Goal: Information Seeking & Learning: Find specific fact

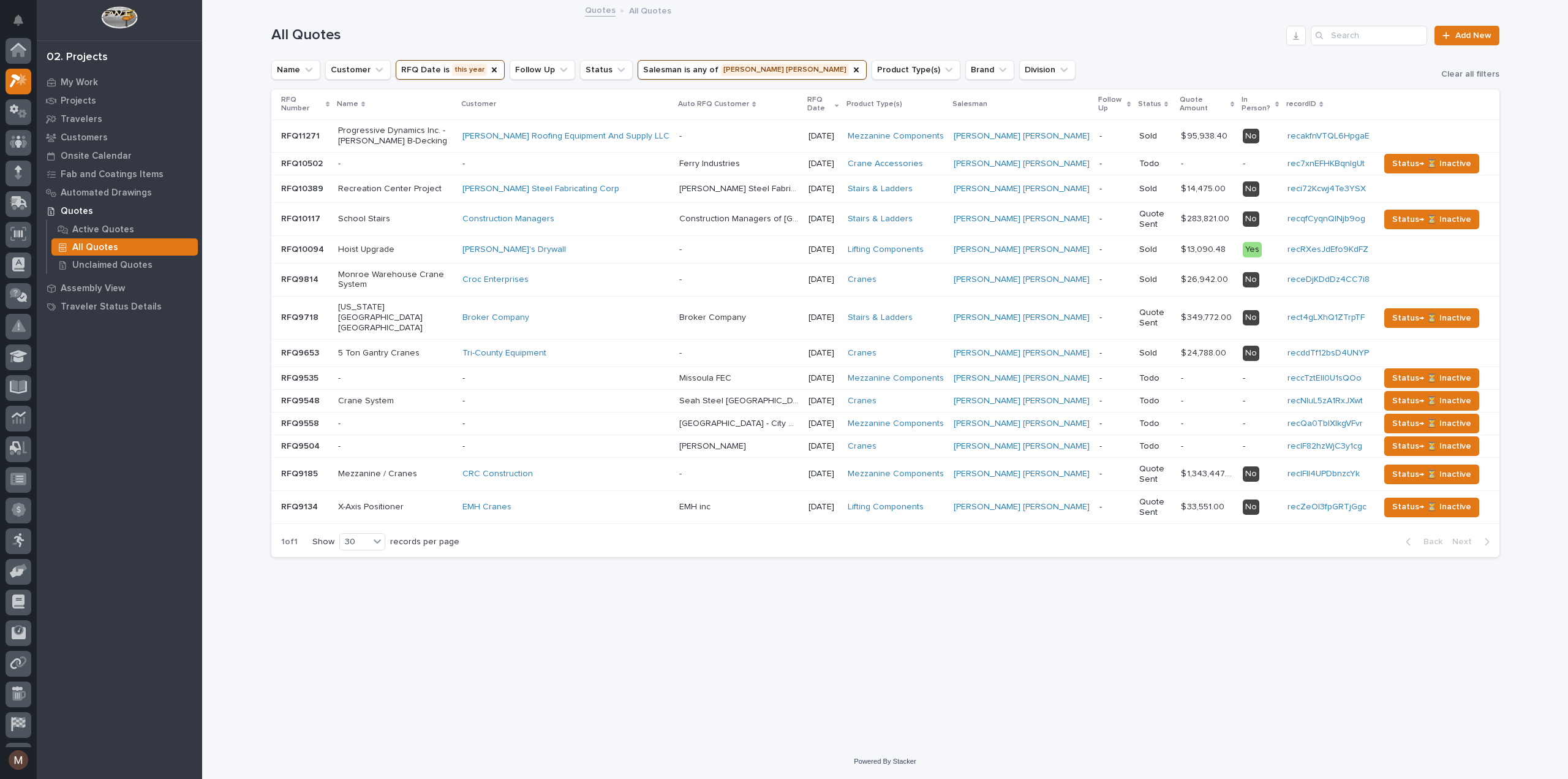
scroll to position [31, 0]
click at [1018, 18] on div "Quotes All Quotes" at bounding box center [885, 11] width 612 height 17
click at [471, 66] on button "RFQ Date is this year" at bounding box center [450, 70] width 109 height 20
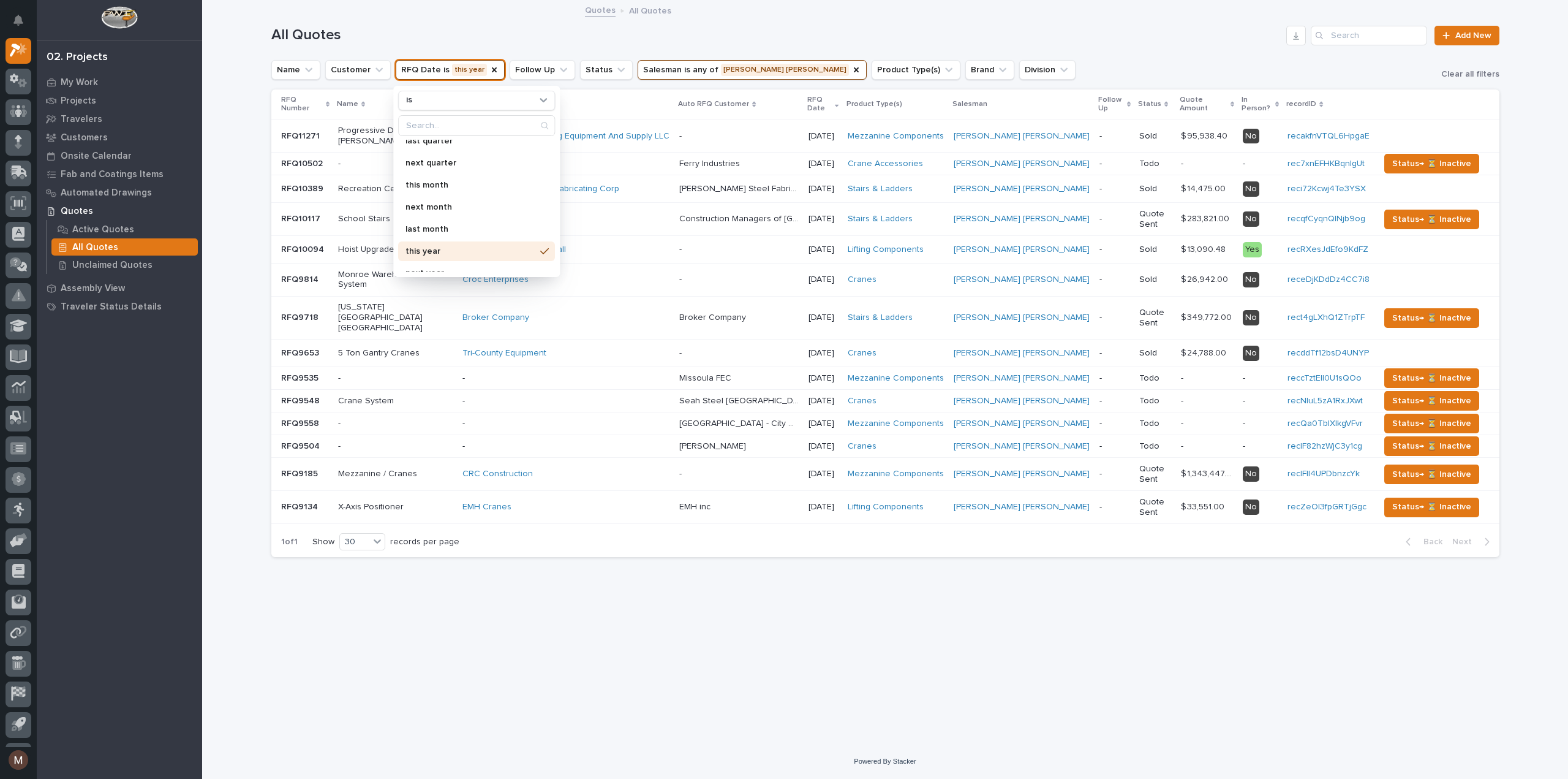
scroll to position [217, 0]
click at [443, 258] on p "last year" at bounding box center [470, 262] width 130 height 8
click at [579, 590] on div "Loading... Saving… Loading... Saving… All Quotes Add New Name Customer RFQ Date…" at bounding box center [886, 357] width 1241 height 712
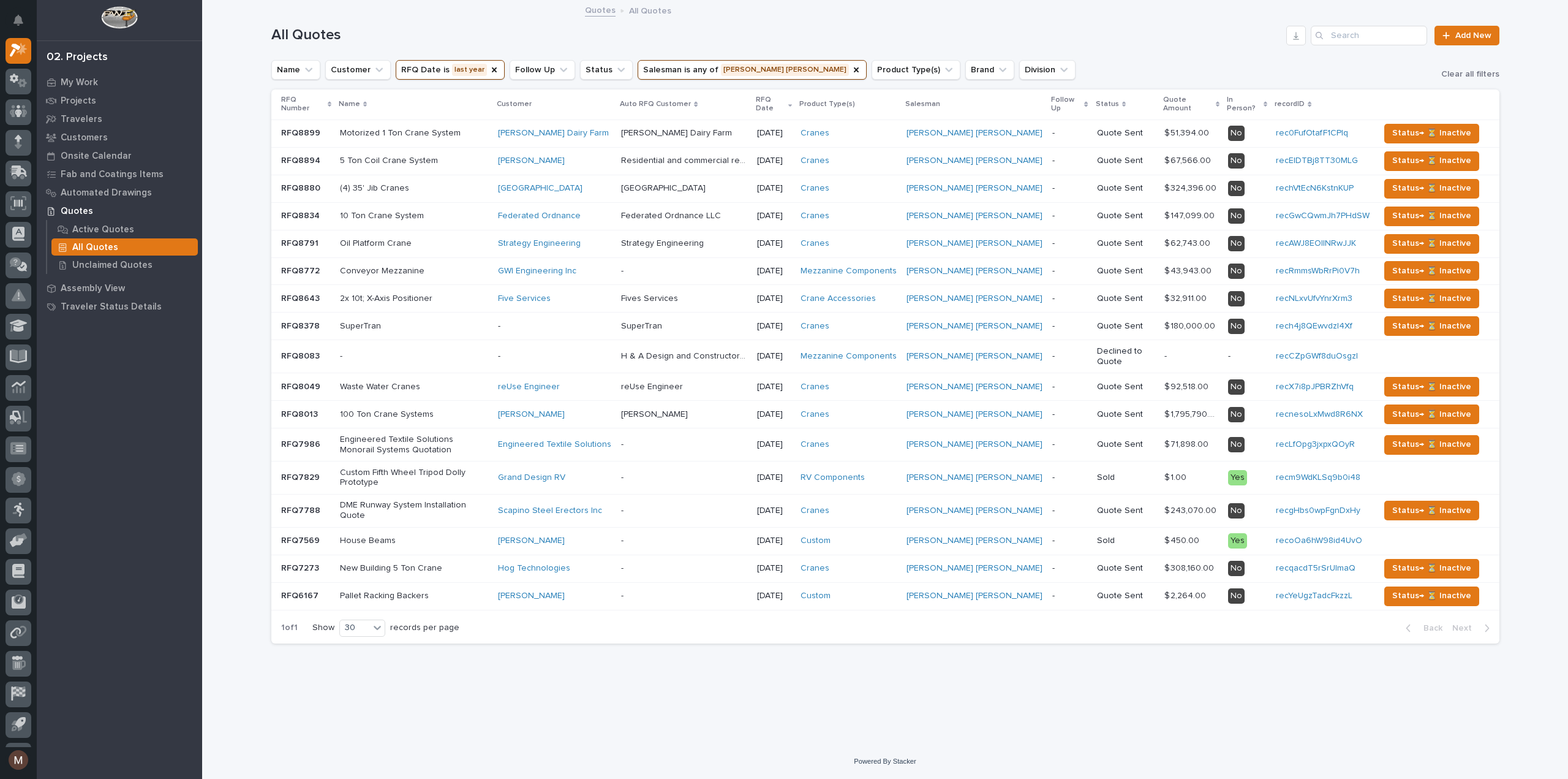
click at [1093, 243] on td "Quote Sent" at bounding box center [1126, 243] width 68 height 27
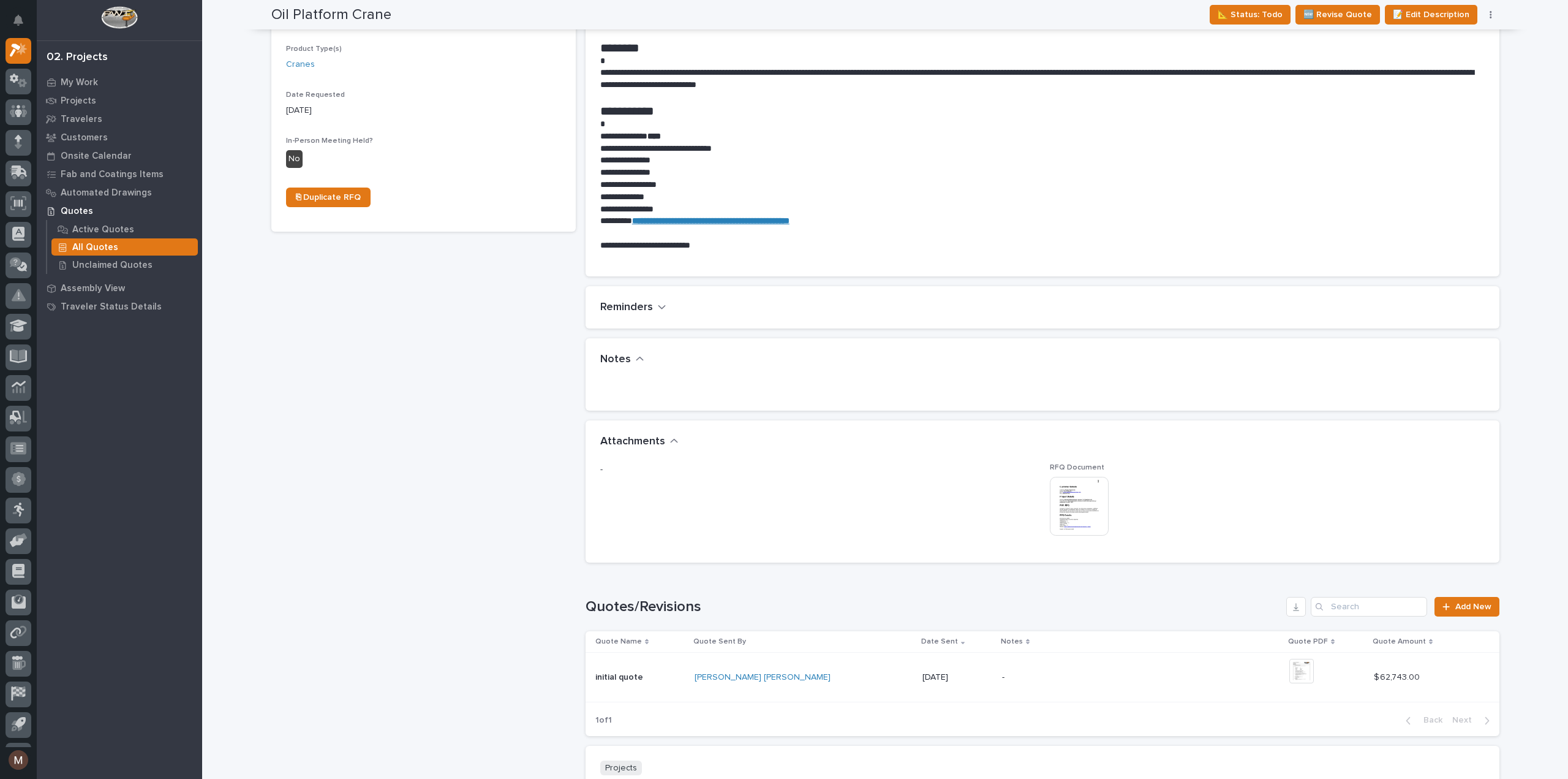
scroll to position [551, 0]
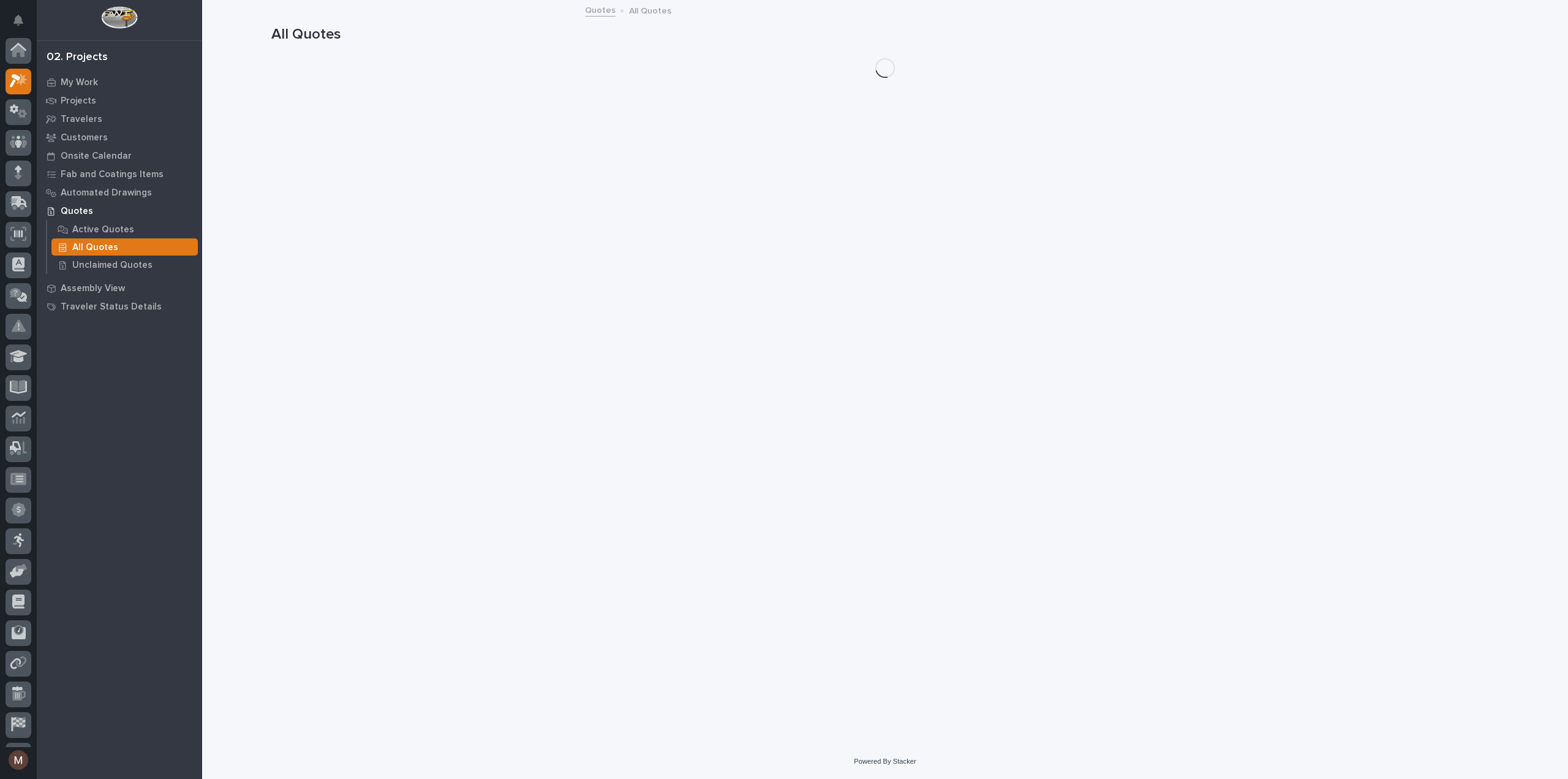
scroll to position [33, 0]
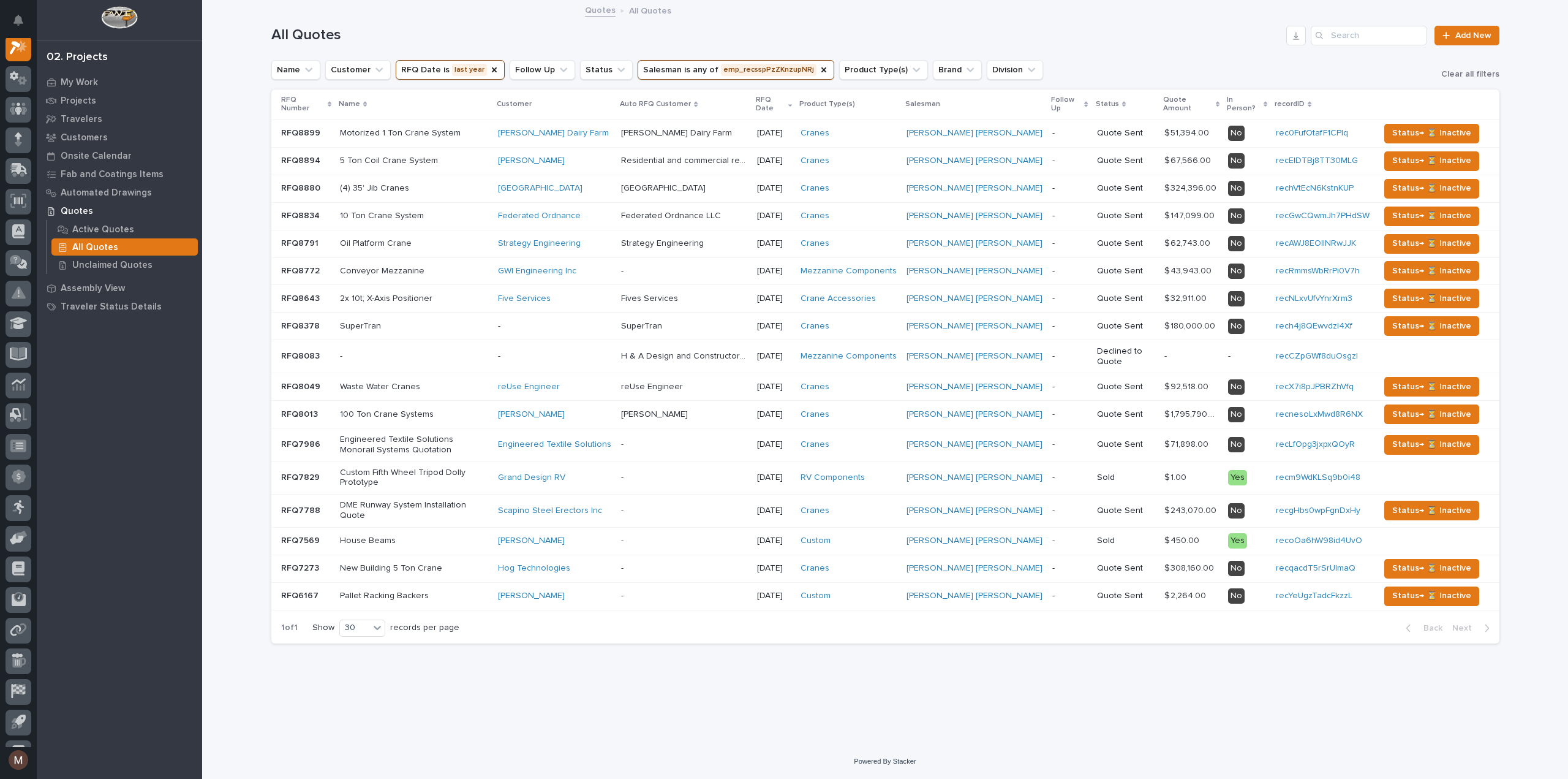
click at [469, 278] on div "Conveyor Mezzanine" at bounding box center [414, 271] width 149 height 21
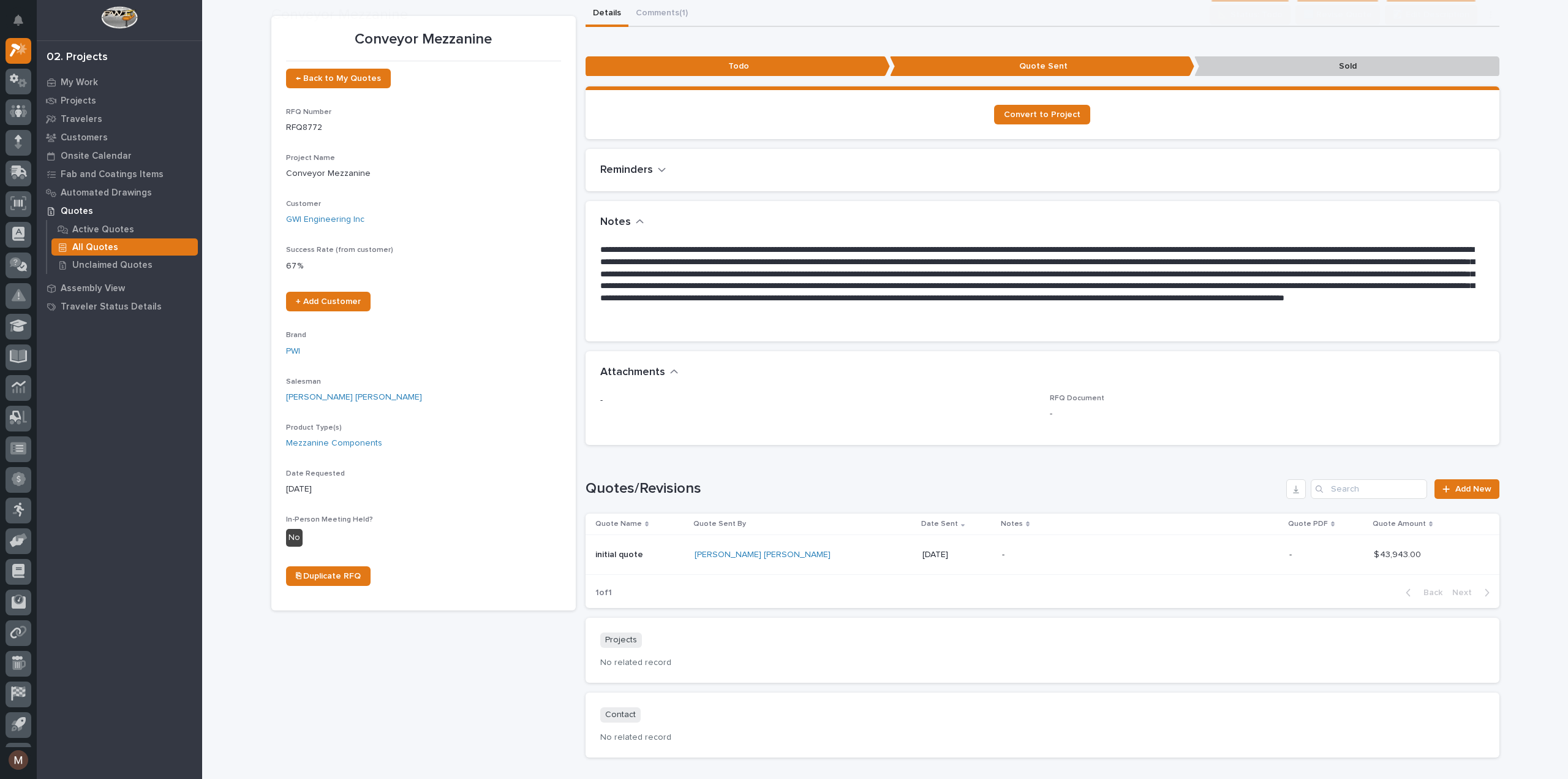
scroll to position [61, 0]
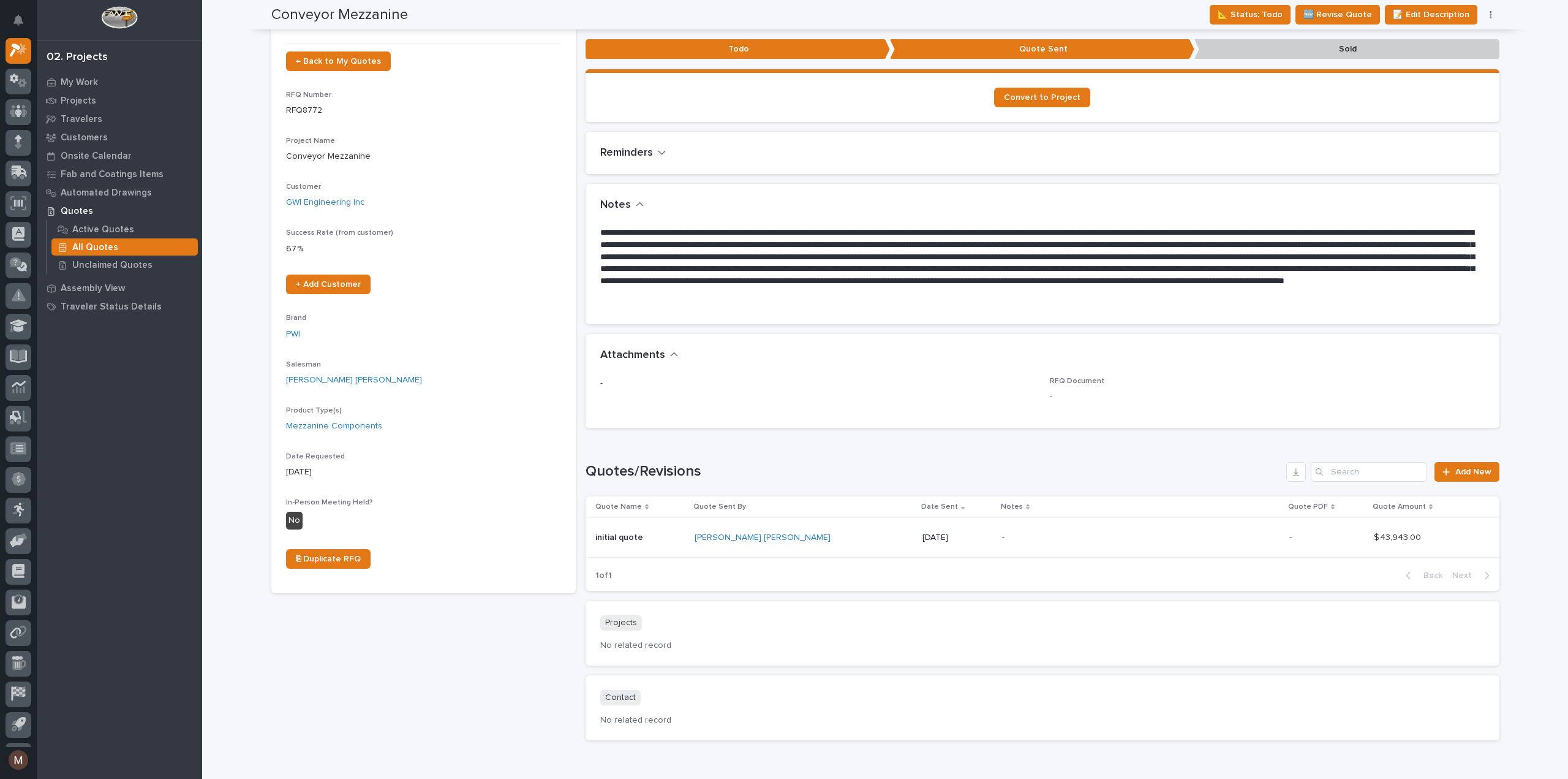
drag, startPoint x: 876, startPoint y: 533, endPoint x: 831, endPoint y: 540, distance: 45.5
click at [923, 540] on p "[DATE]" at bounding box center [957, 537] width 70 height 11
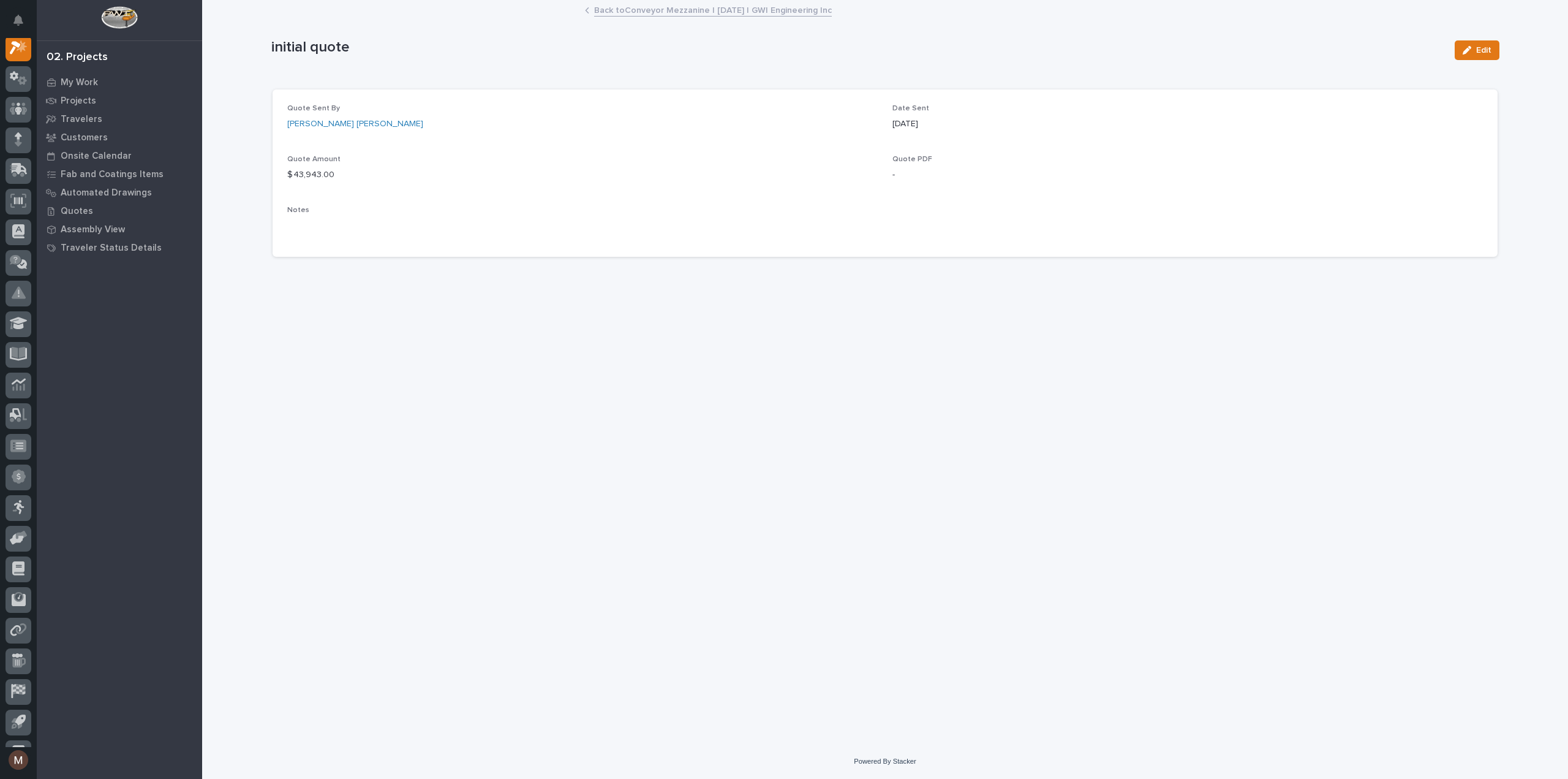
scroll to position [31, 0]
drag, startPoint x: 948, startPoint y: 120, endPoint x: 891, endPoint y: 130, distance: 57.9
click at [891, 130] on div "Quote Sent By [PERSON_NAME] [PERSON_NAME] Date Sent [DATE] Quote Amount $ 43,94…" at bounding box center [885, 173] width 1196 height 138
copy p "[DATE]"
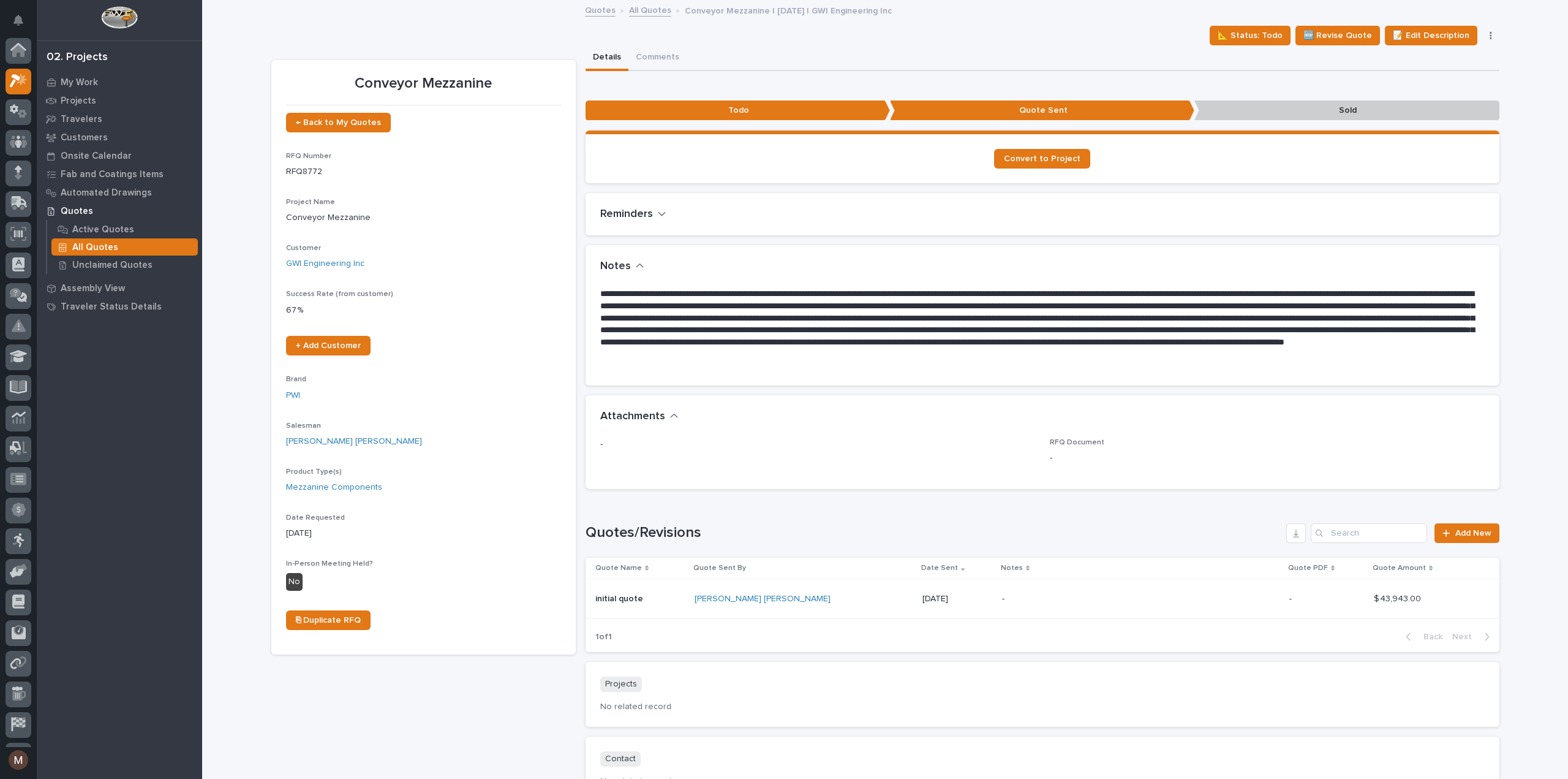
scroll to position [33, 0]
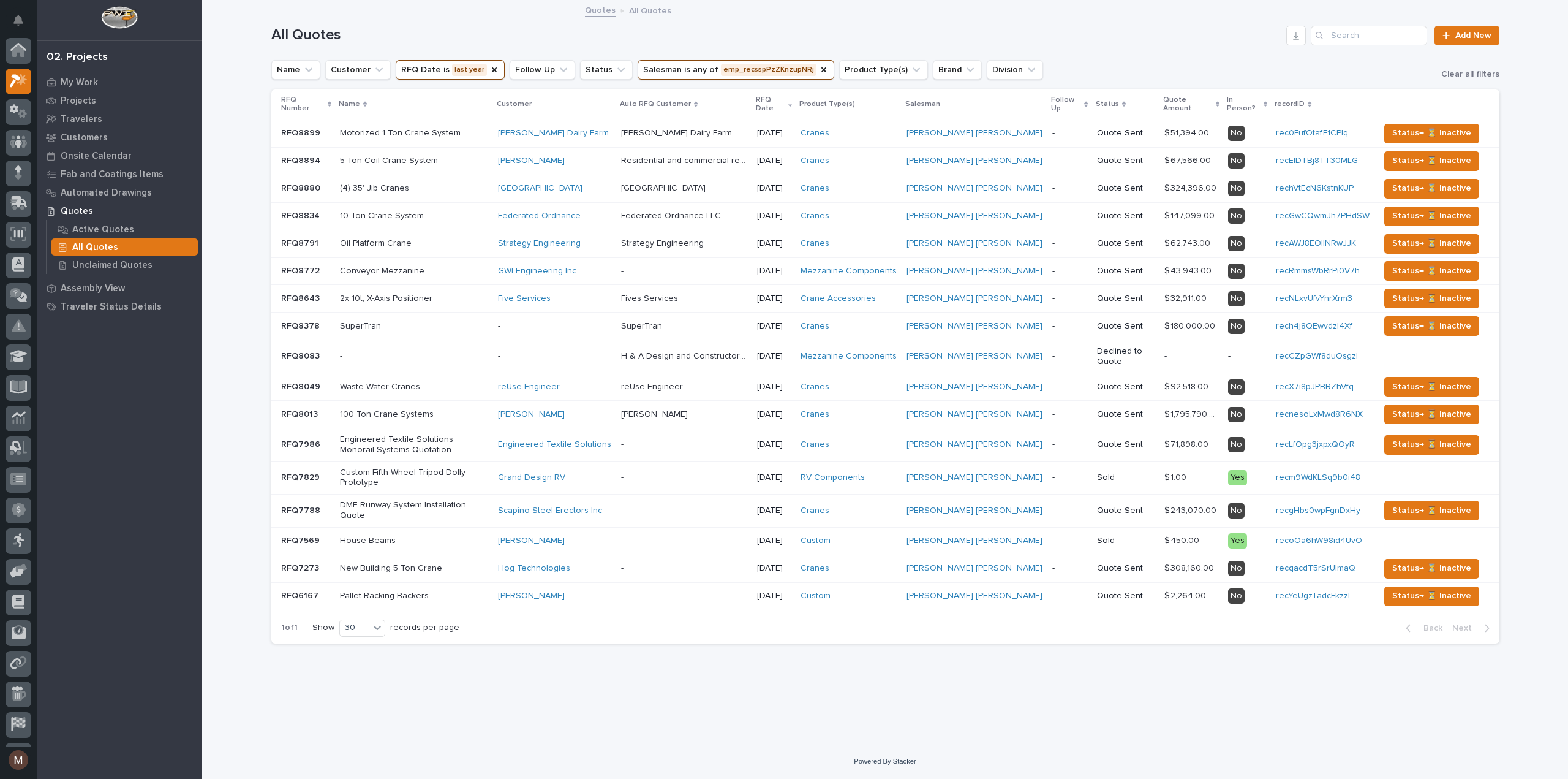
scroll to position [33, 0]
click at [1126, 190] on p "Quote Sent" at bounding box center [1126, 188] width 58 height 11
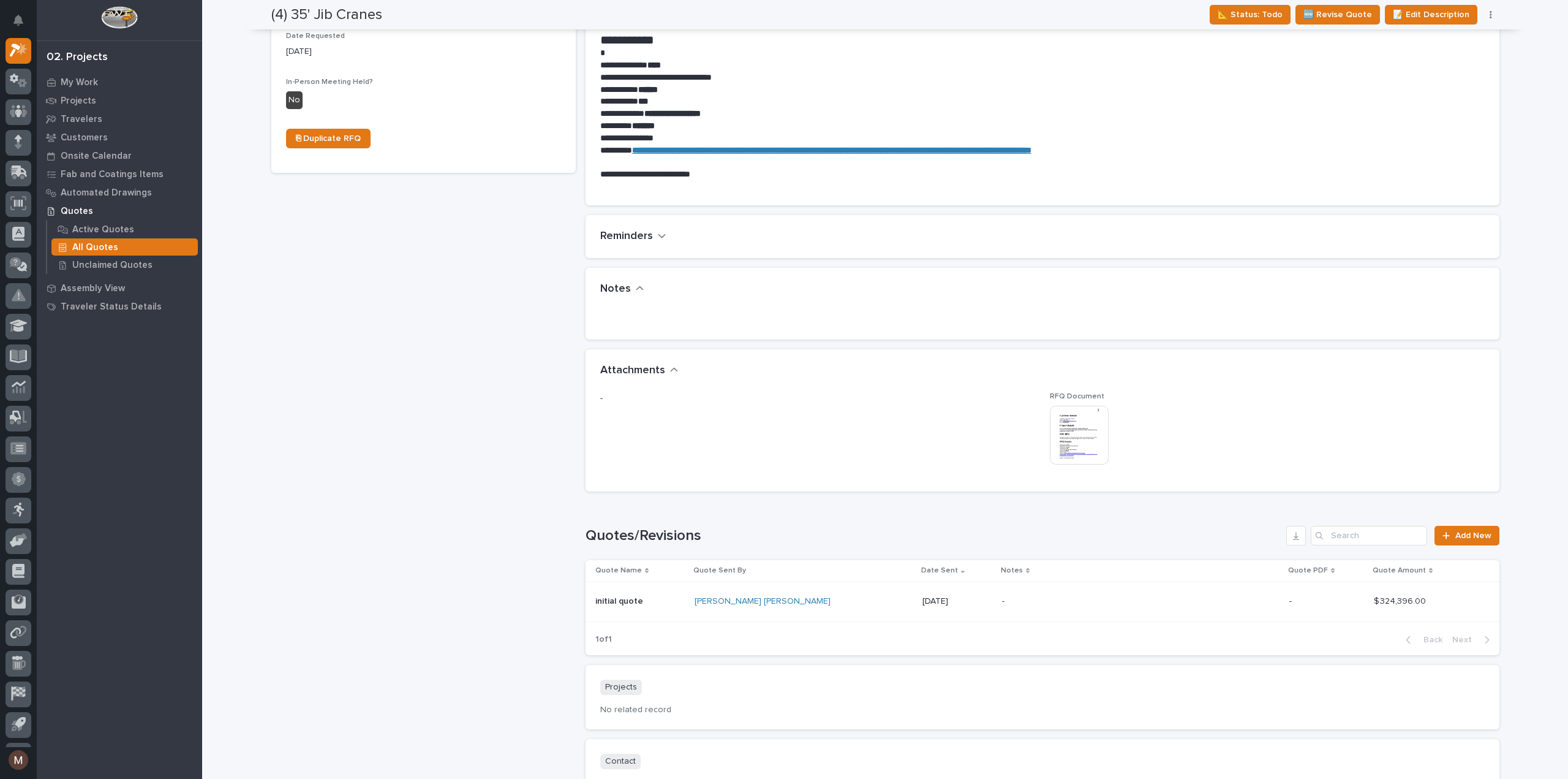
scroll to position [612, 0]
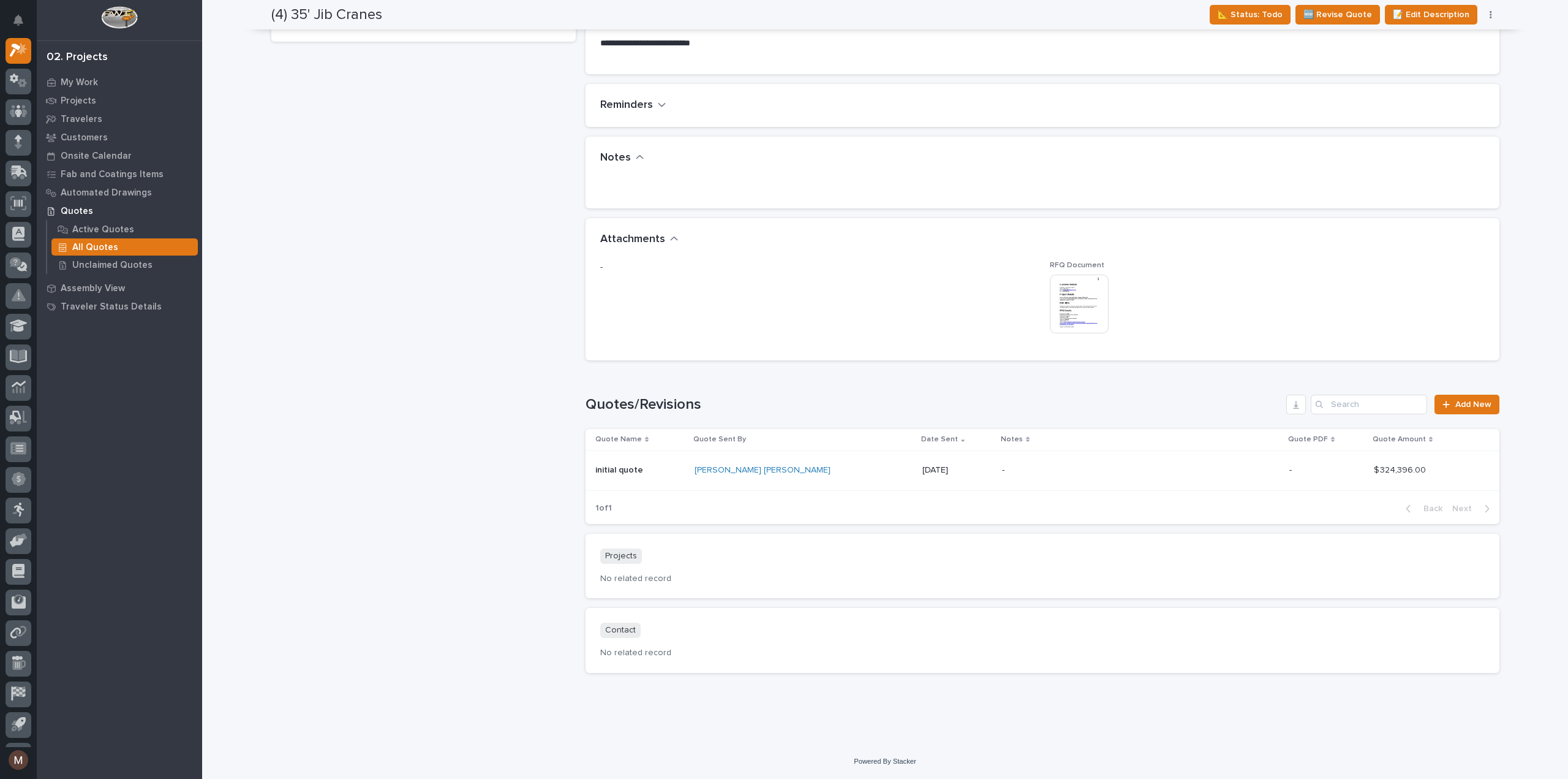
click at [923, 470] on p "[DATE]" at bounding box center [957, 470] width 70 height 11
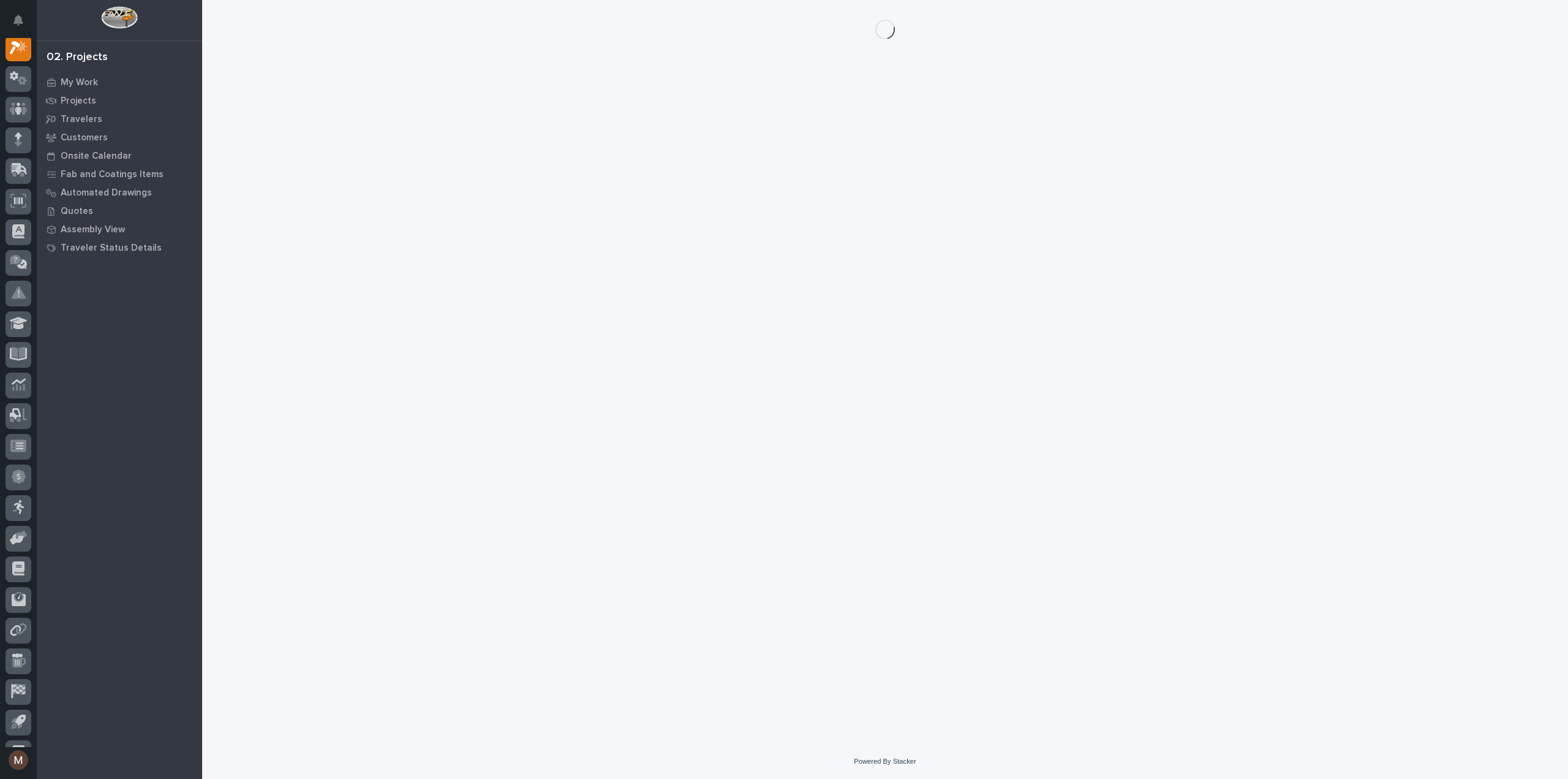
scroll to position [31, 0]
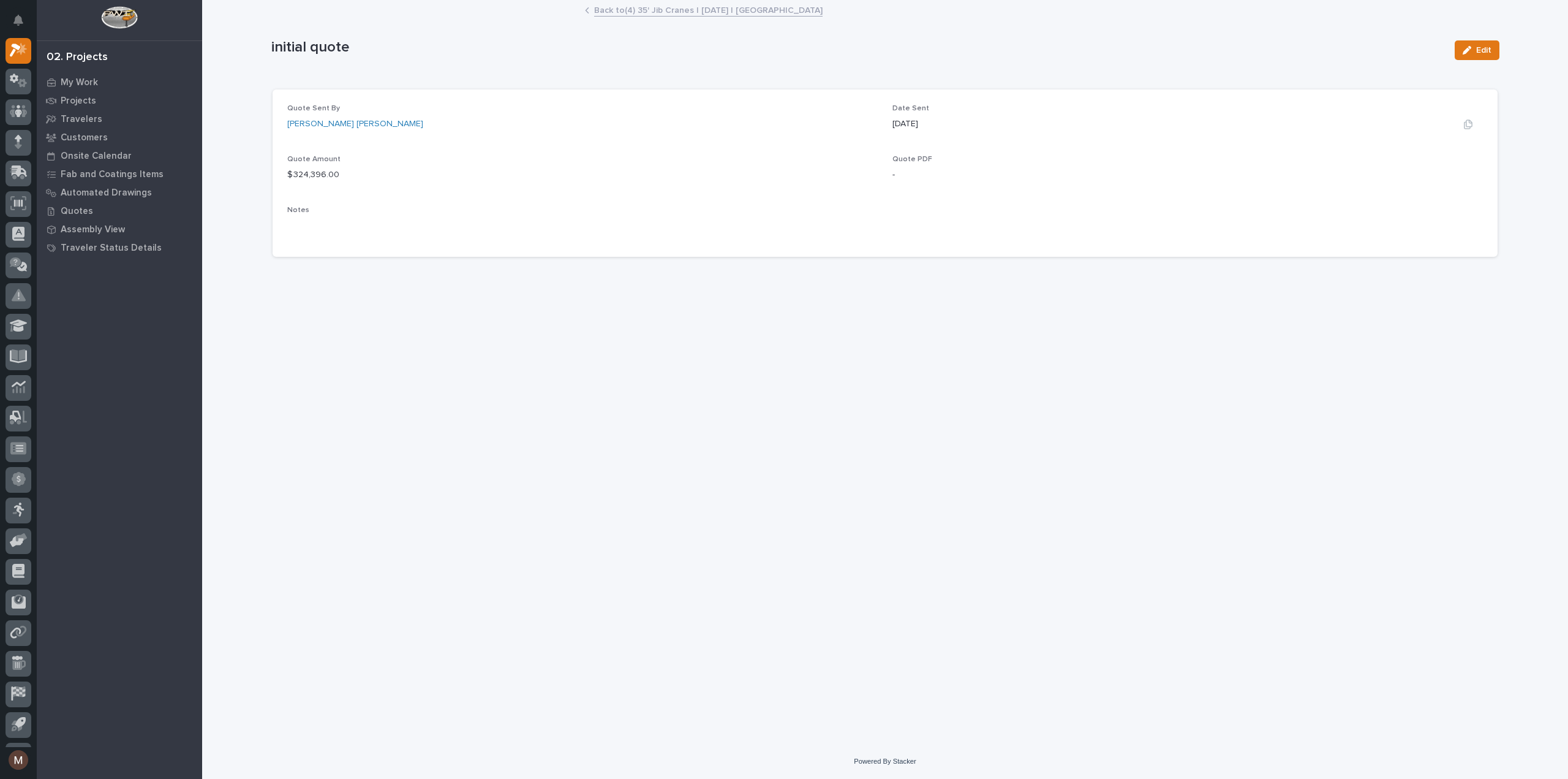
drag, startPoint x: 944, startPoint y: 124, endPoint x: 892, endPoint y: 130, distance: 52.3
click at [892, 130] on div "[DATE]" at bounding box center [1187, 124] width 591 height 13
copy p "[DATE]"
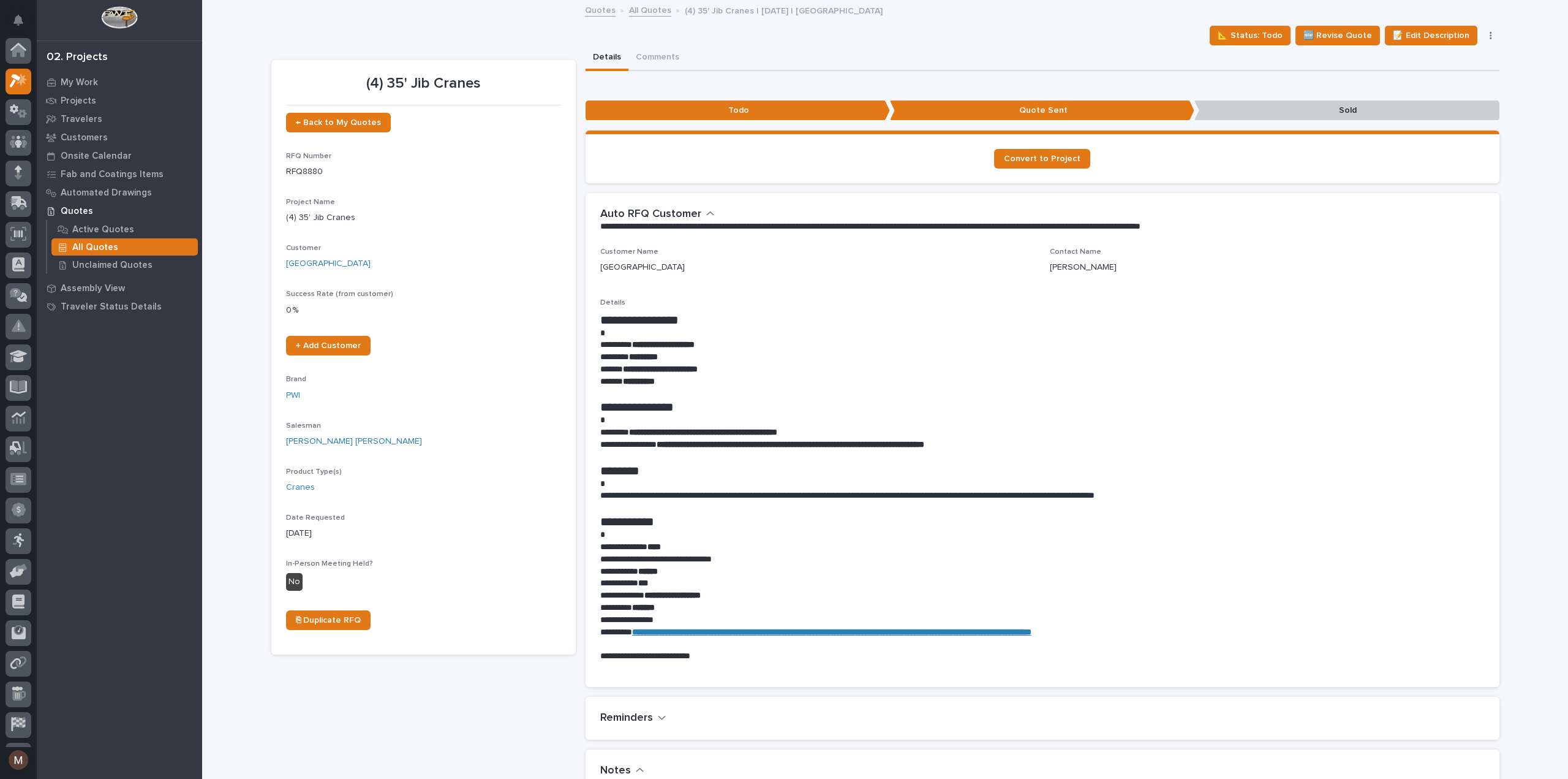
scroll to position [33, 0]
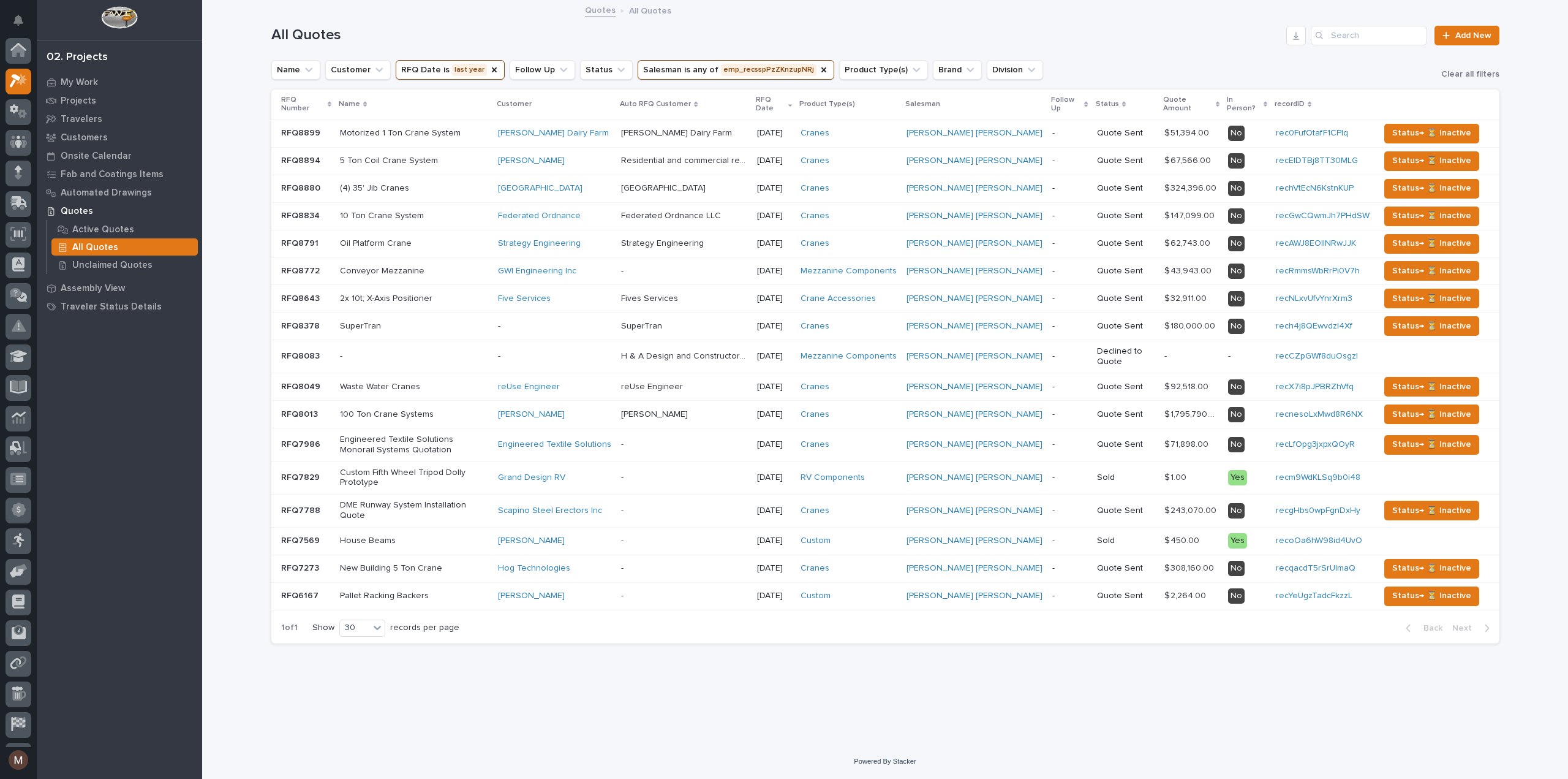
scroll to position [33, 0]
click at [475, 71] on button "RFQ Date is last year" at bounding box center [450, 70] width 109 height 20
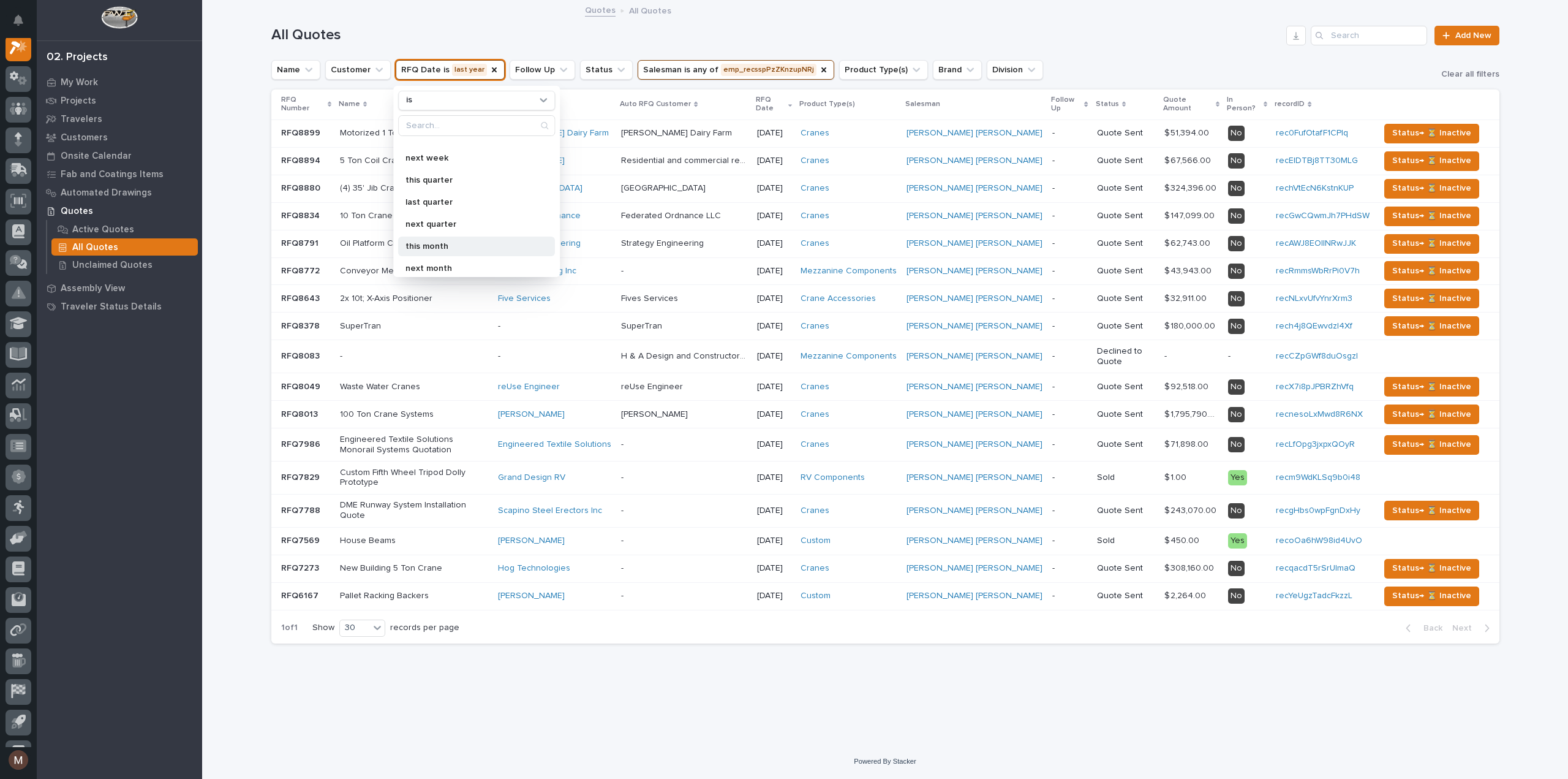
scroll to position [184, 0]
click at [446, 248] on p "this year" at bounding box center [470, 251] width 130 height 8
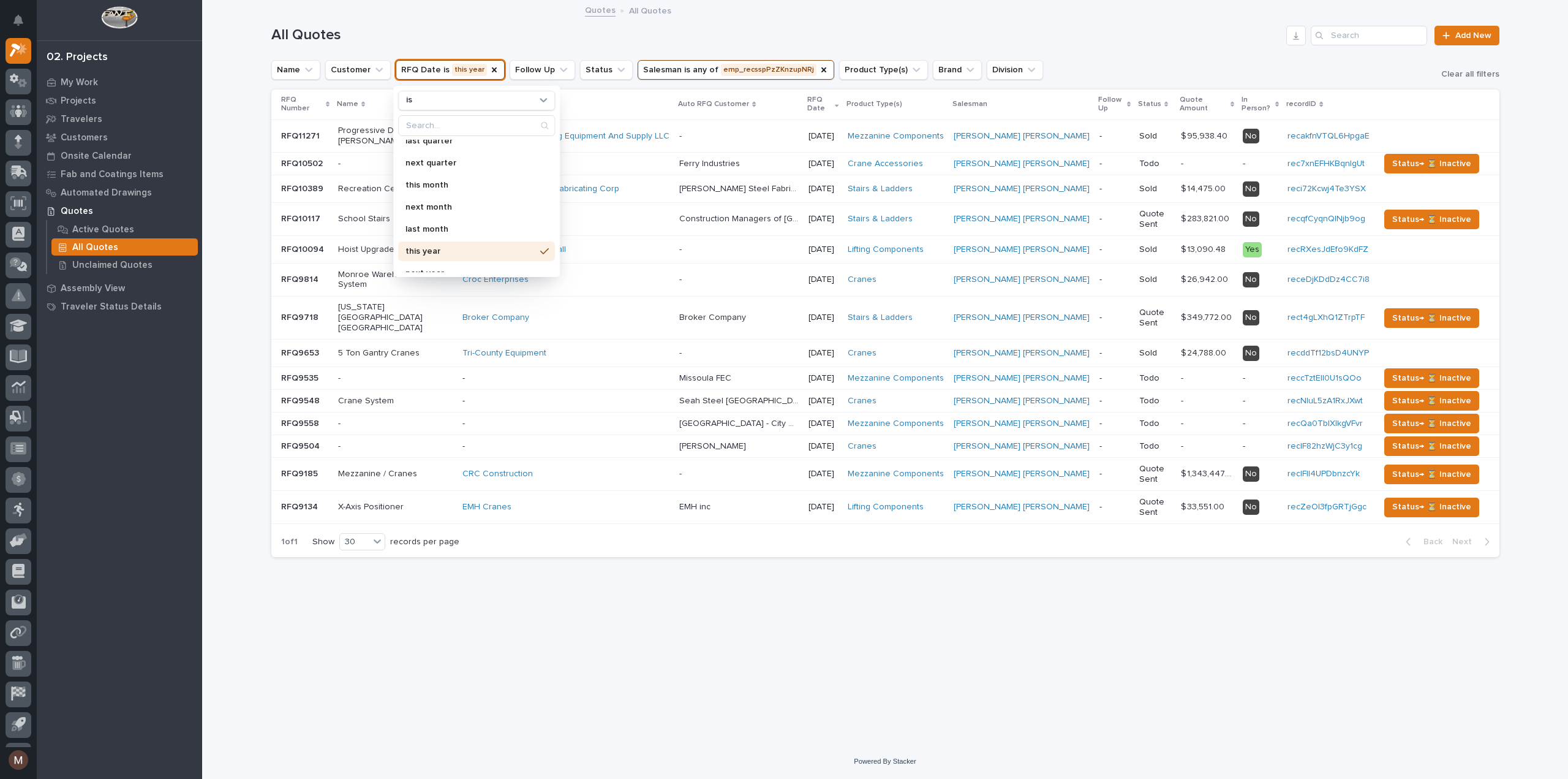
click at [494, 18] on div "Quotes All Quotes" at bounding box center [885, 11] width 1366 height 17
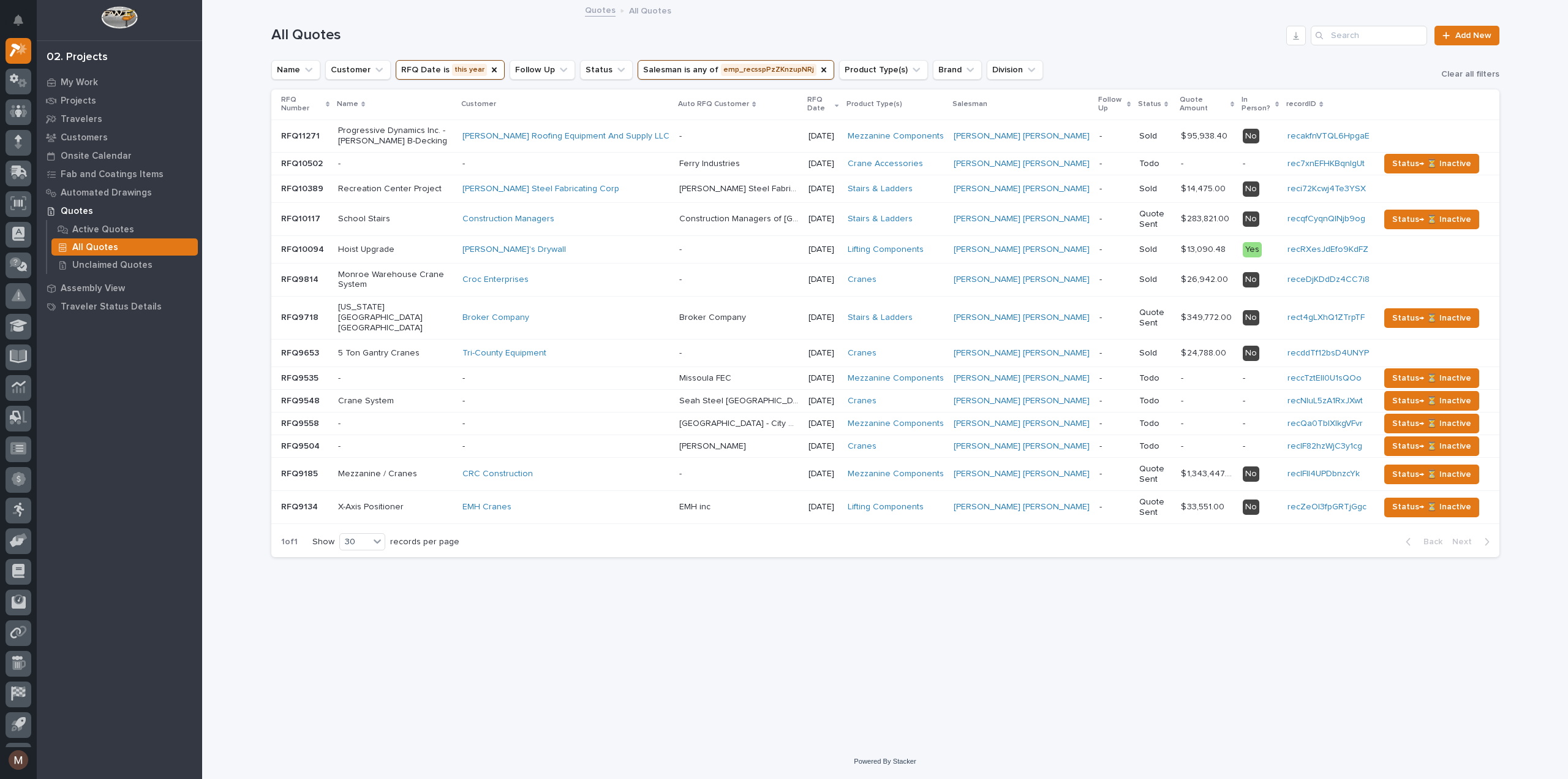
click at [1213, 500] on p "$ 33,551.00" at bounding box center [1204, 506] width 46 height 13
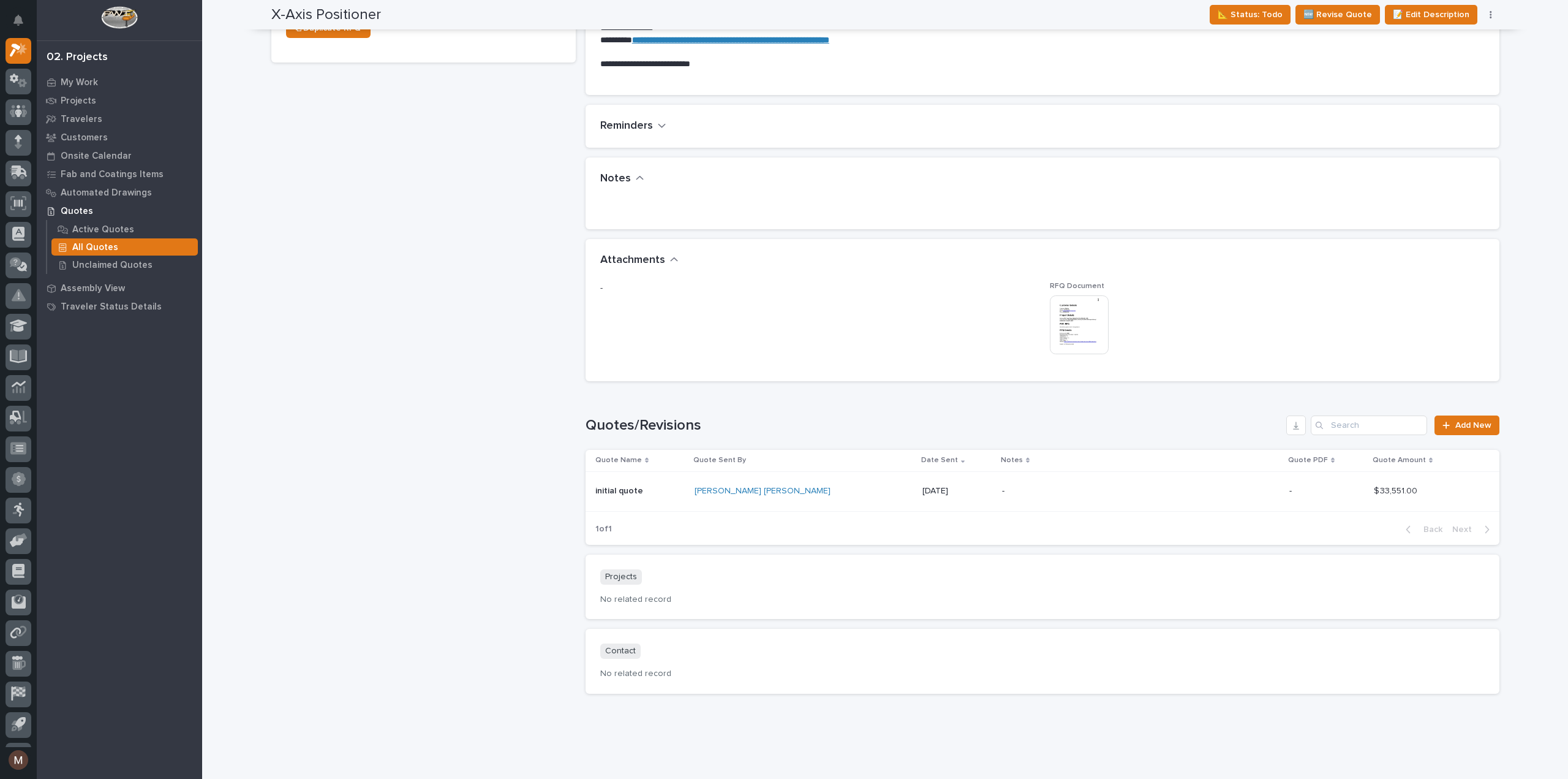
scroll to position [612, 0]
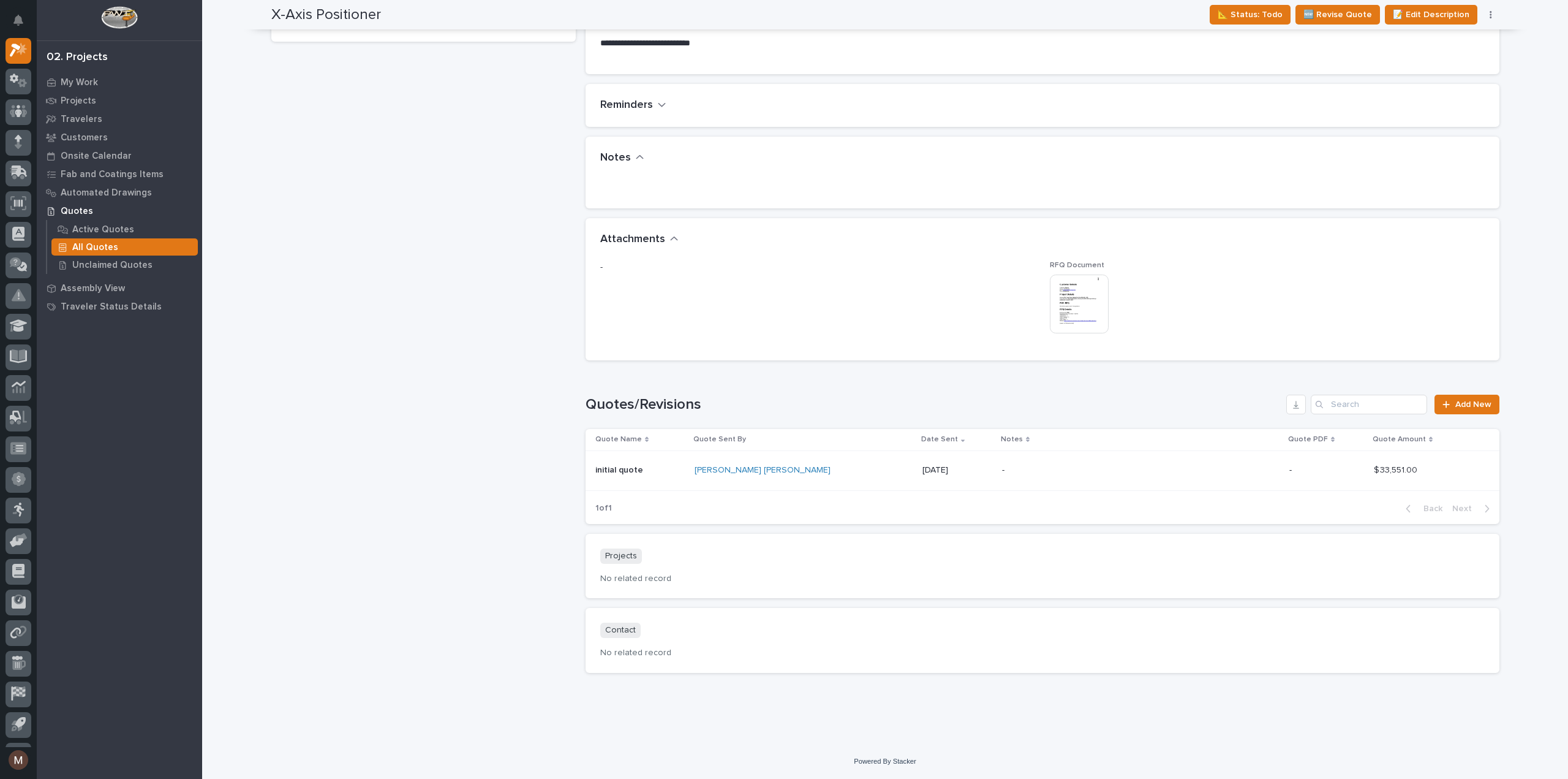
click at [923, 474] on p "[DATE]" at bounding box center [957, 470] width 70 height 11
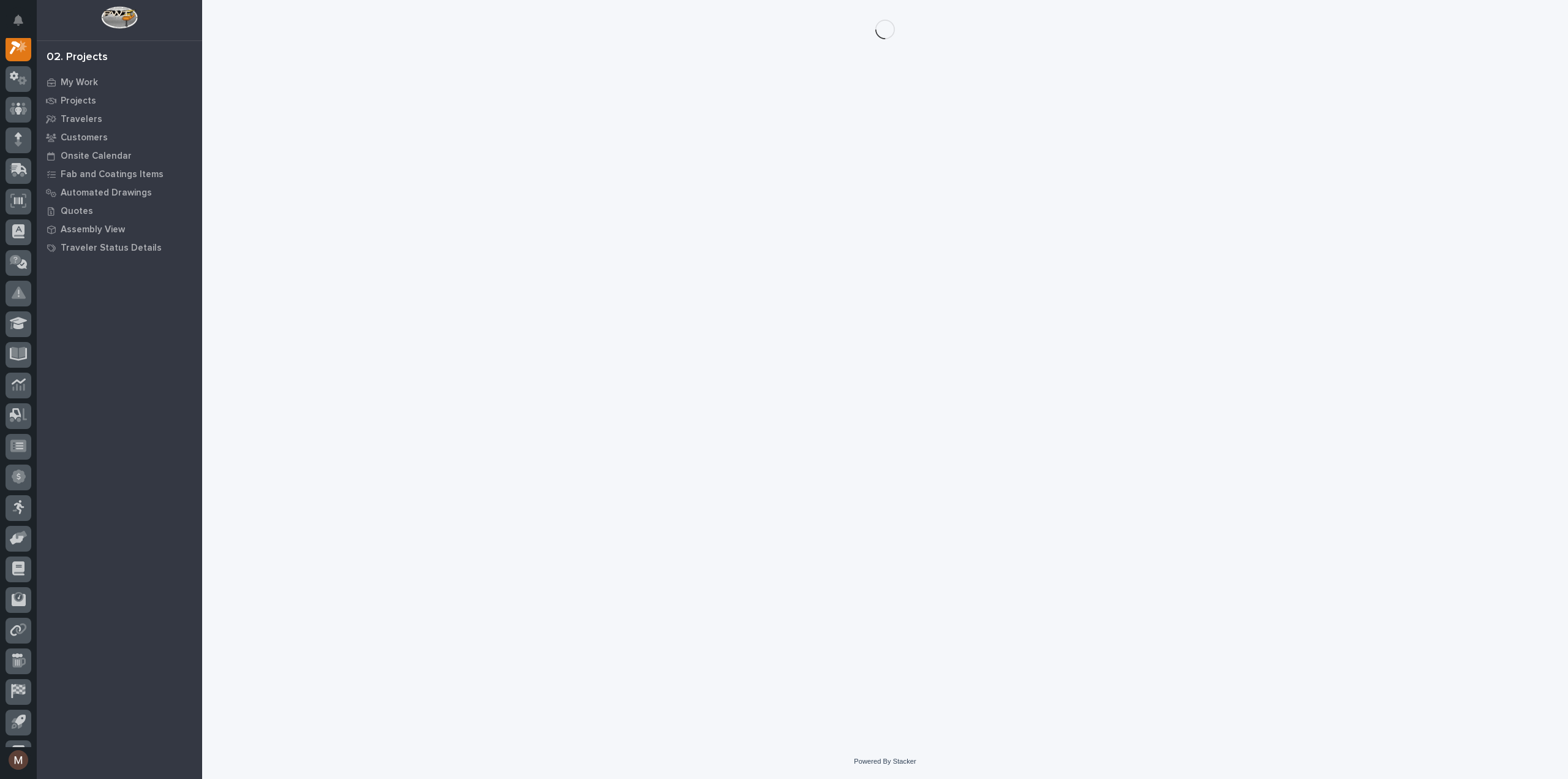
scroll to position [31, 0]
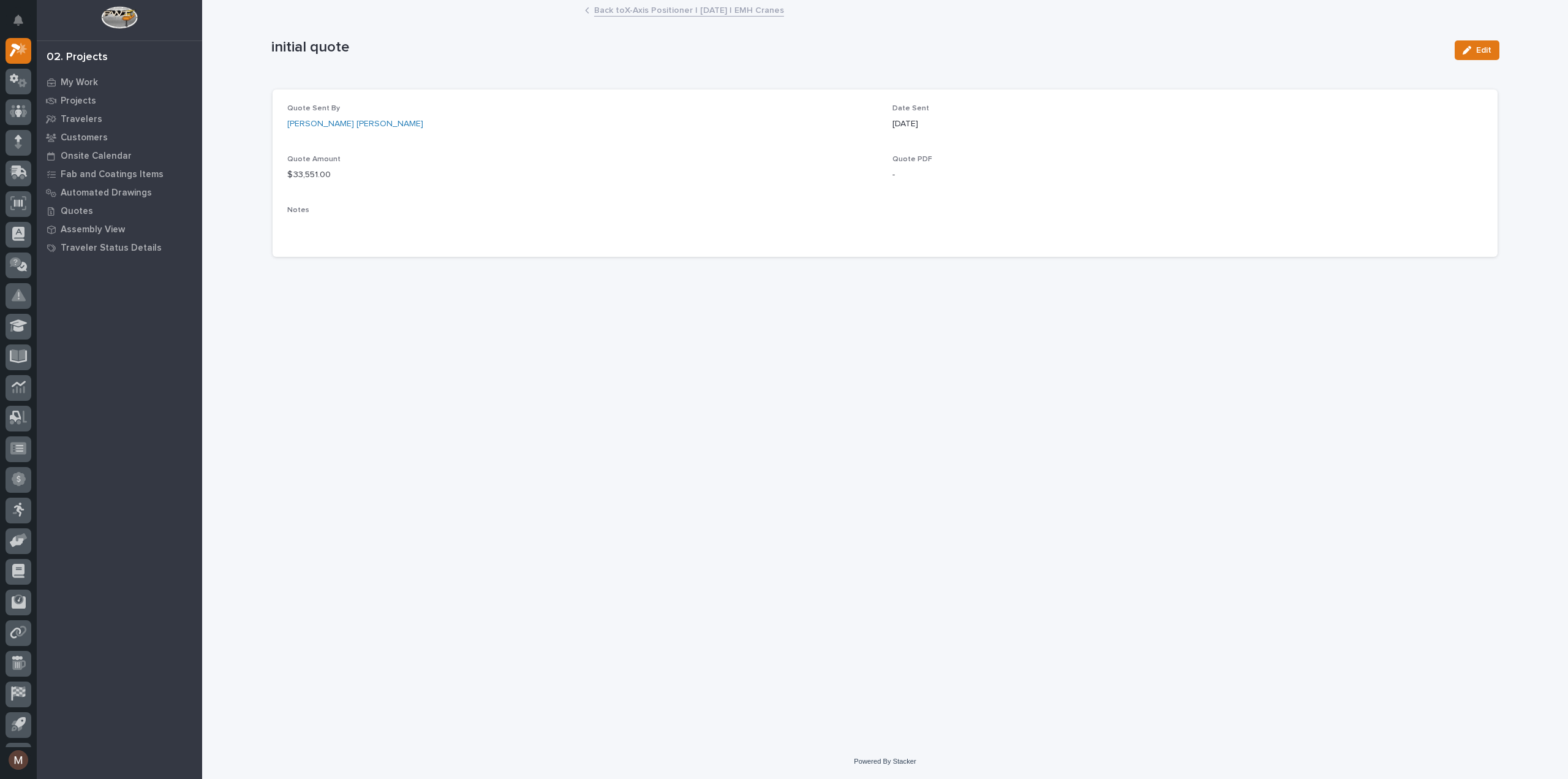
drag, startPoint x: 940, startPoint y: 123, endPoint x: 886, endPoint y: 123, distance: 54.0
click at [886, 123] on div "Quote Sent By [PERSON_NAME] [PERSON_NAME] Date Sent [DATE] Quote Amount $ 33,55…" at bounding box center [885, 173] width 1196 height 138
copy p "[DATE]"
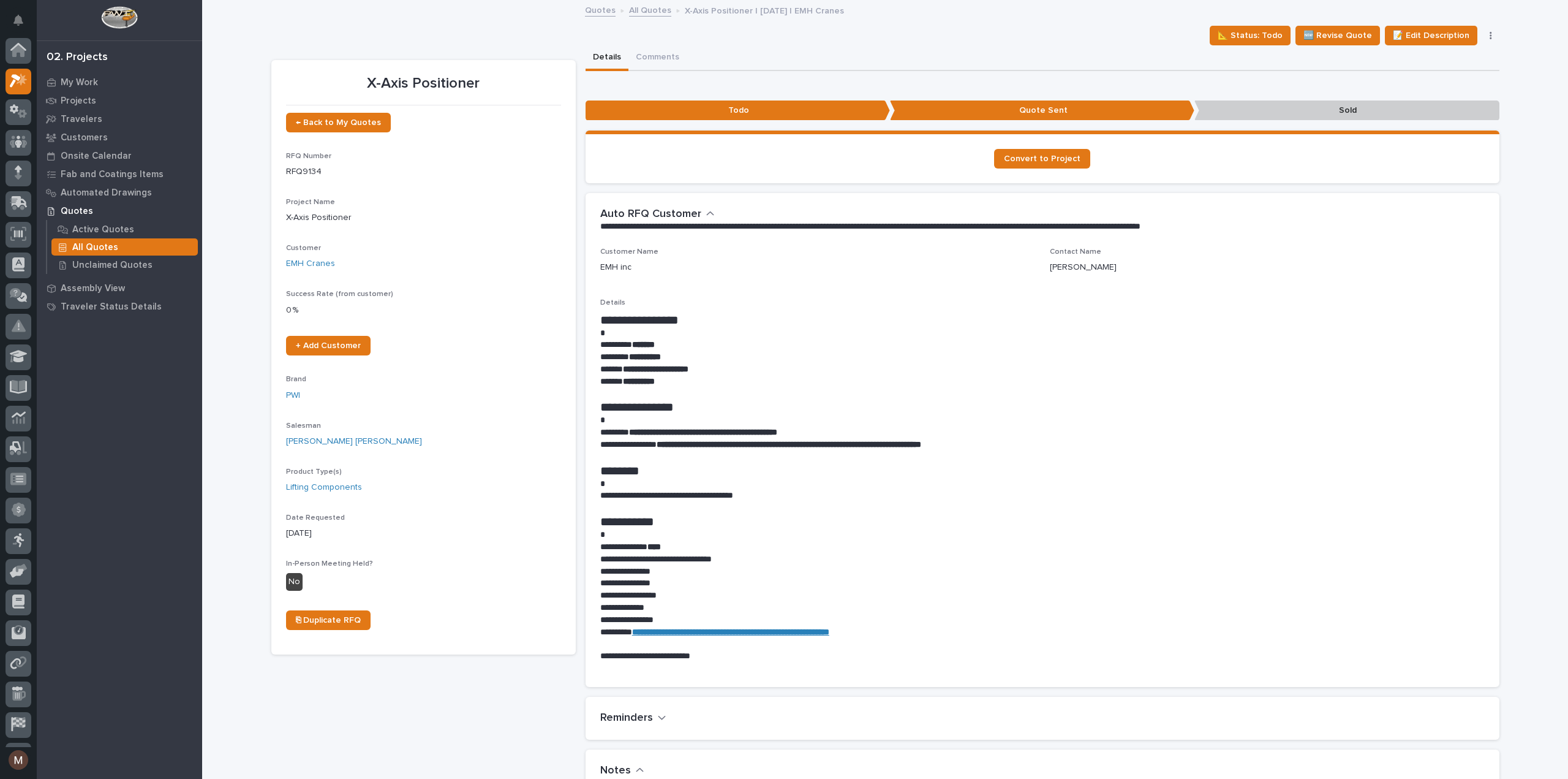
scroll to position [33, 0]
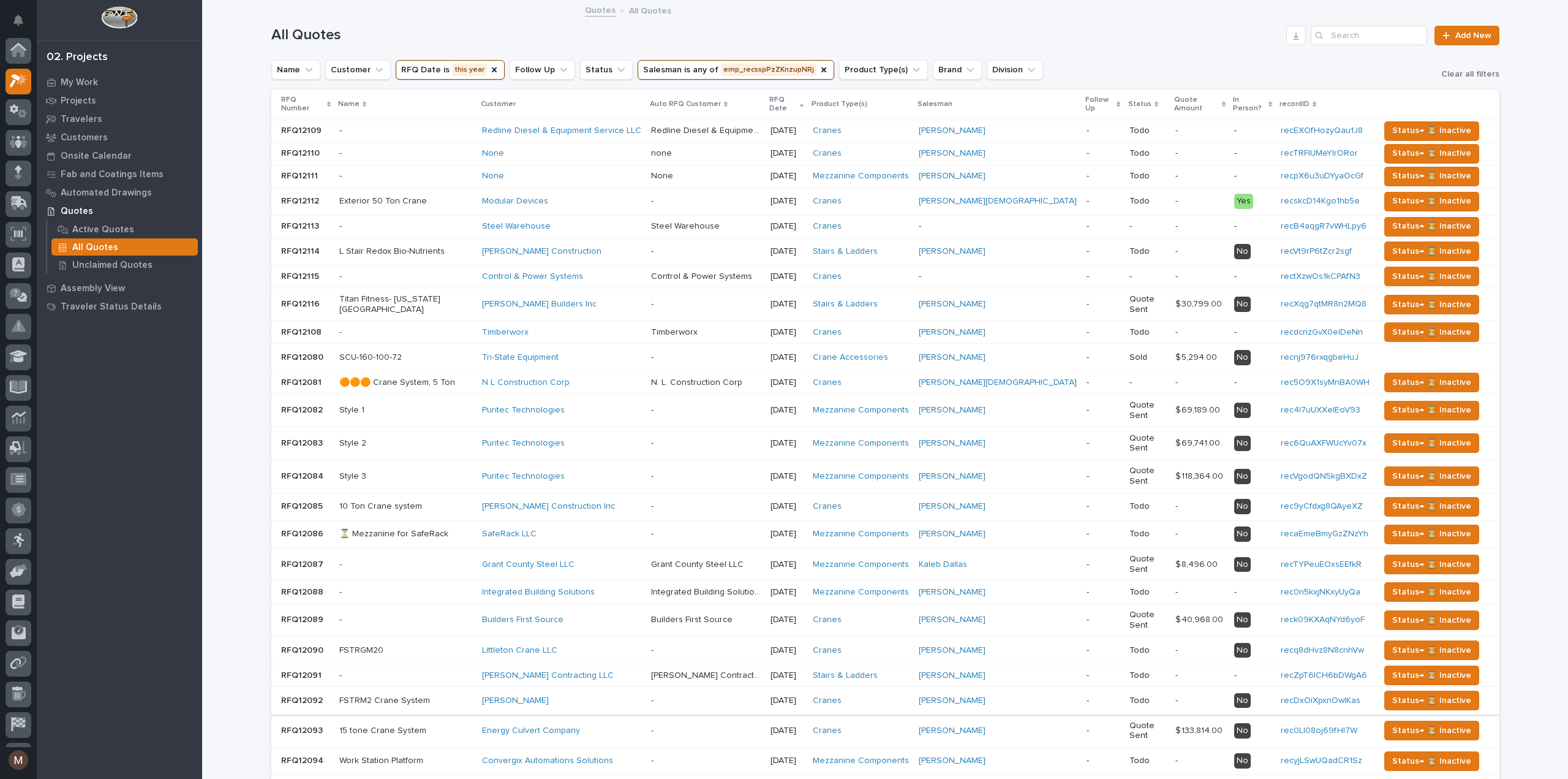
scroll to position [33, 0]
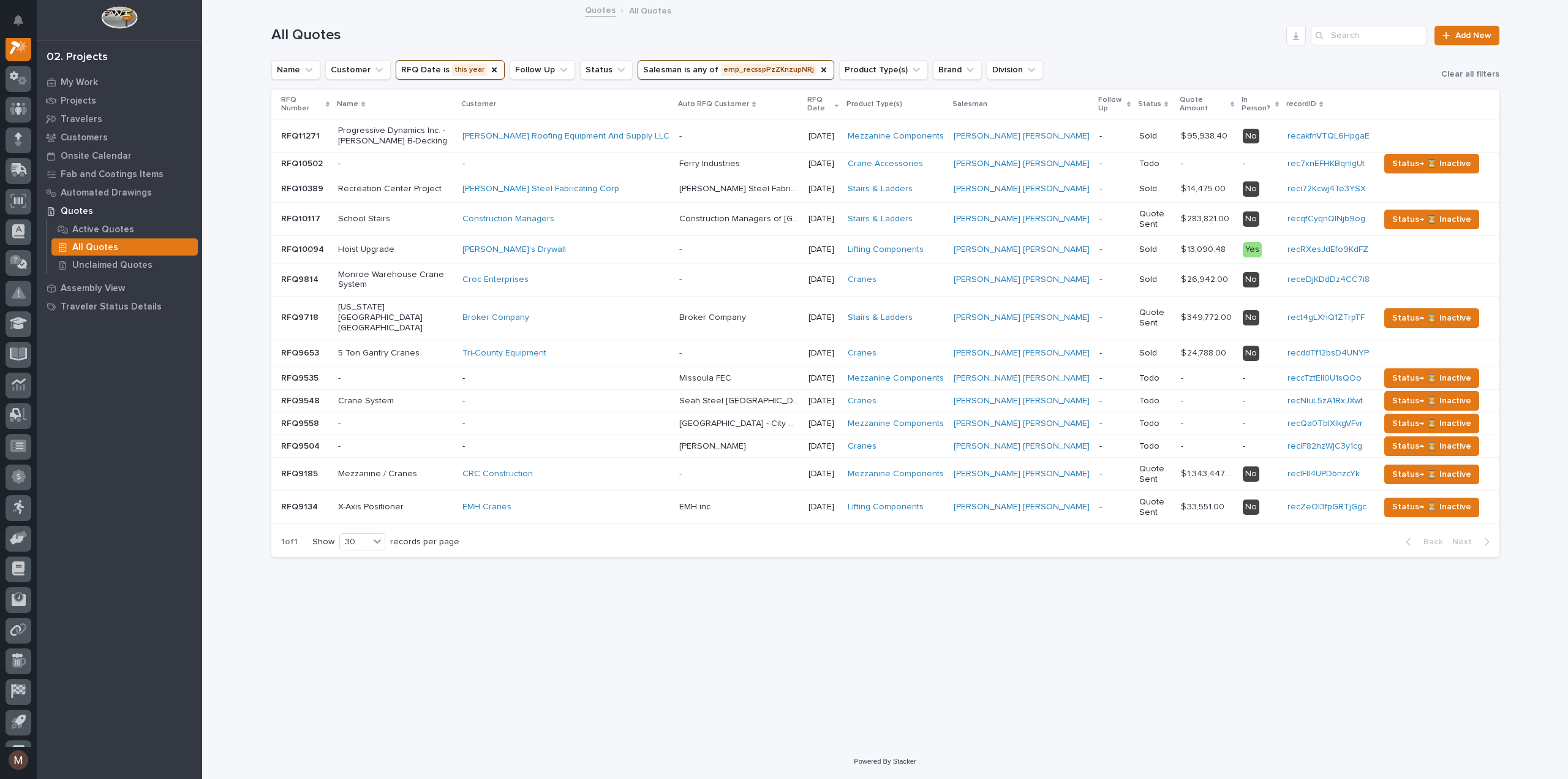
click at [799, 464] on div "- -" at bounding box center [739, 474] width 119 height 21
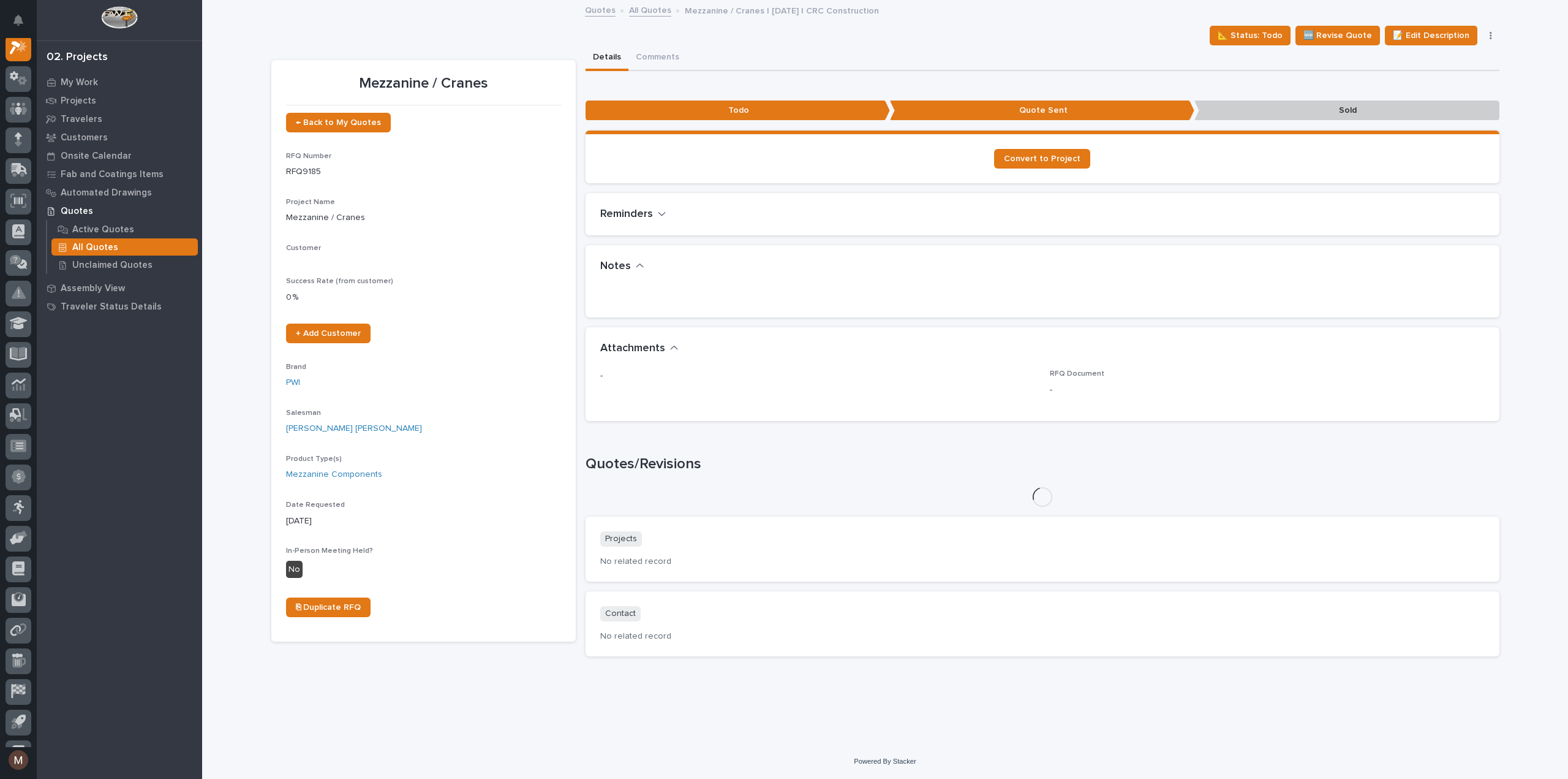
scroll to position [31, 0]
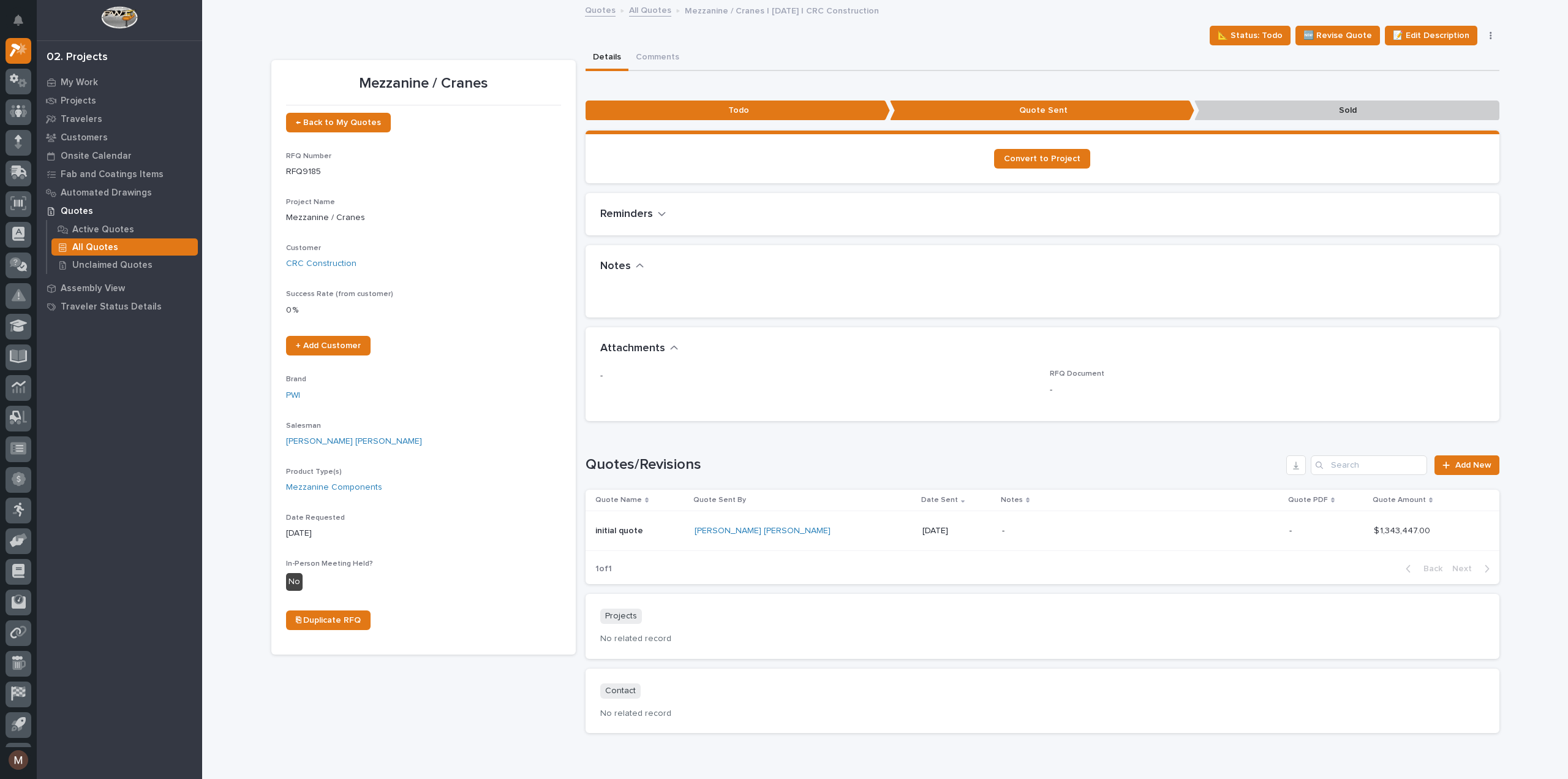
drag, startPoint x: 886, startPoint y: 527, endPoint x: 830, endPoint y: 528, distance: 56.0
click at [918, 528] on td "[DATE]" at bounding box center [957, 530] width 80 height 40
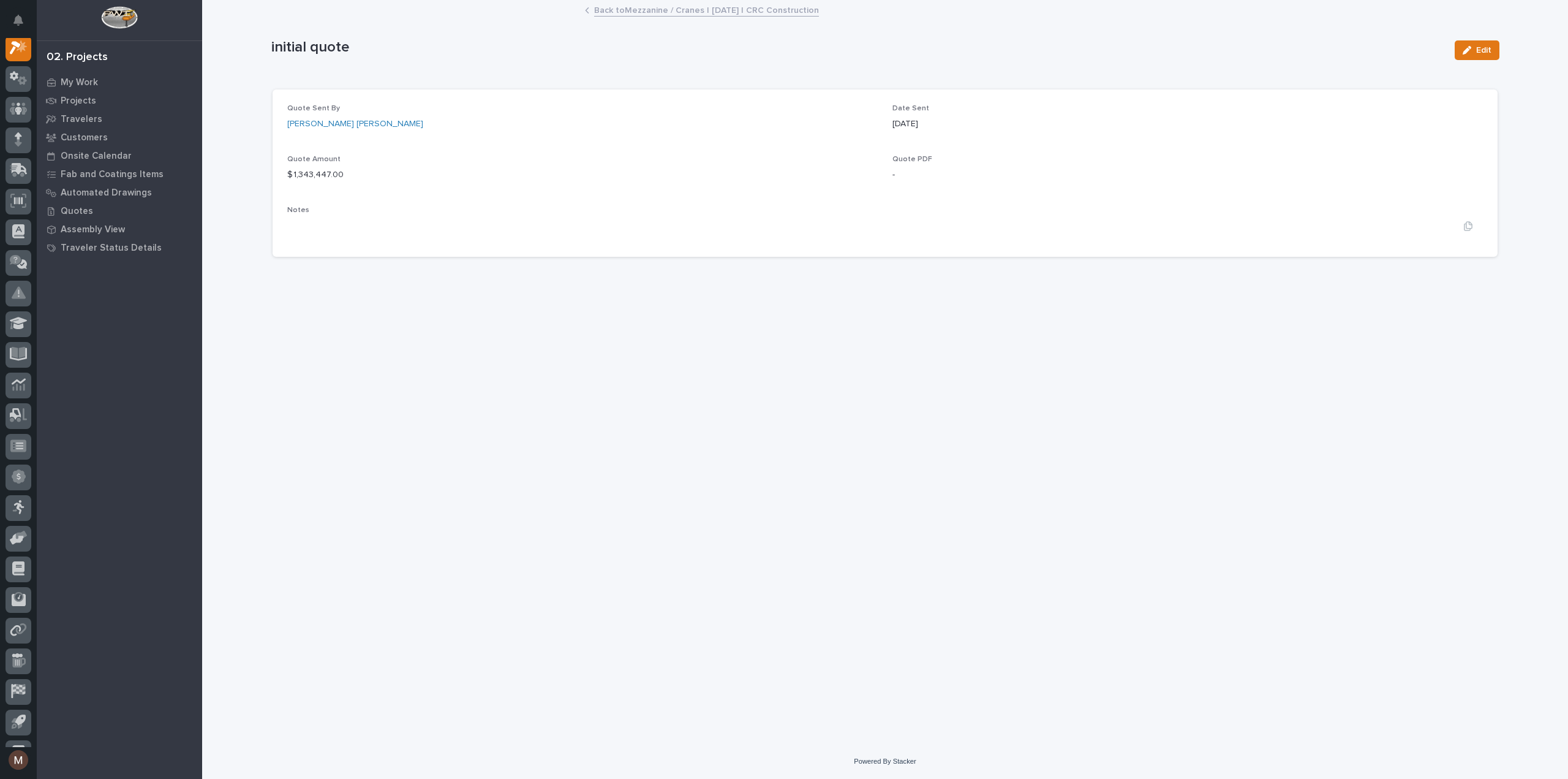
scroll to position [31, 0]
drag, startPoint x: 943, startPoint y: 120, endPoint x: 892, endPoint y: 132, distance: 52.4
click at [892, 132] on div "Quote Sent By [PERSON_NAME] [PERSON_NAME] Date Sent [DATE] Quote Amount $ 1,343…" at bounding box center [885, 173] width 1196 height 138
copy p "[DATE]"
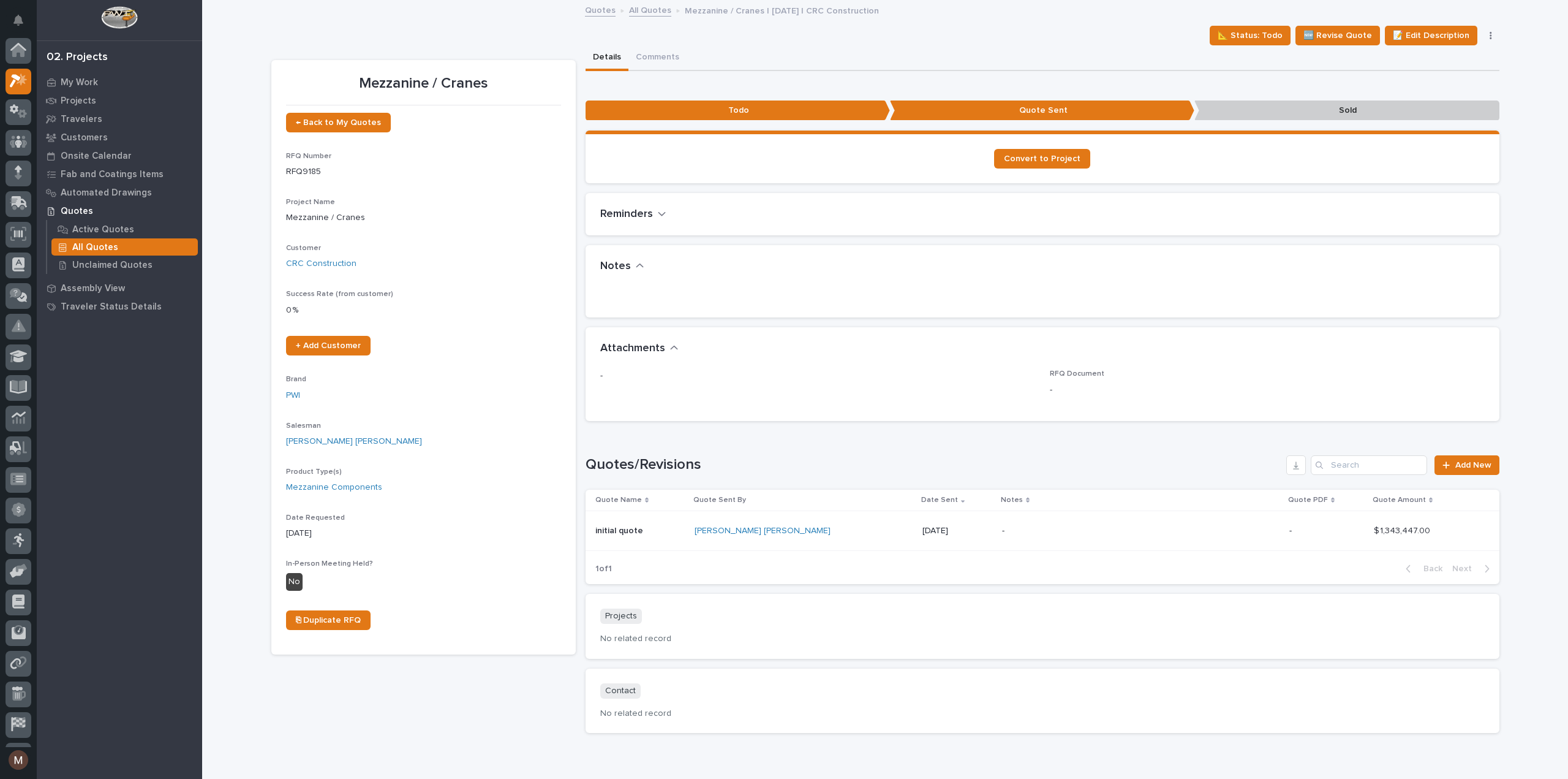
scroll to position [33, 0]
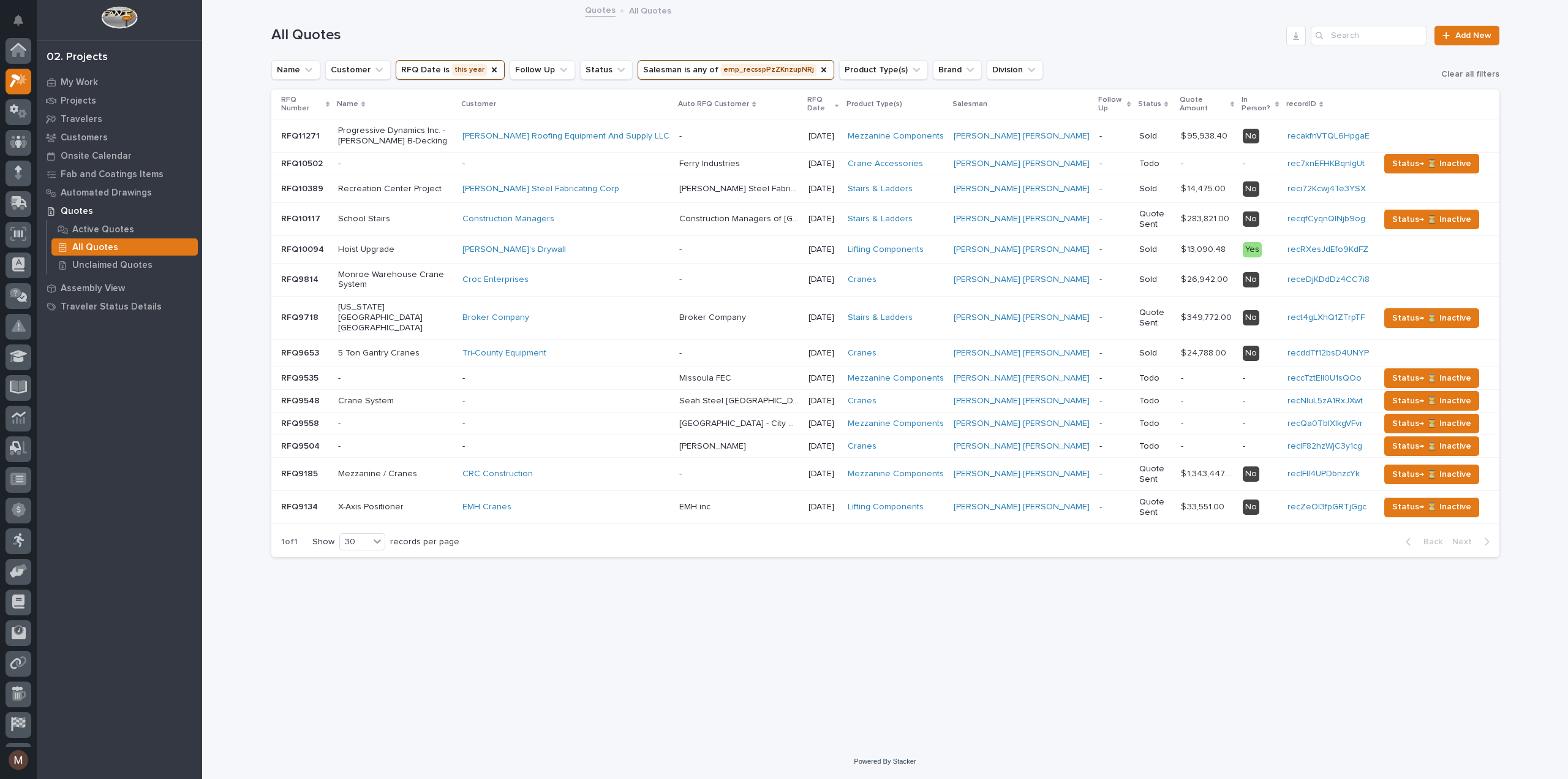
scroll to position [33, 0]
click at [799, 348] on p at bounding box center [739, 353] width 119 height 11
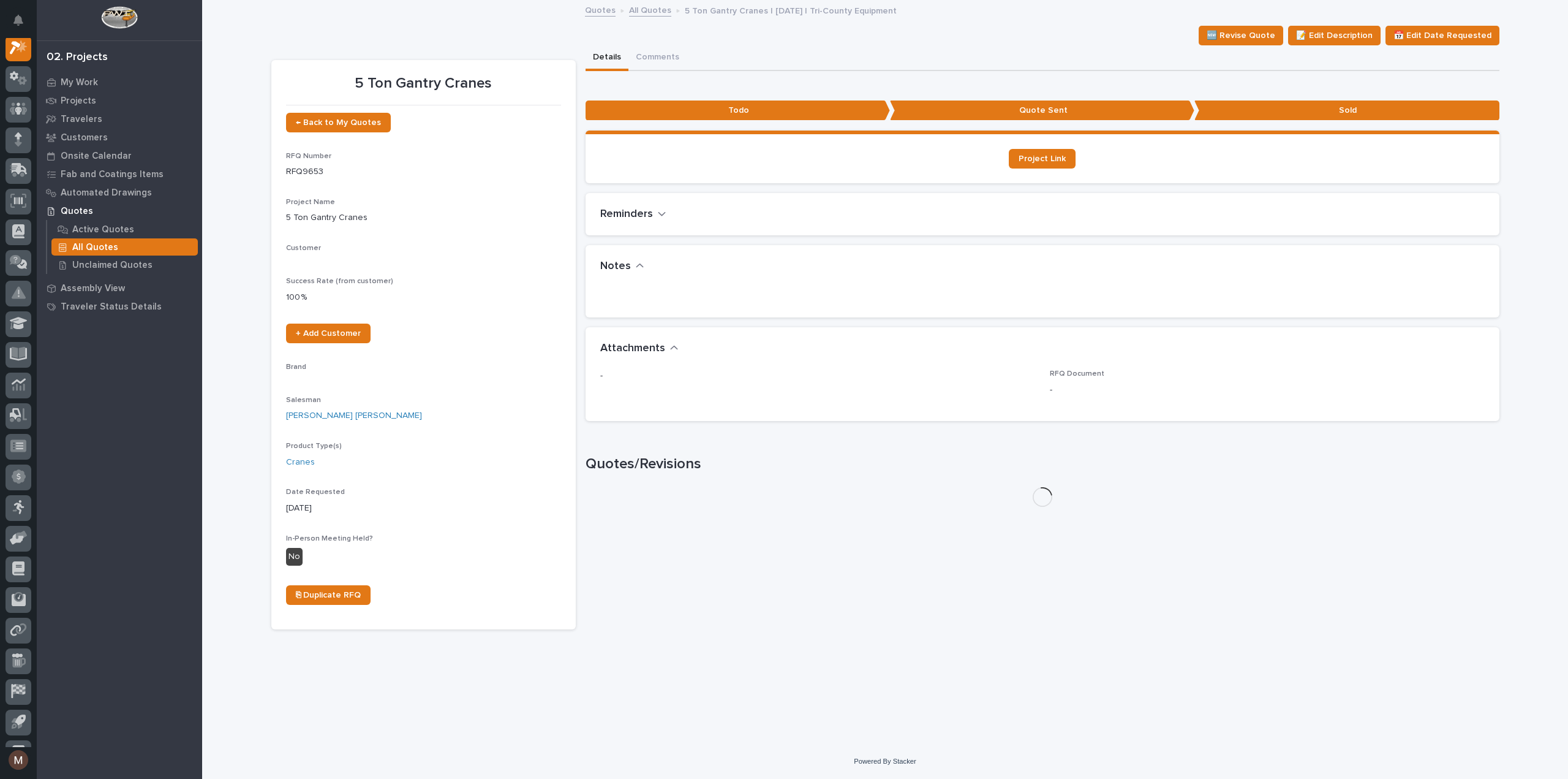
scroll to position [31, 0]
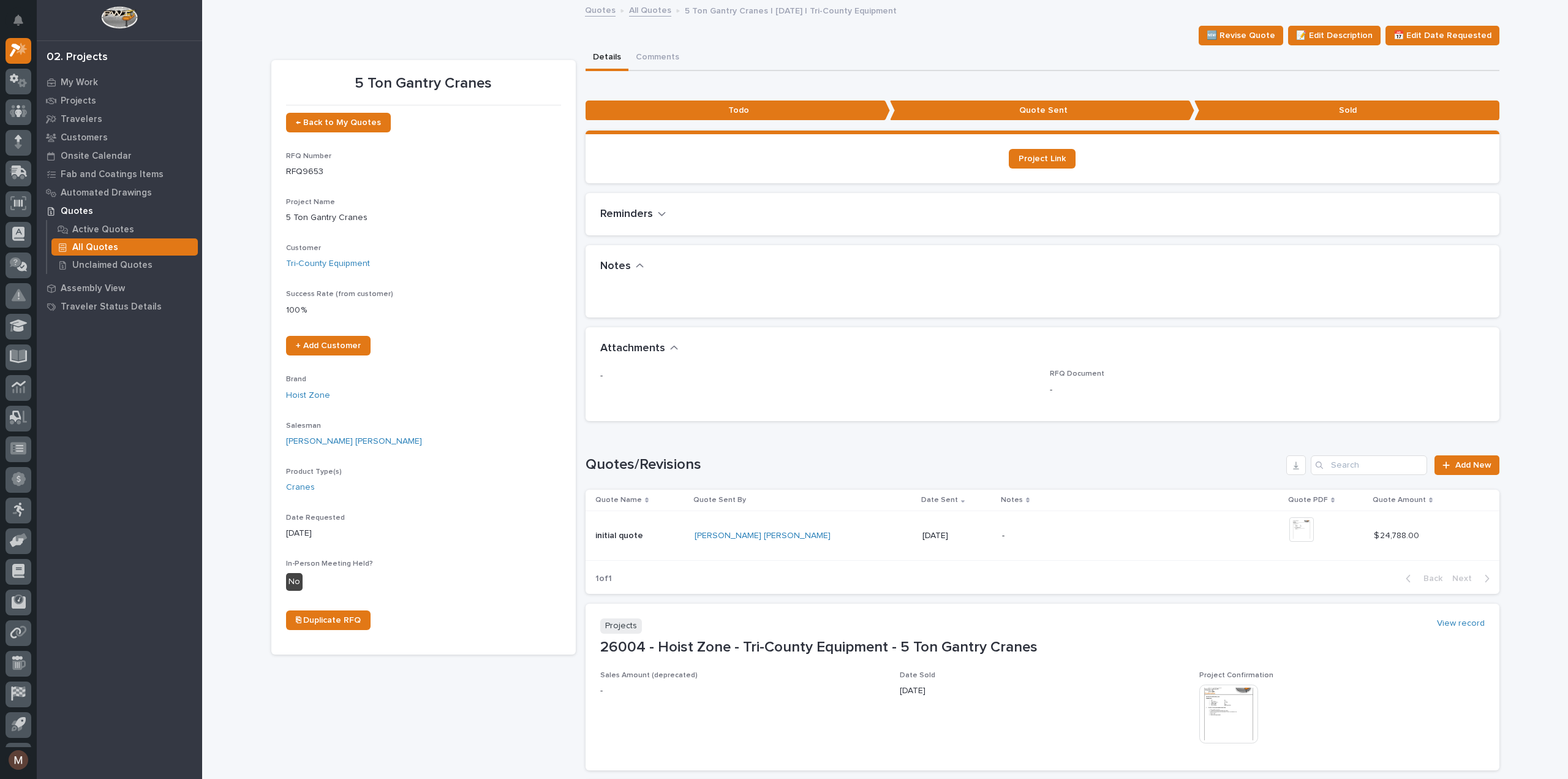
drag, startPoint x: 878, startPoint y: 534, endPoint x: 831, endPoint y: 534, distance: 47.0
click at [923, 534] on p "[DATE]" at bounding box center [957, 536] width 70 height 11
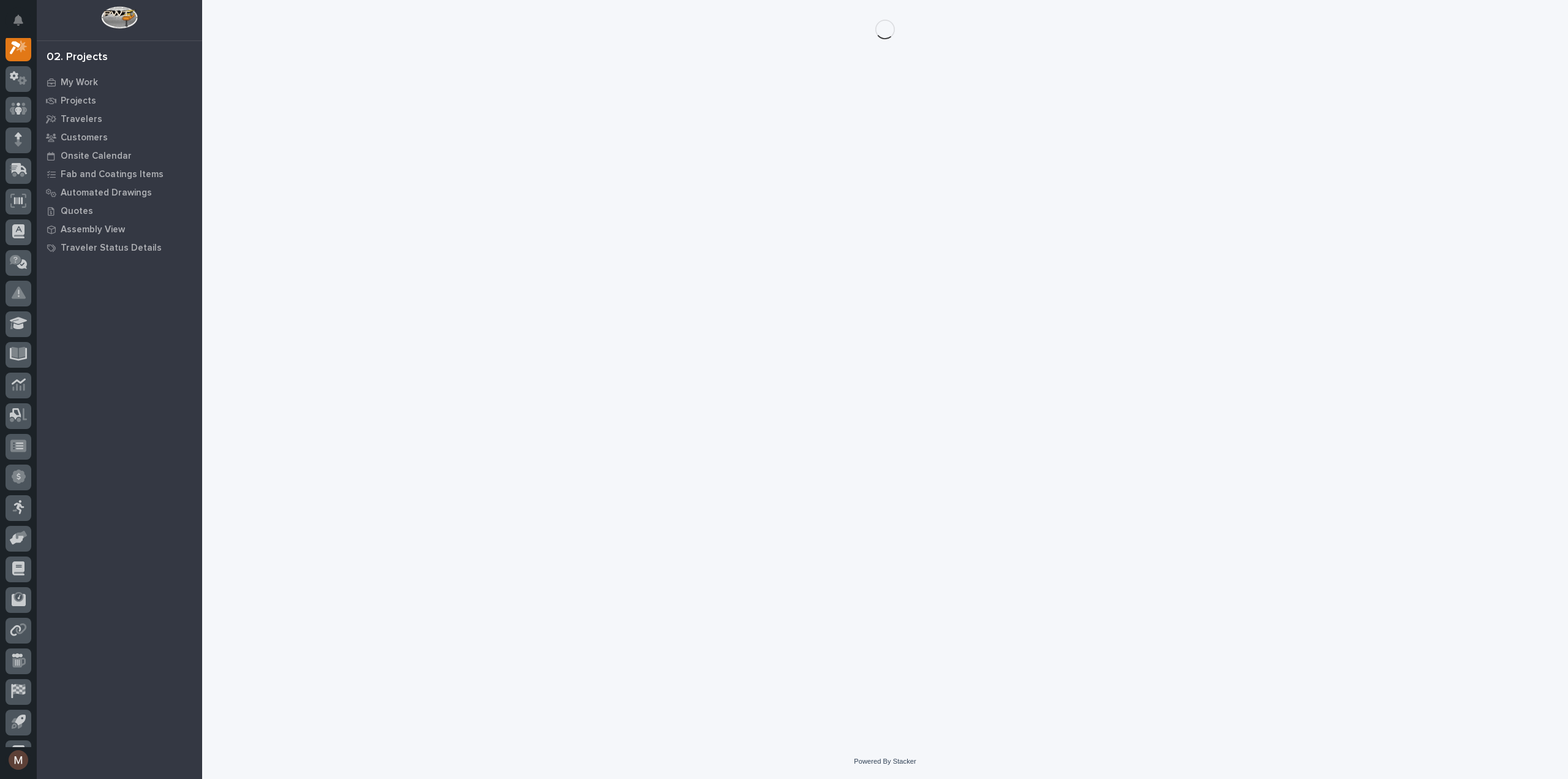
scroll to position [31, 0]
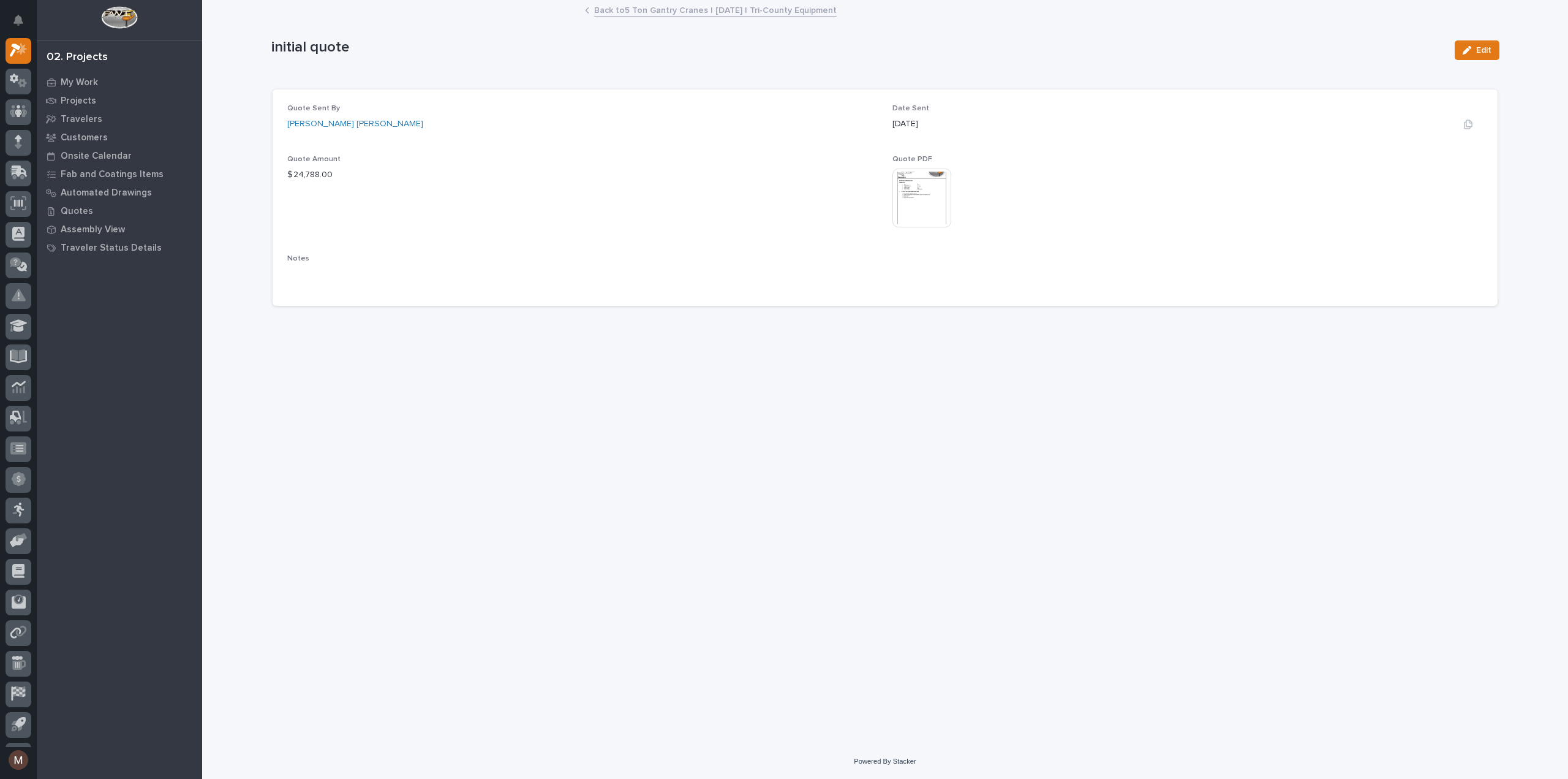
drag, startPoint x: 947, startPoint y: 121, endPoint x: 894, endPoint y: 125, distance: 53.2
click at [894, 125] on div "[DATE]" at bounding box center [1187, 124] width 591 height 13
copy p "[DATE]"
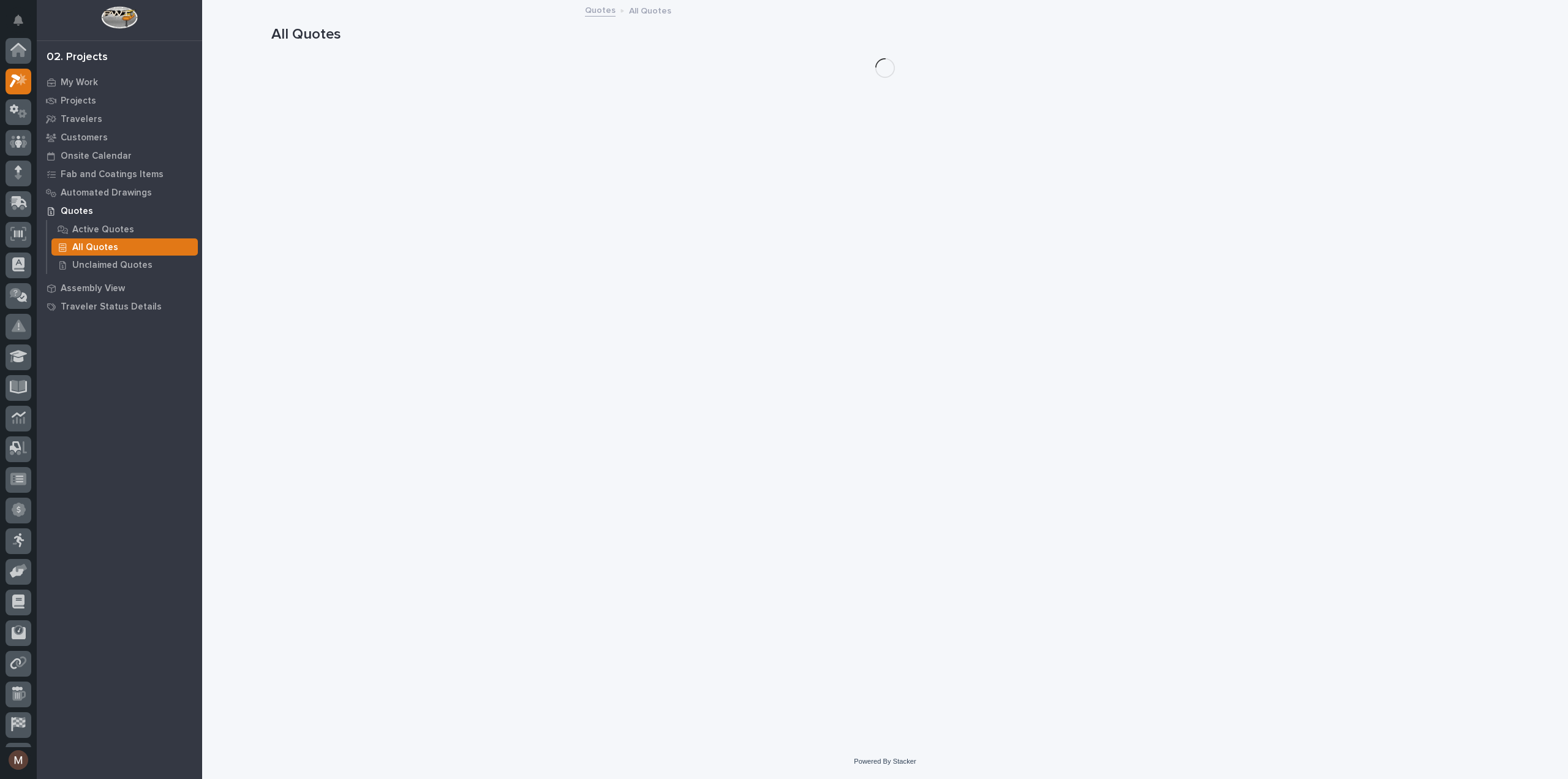
scroll to position [33, 0]
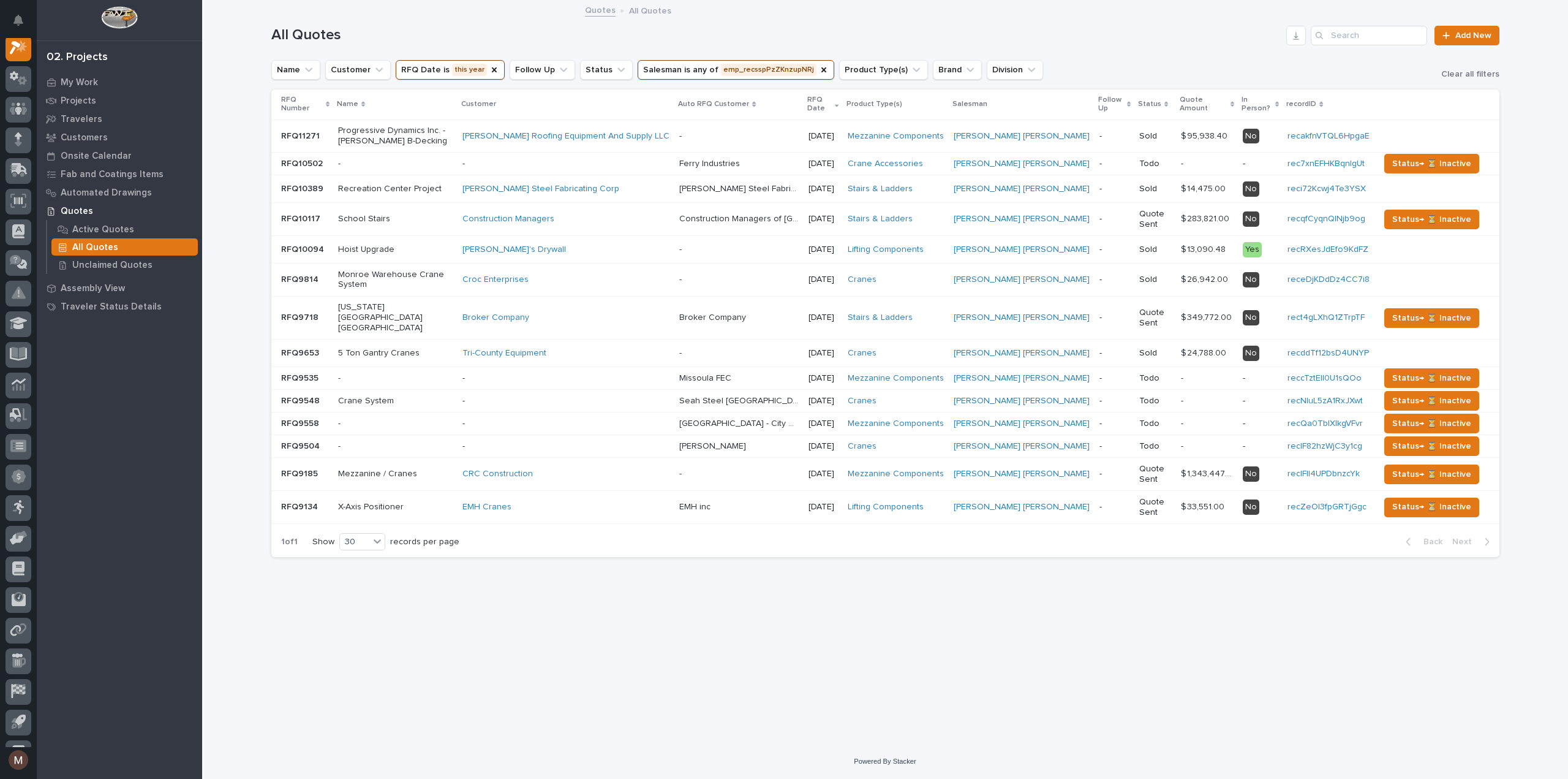
click at [630, 312] on div "Broker Company" at bounding box center [565, 317] width 207 height 11
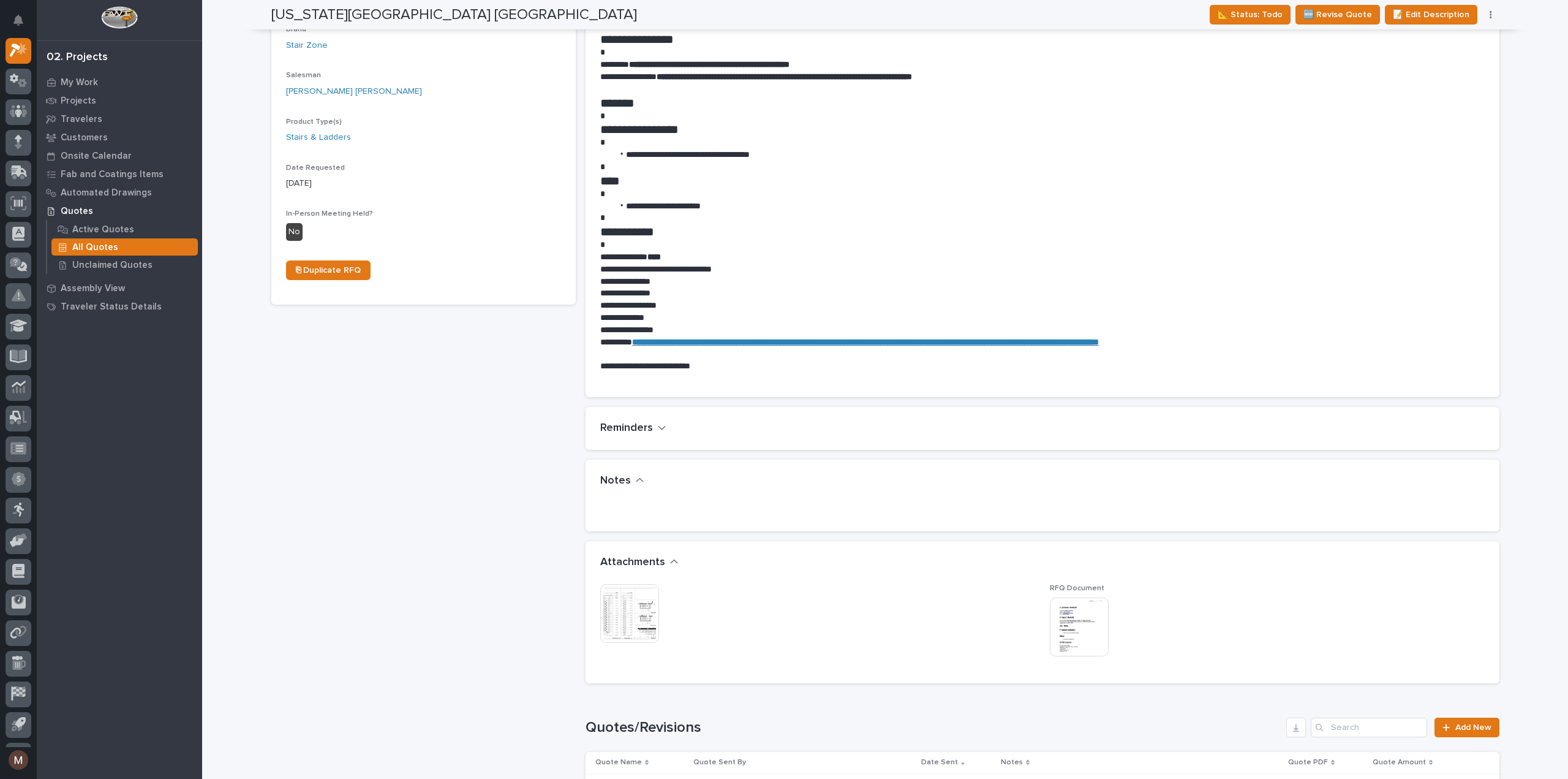
scroll to position [674, 0]
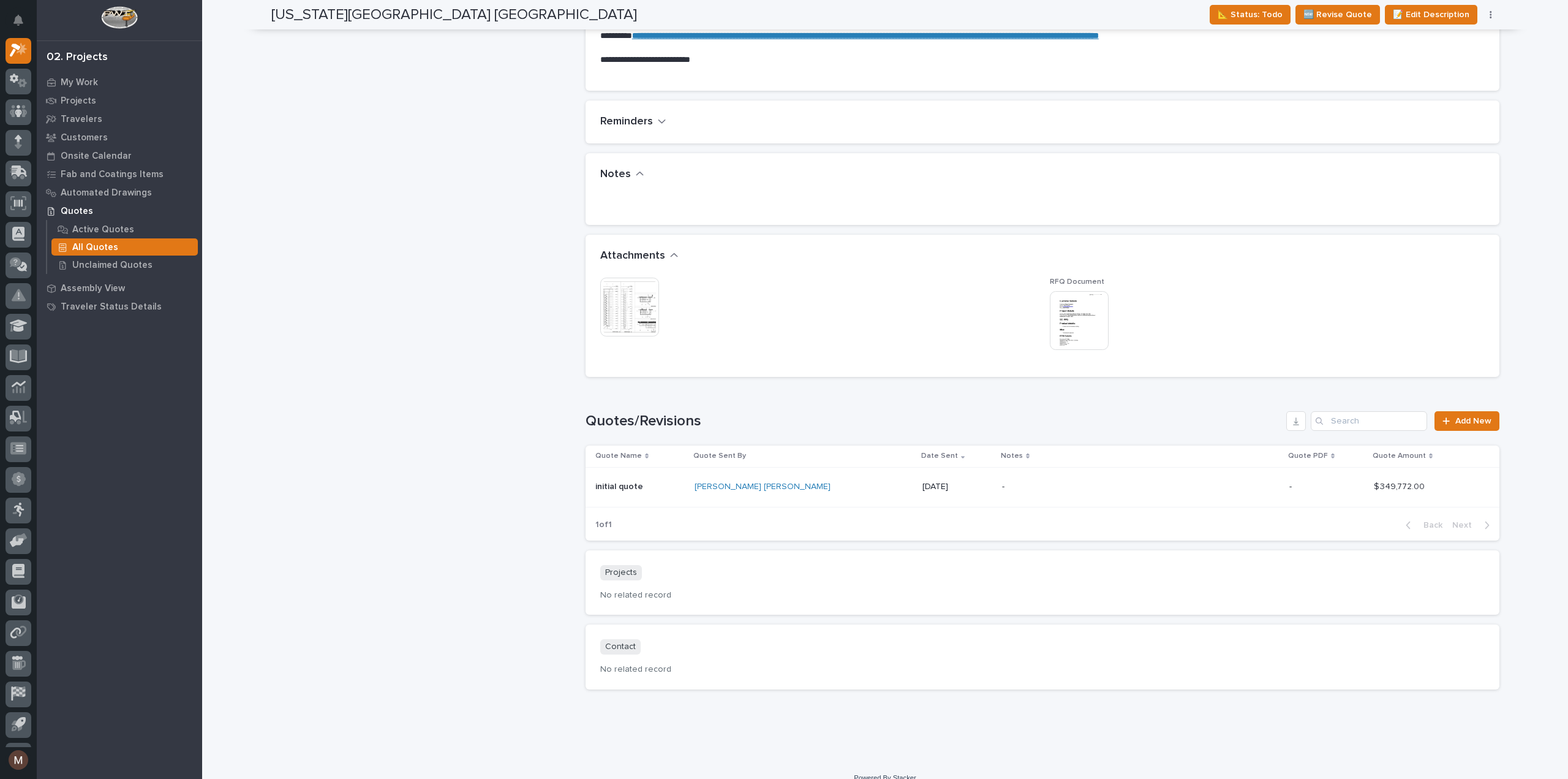
click at [923, 490] on p "[DATE]" at bounding box center [957, 486] width 70 height 11
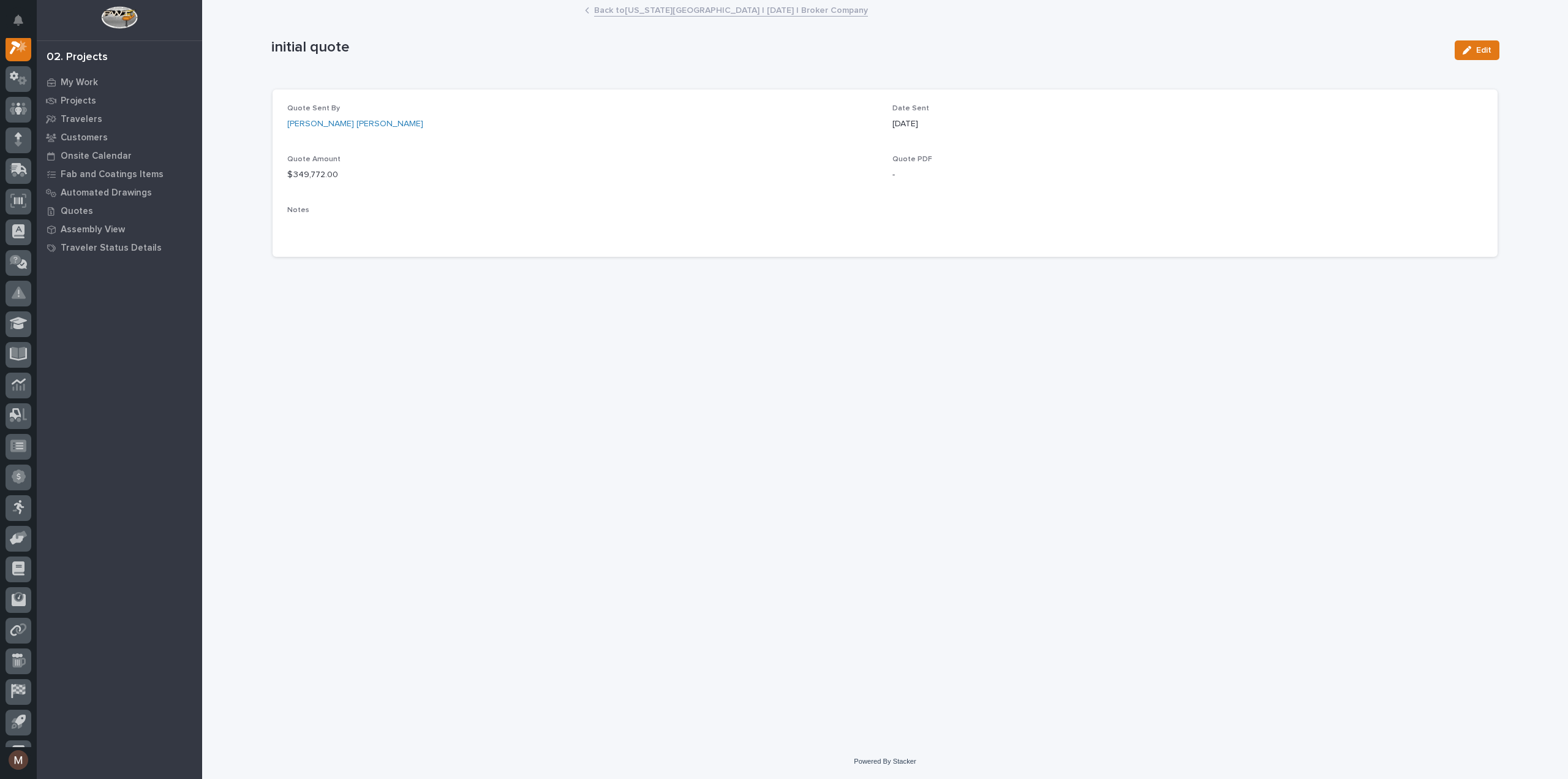
scroll to position [31, 0]
drag, startPoint x: 942, startPoint y: 125, endPoint x: 892, endPoint y: 126, distance: 50.0
click at [892, 126] on div "[DATE]" at bounding box center [1187, 124] width 591 height 13
copy p "[DATE]"
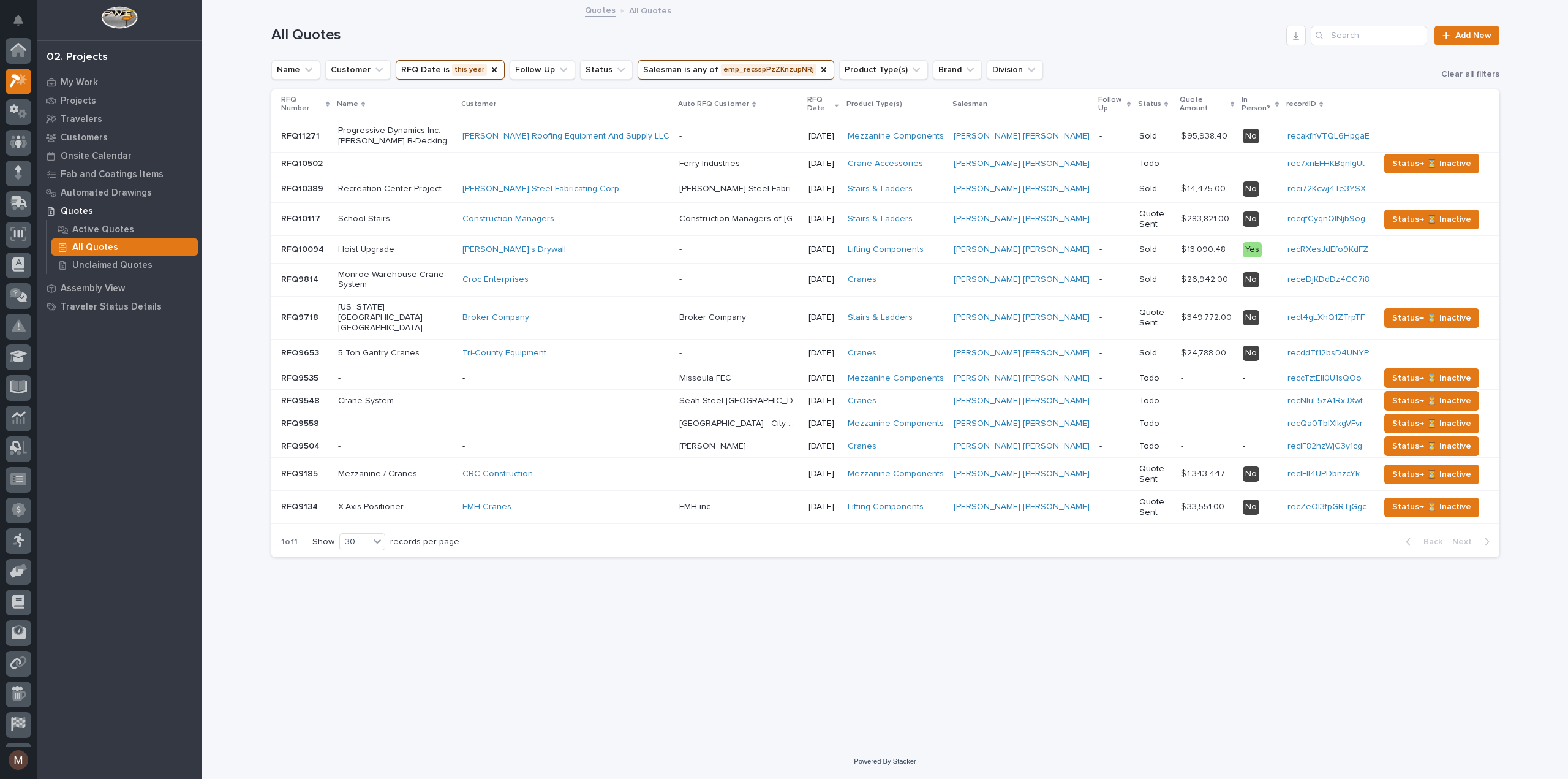
scroll to position [33, 0]
click at [803, 287] on td "- -" at bounding box center [739, 280] width 129 height 33
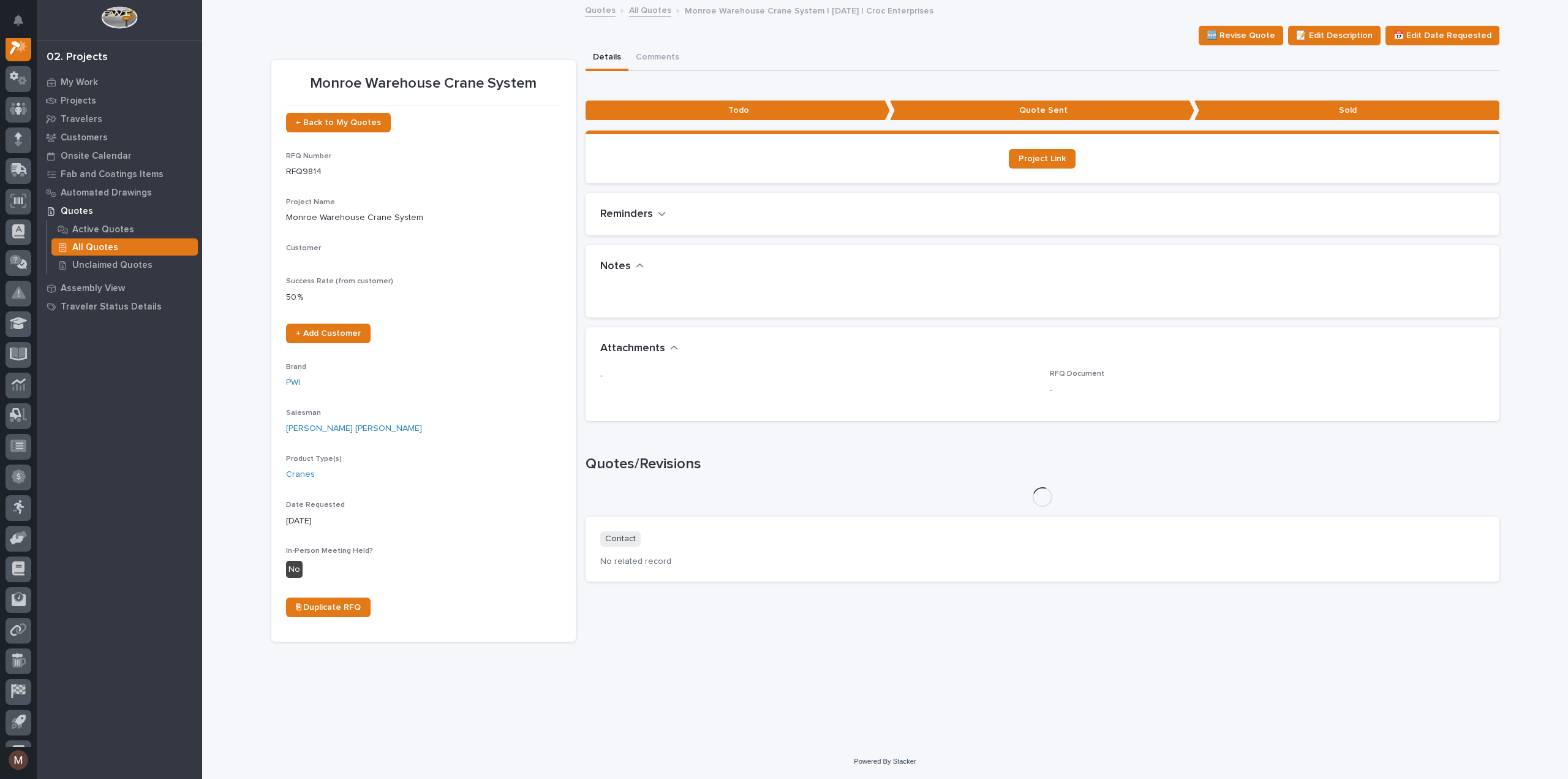
scroll to position [31, 0]
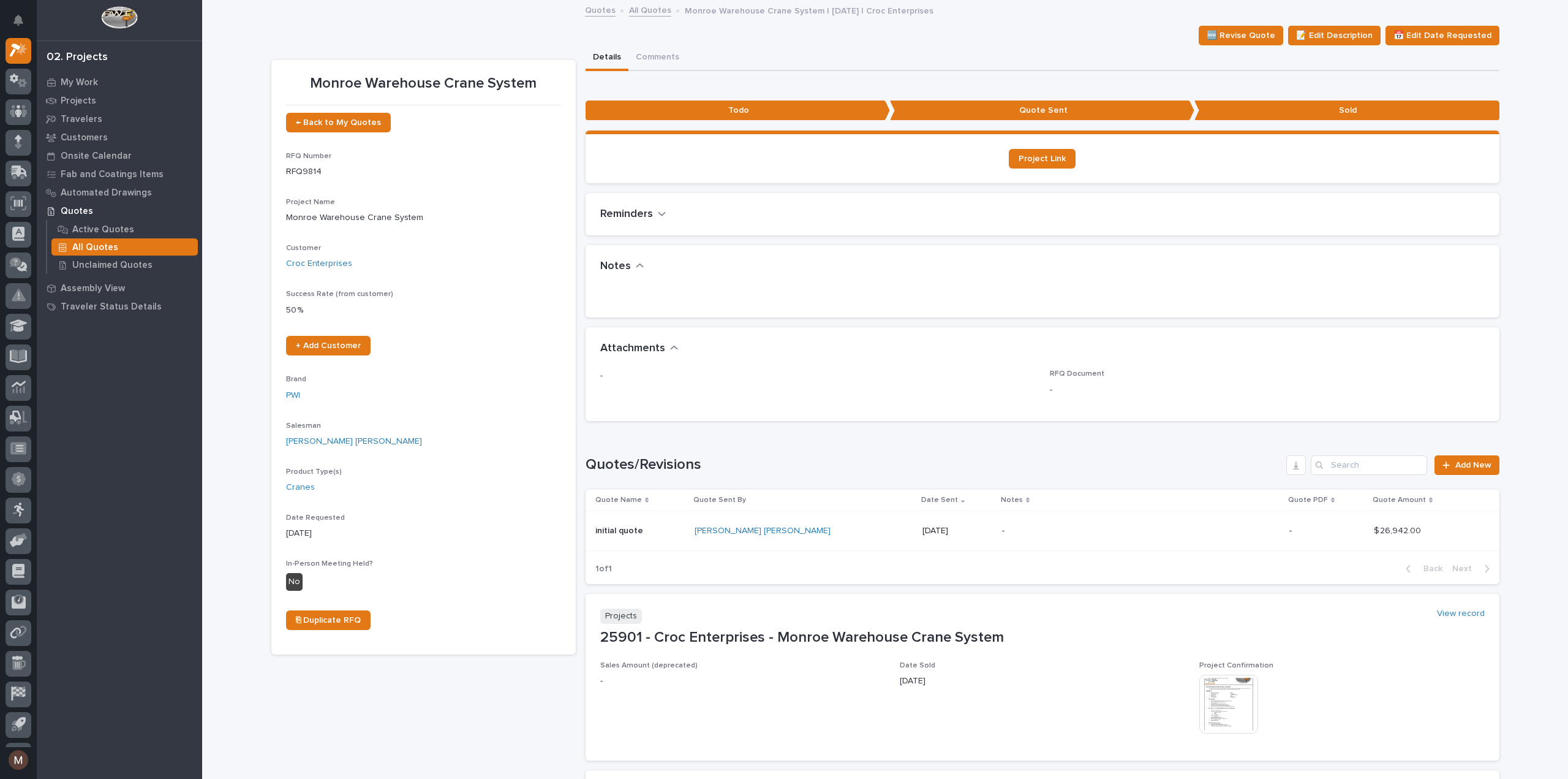
click at [923, 527] on p "[DATE]" at bounding box center [957, 531] width 70 height 11
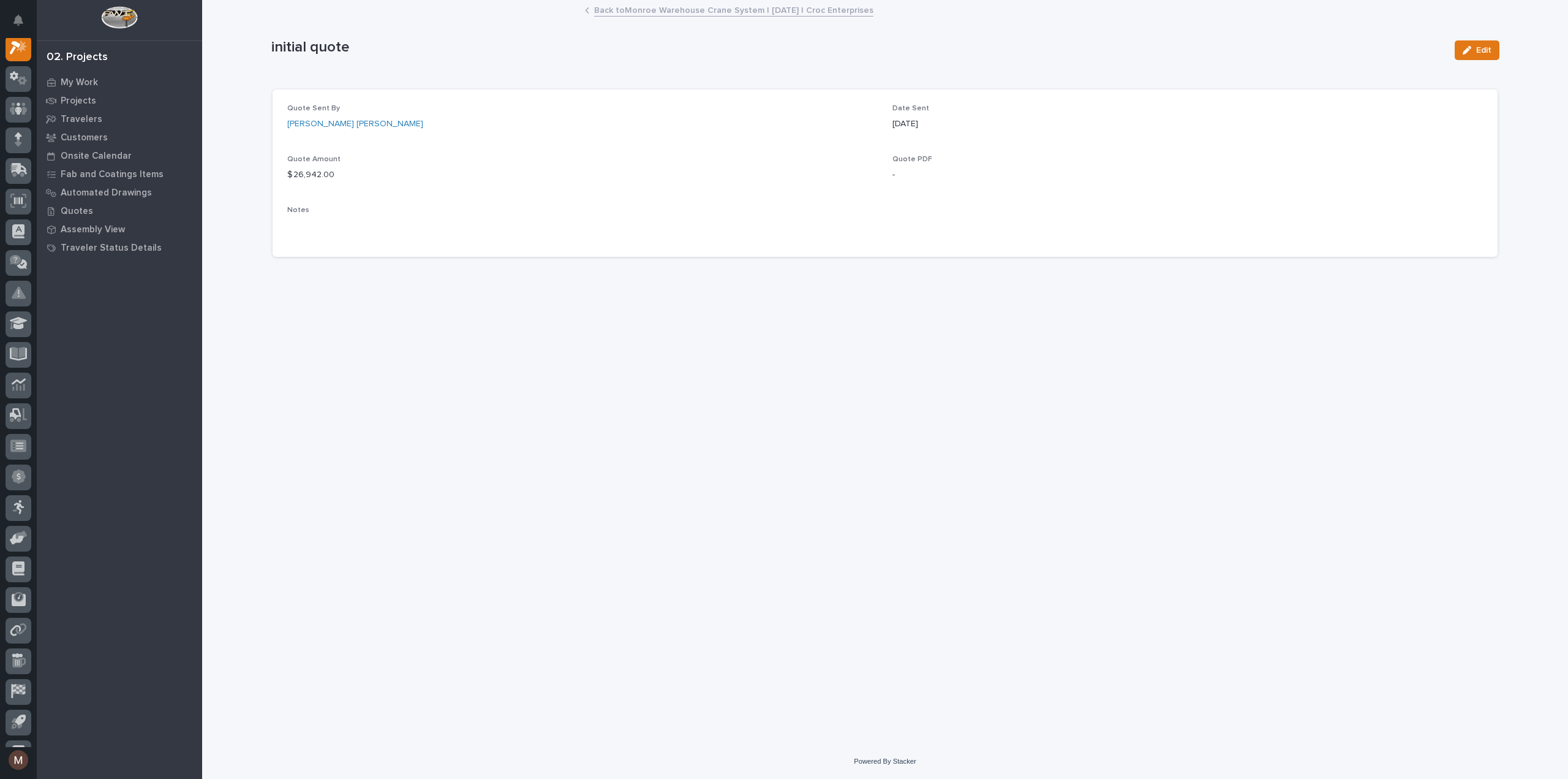
scroll to position [31, 0]
drag, startPoint x: 943, startPoint y: 123, endPoint x: 894, endPoint y: 132, distance: 49.8
click at [894, 132] on div "Date Sent [DATE]" at bounding box center [1187, 122] width 591 height 36
copy p "[DATE]"
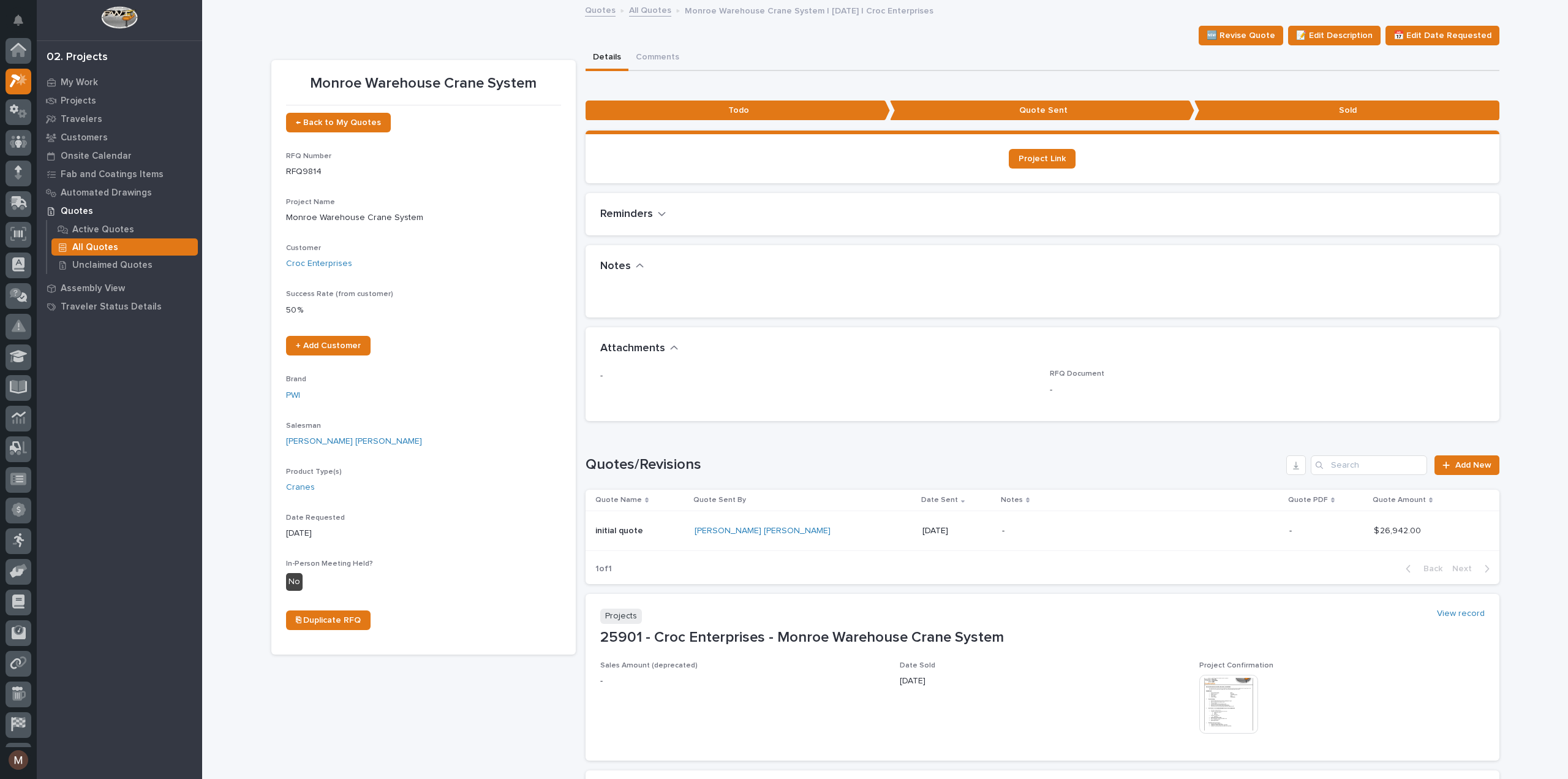
scroll to position [33, 0]
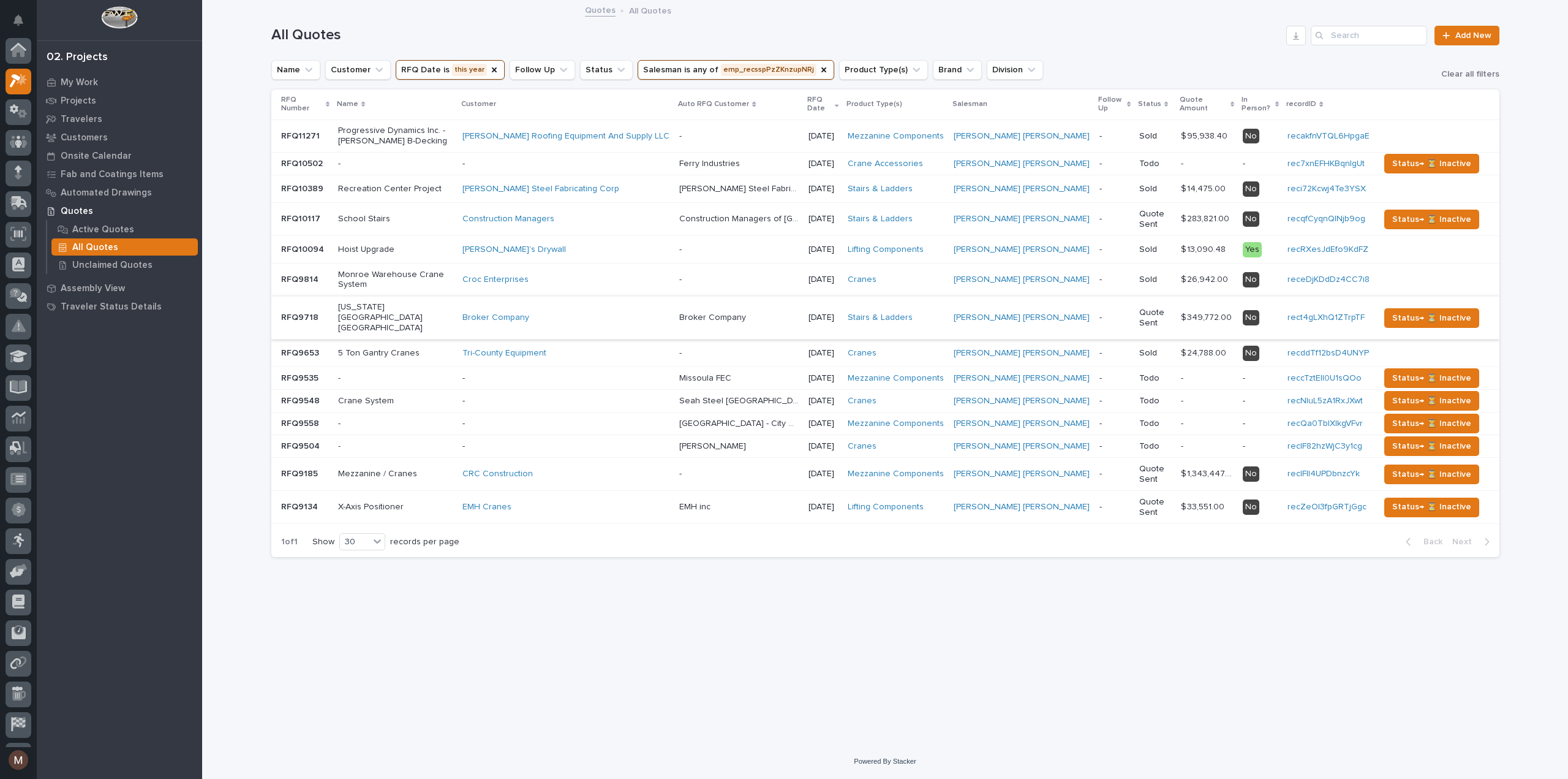
scroll to position [33, 0]
click at [799, 248] on p at bounding box center [739, 250] width 119 height 11
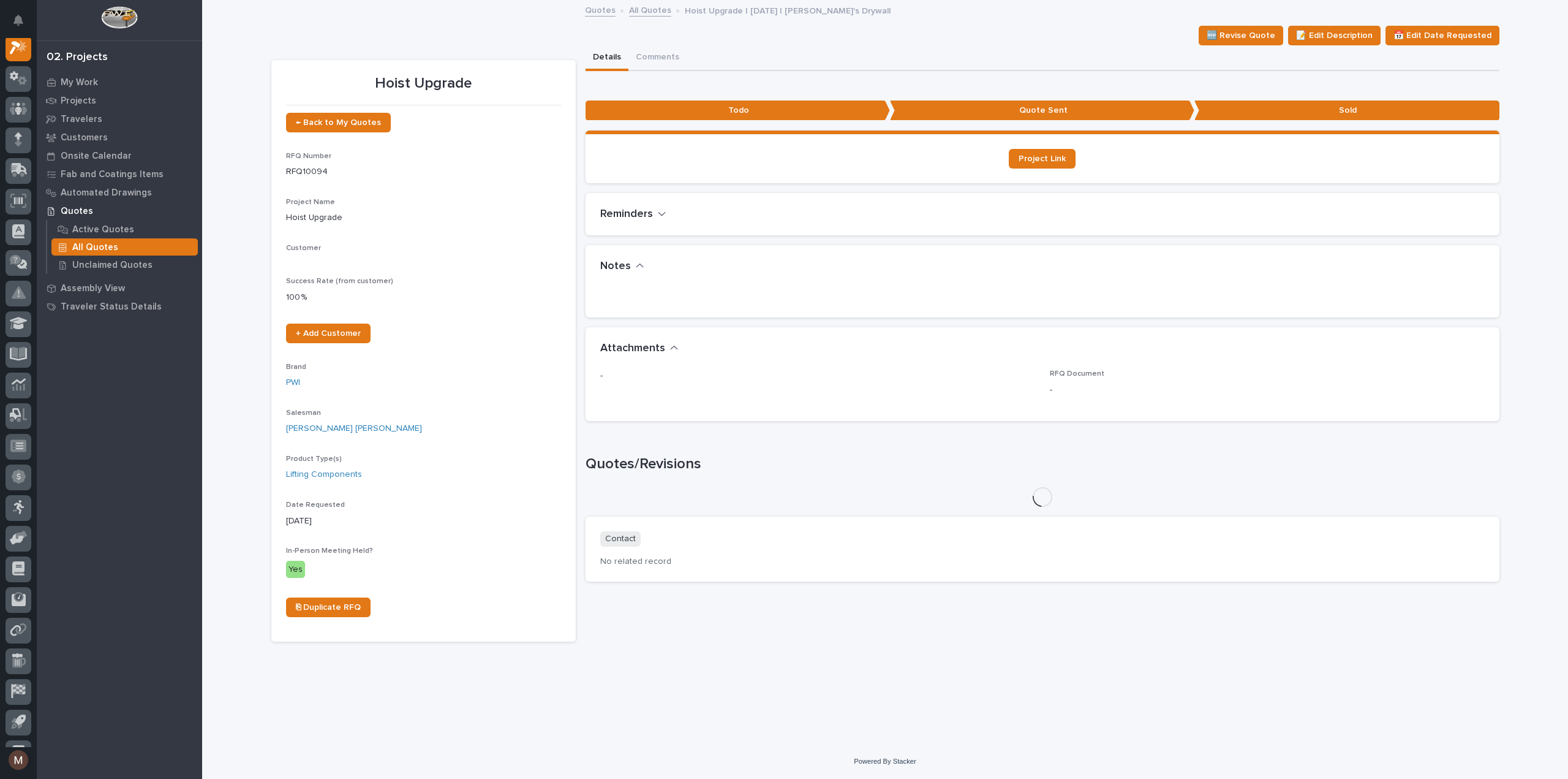
scroll to position [31, 0]
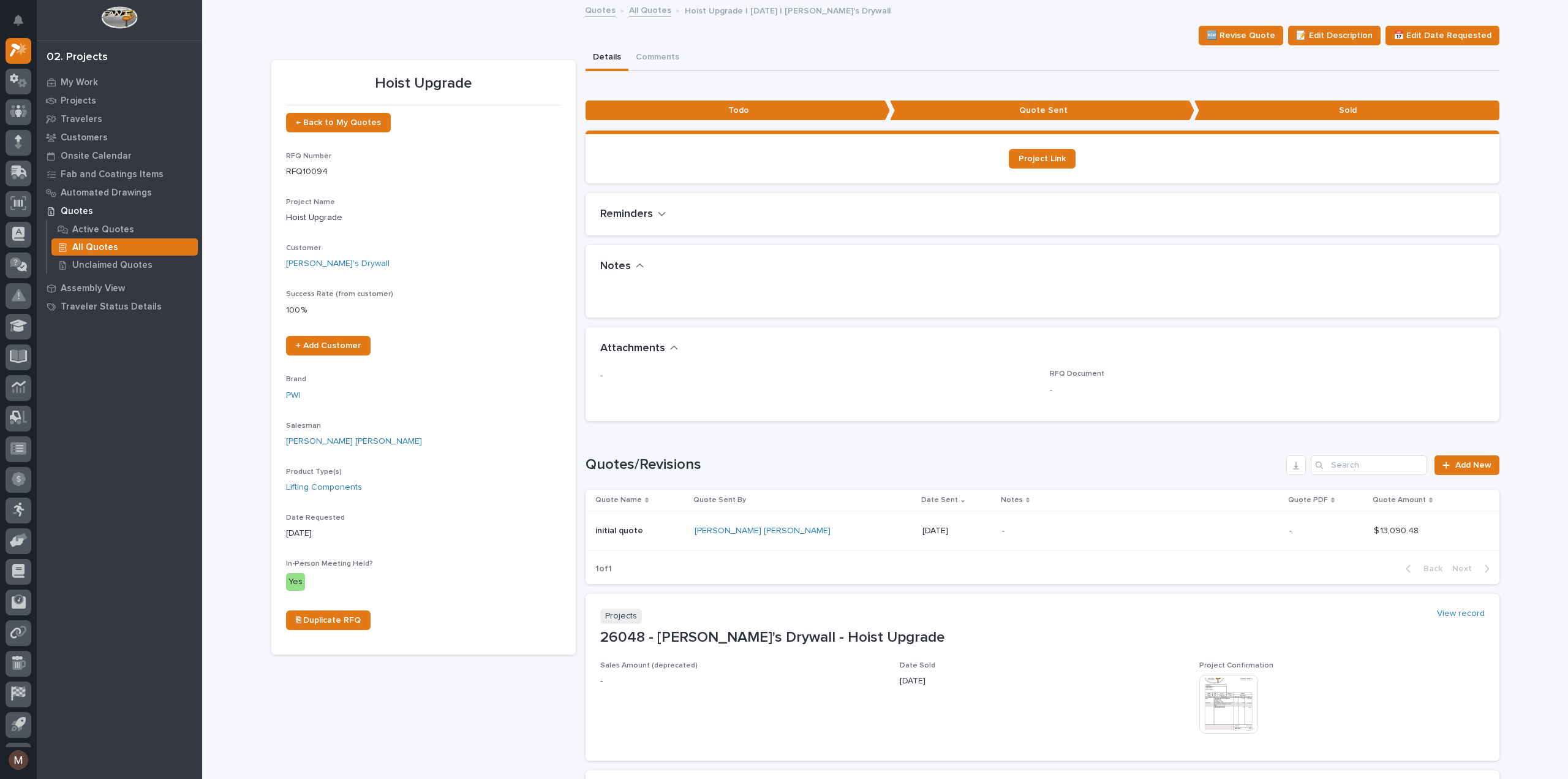
click at [923, 527] on p "[DATE]" at bounding box center [957, 531] width 70 height 11
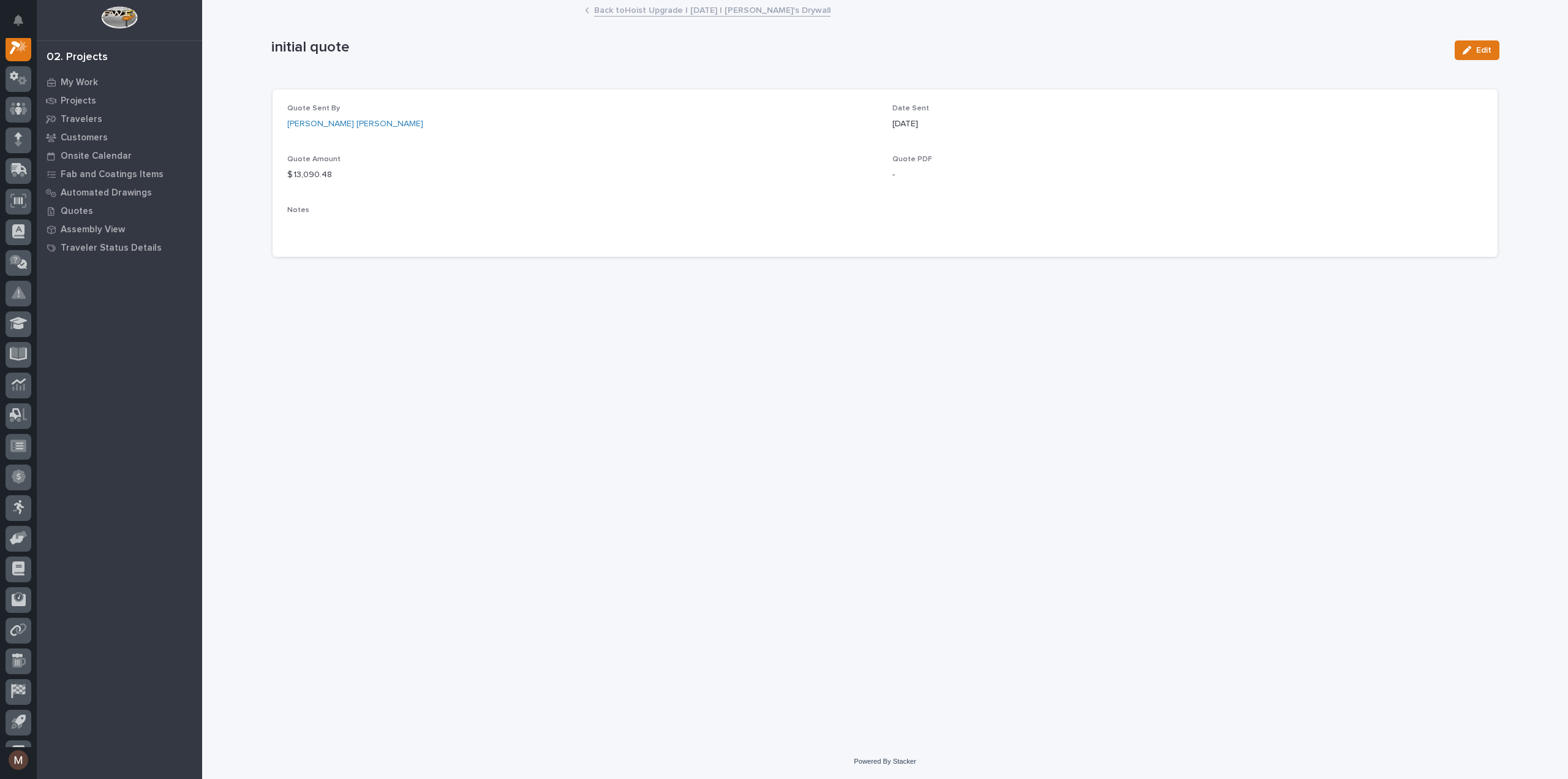
scroll to position [31, 0]
drag, startPoint x: 937, startPoint y: 122, endPoint x: 893, endPoint y: 124, distance: 44.0
click at [893, 124] on p "[DATE]" at bounding box center [905, 124] width 26 height 13
copy p "[DATE]"
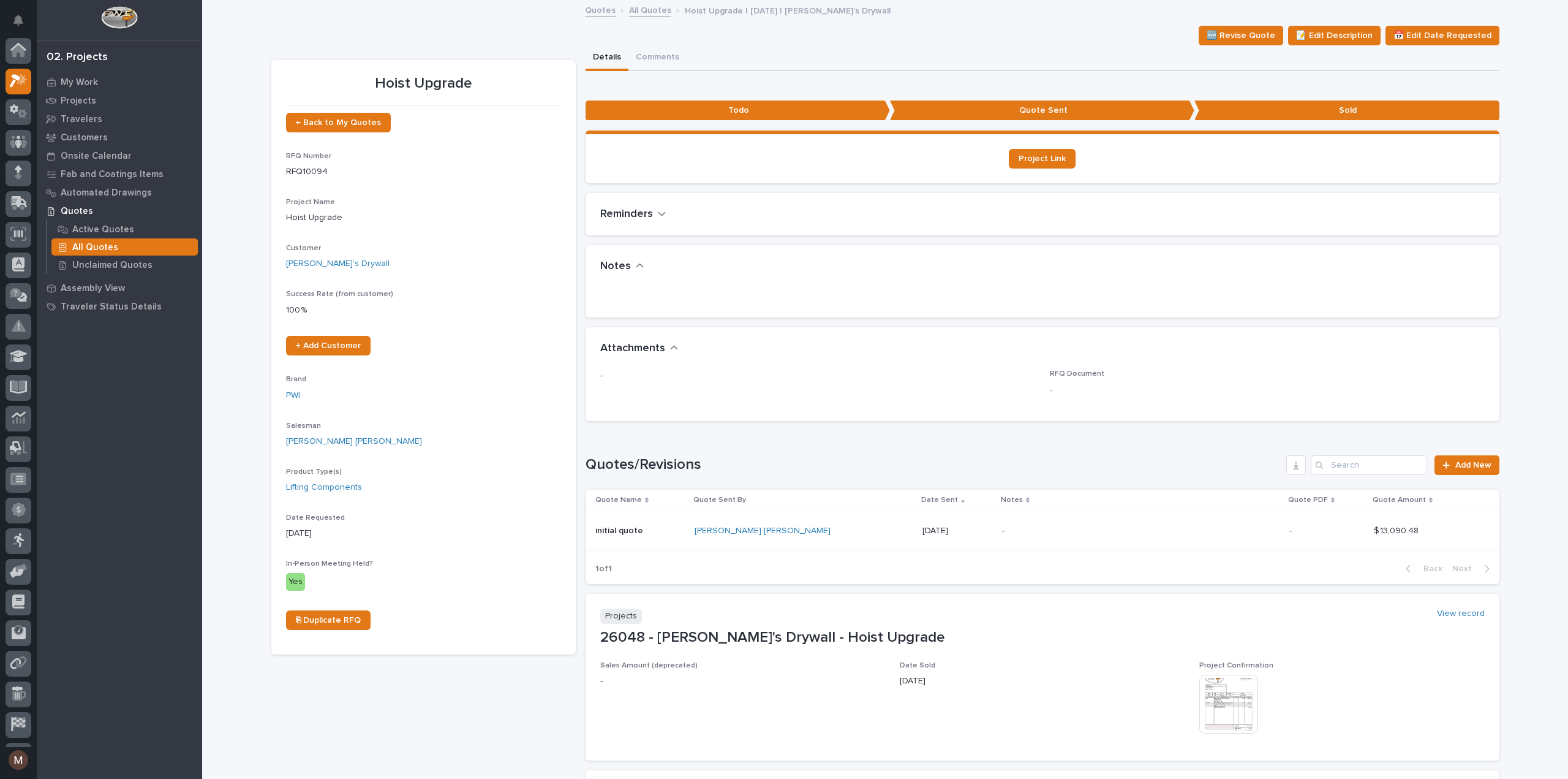
scroll to position [33, 0]
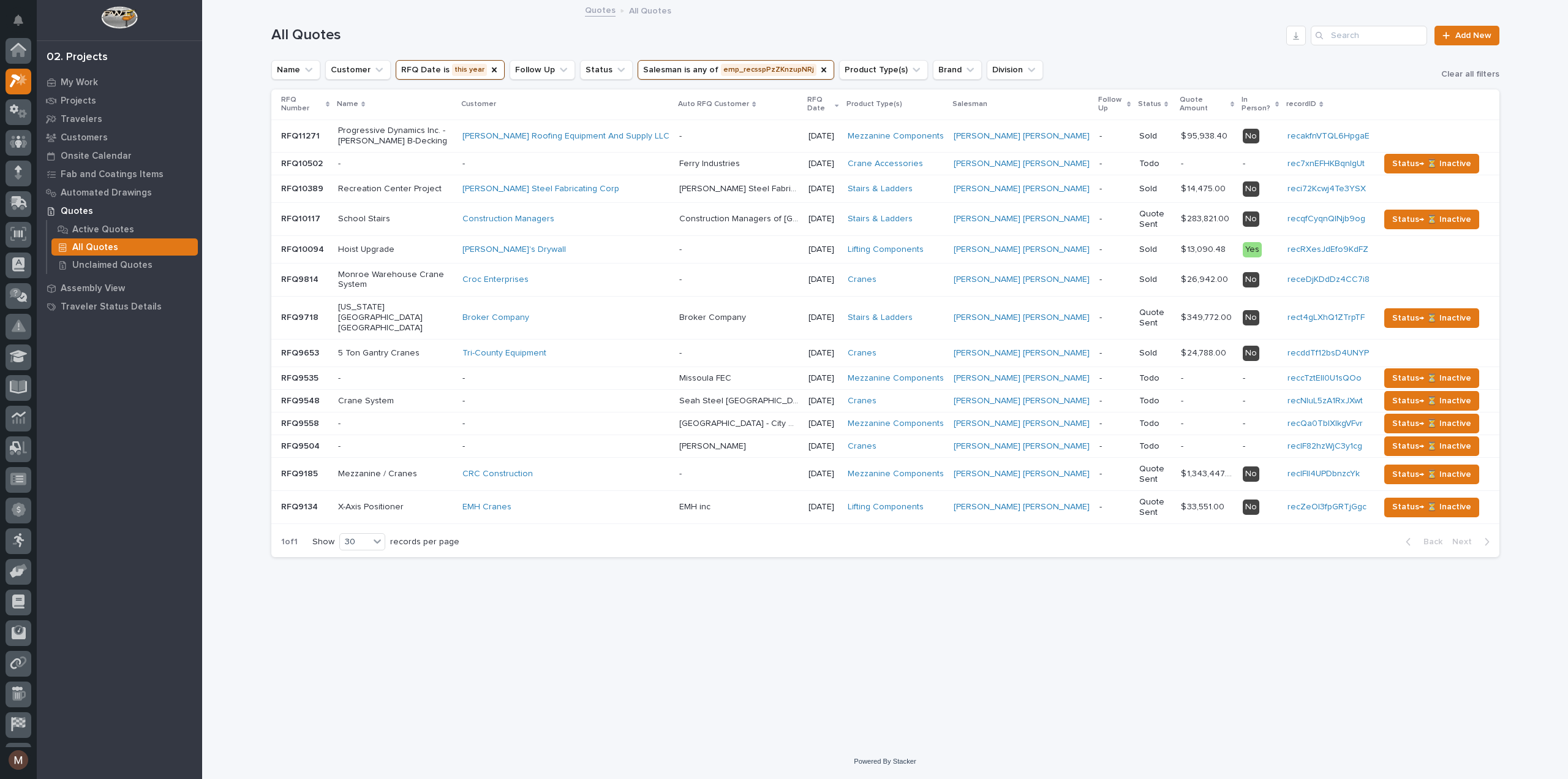
scroll to position [33, 0]
click at [837, 227] on div "[DATE]" at bounding box center [822, 219] width 29 height 21
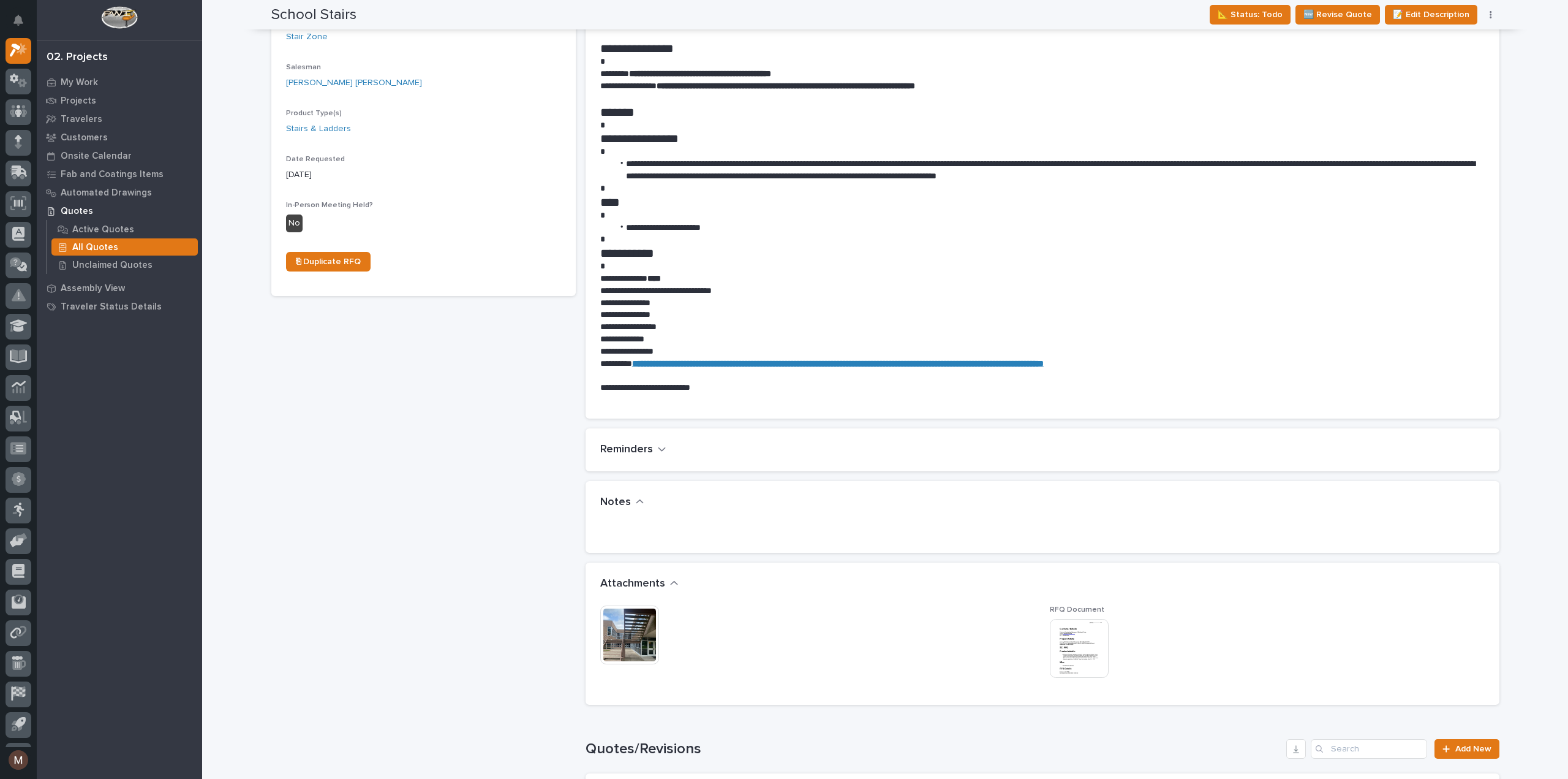
scroll to position [551, 0]
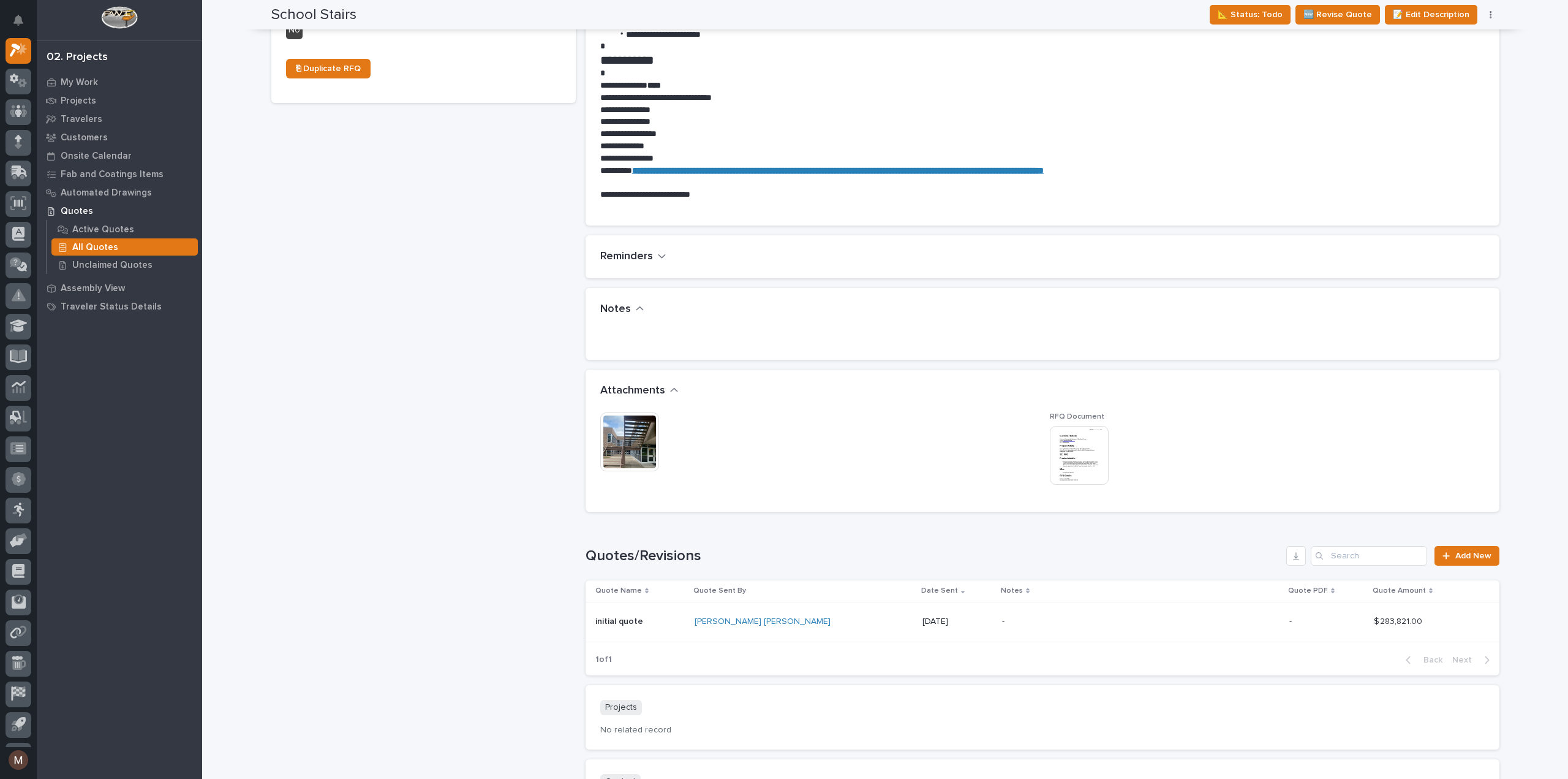
click at [923, 628] on div "[DATE]" at bounding box center [957, 622] width 70 height 21
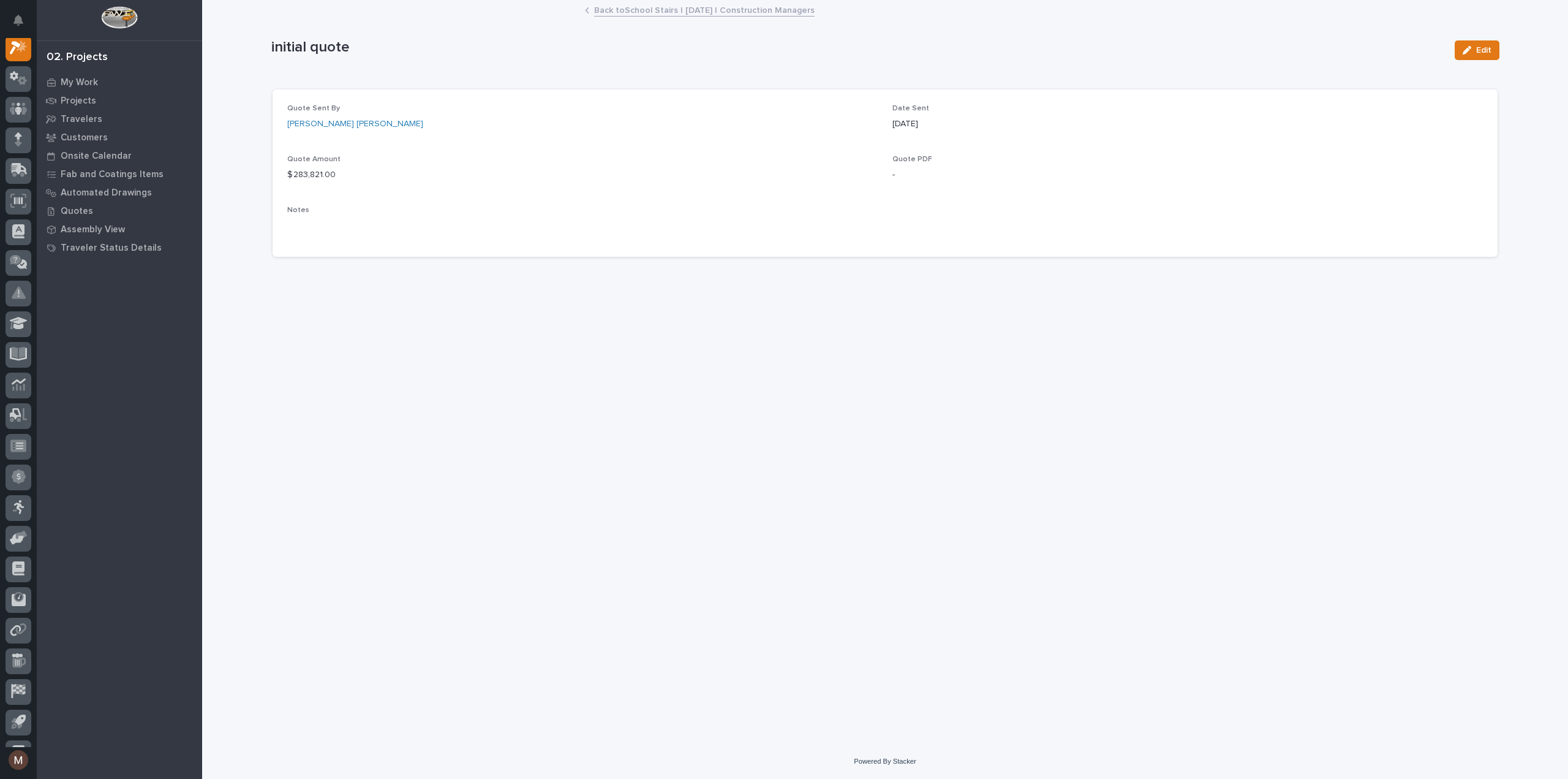
scroll to position [31, 0]
drag, startPoint x: 942, startPoint y: 127, endPoint x: 887, endPoint y: 126, distance: 55.0
click at [887, 126] on div "Quote Sent By [PERSON_NAME] [PERSON_NAME] Date Sent [DATE] Quote Amount $ 283,8…" at bounding box center [885, 173] width 1196 height 138
copy p "[DATE]"
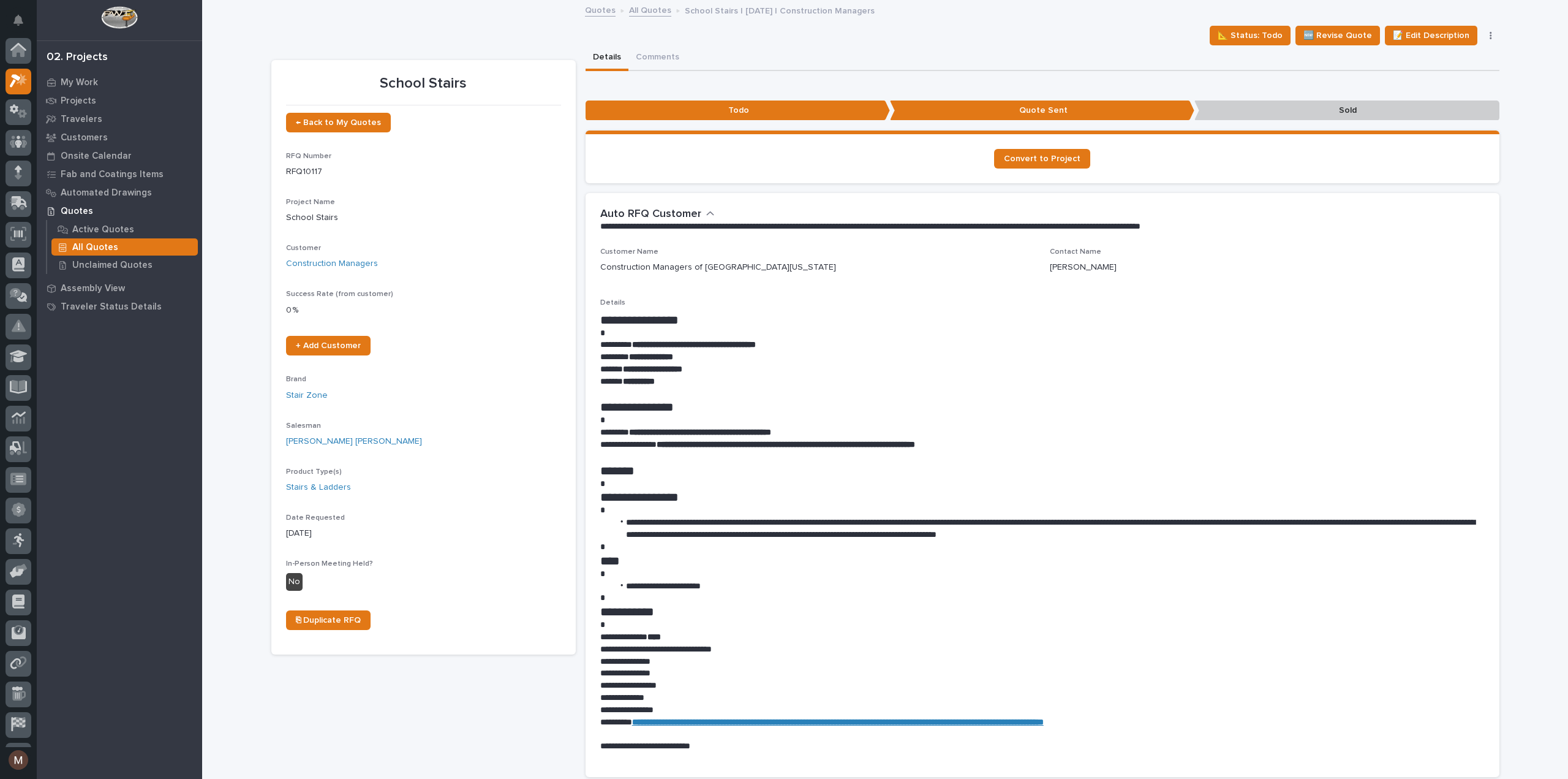
scroll to position [33, 0]
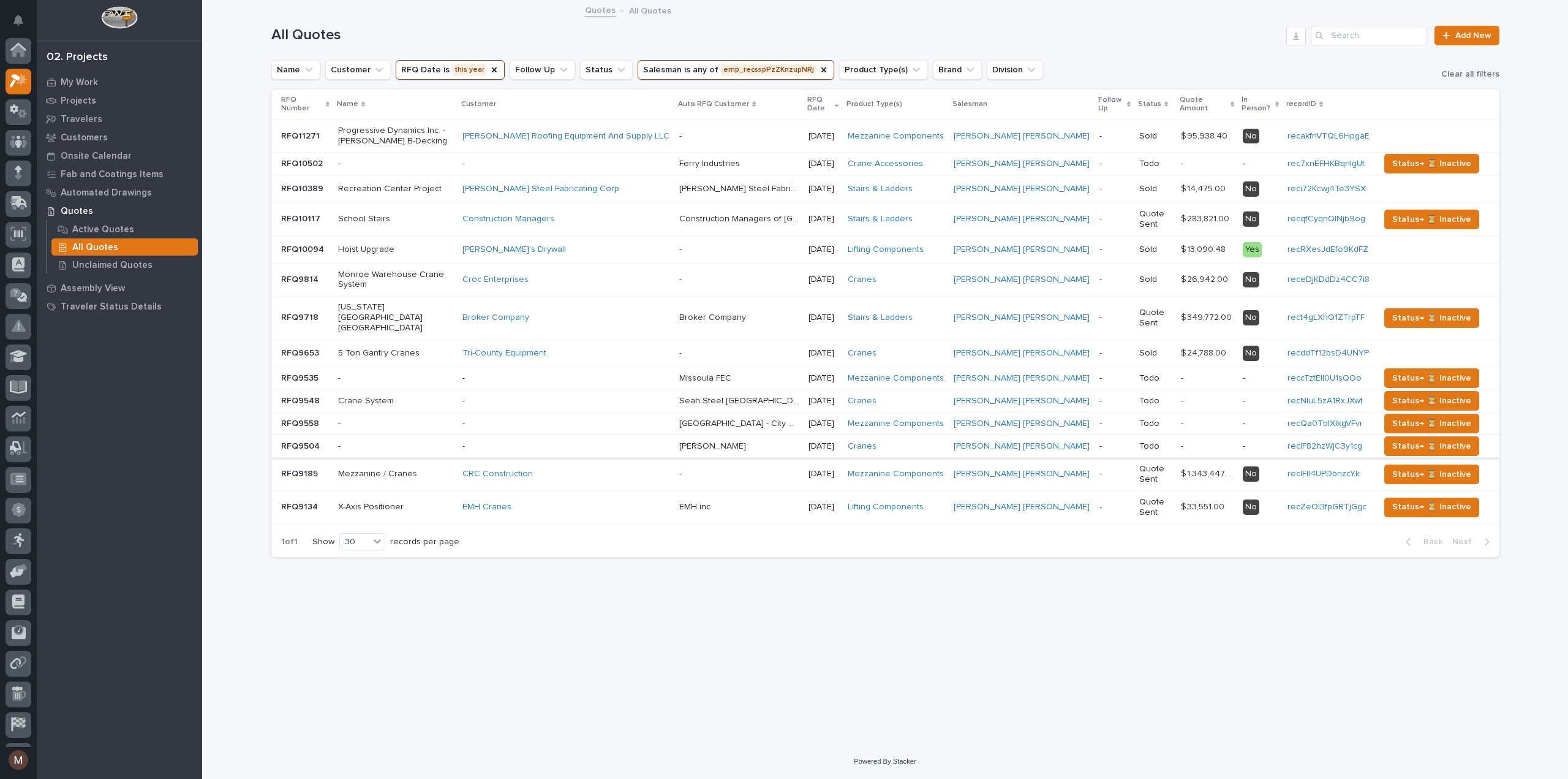
scroll to position [33, 0]
click at [452, 184] on p "Recreation Center Project" at bounding box center [395, 189] width 115 height 11
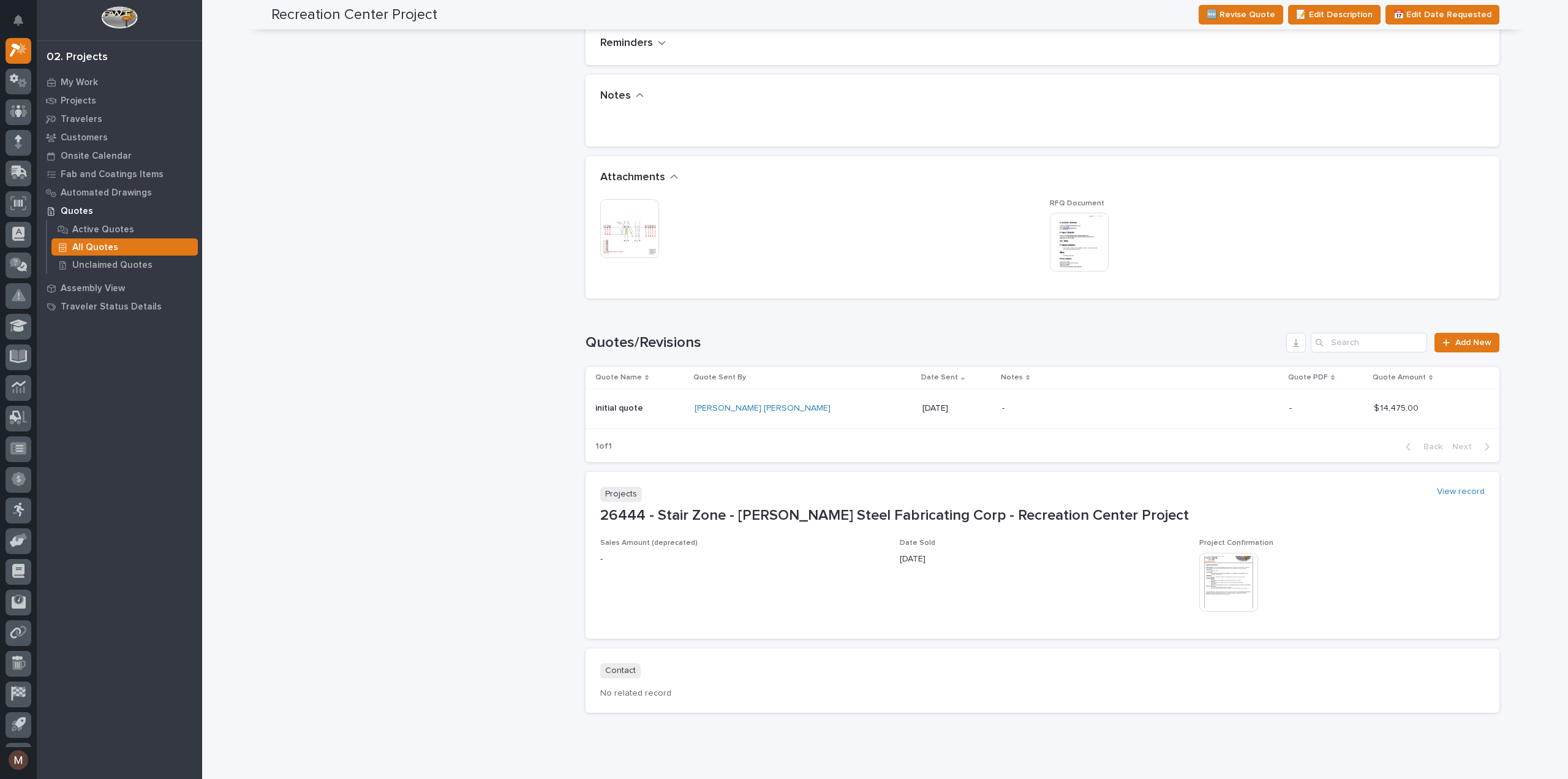
scroll to position [805, 0]
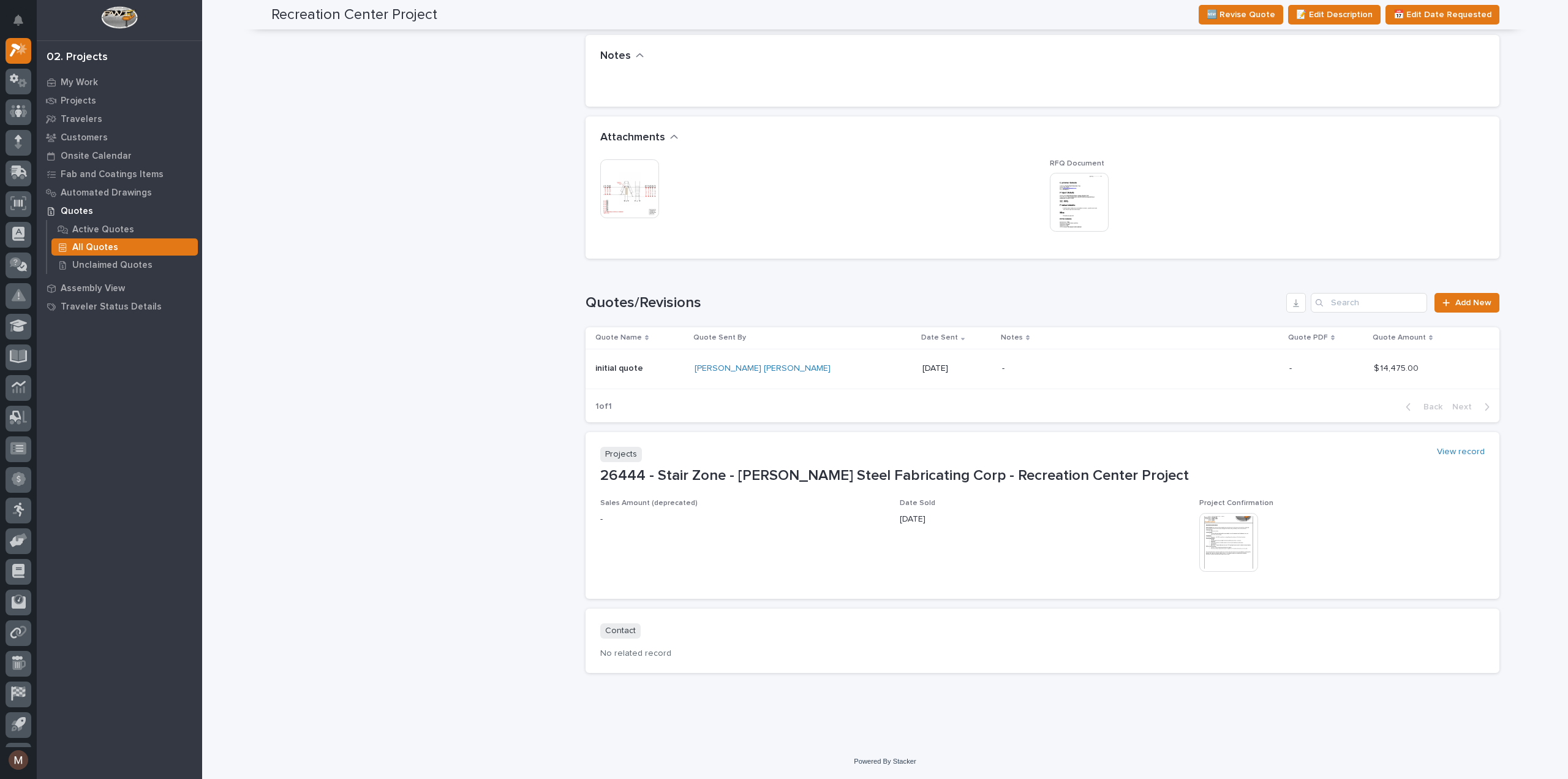
drag, startPoint x: 885, startPoint y: 365, endPoint x: 832, endPoint y: 370, distance: 53.2
click at [923, 370] on p "[DATE]" at bounding box center [957, 368] width 70 height 11
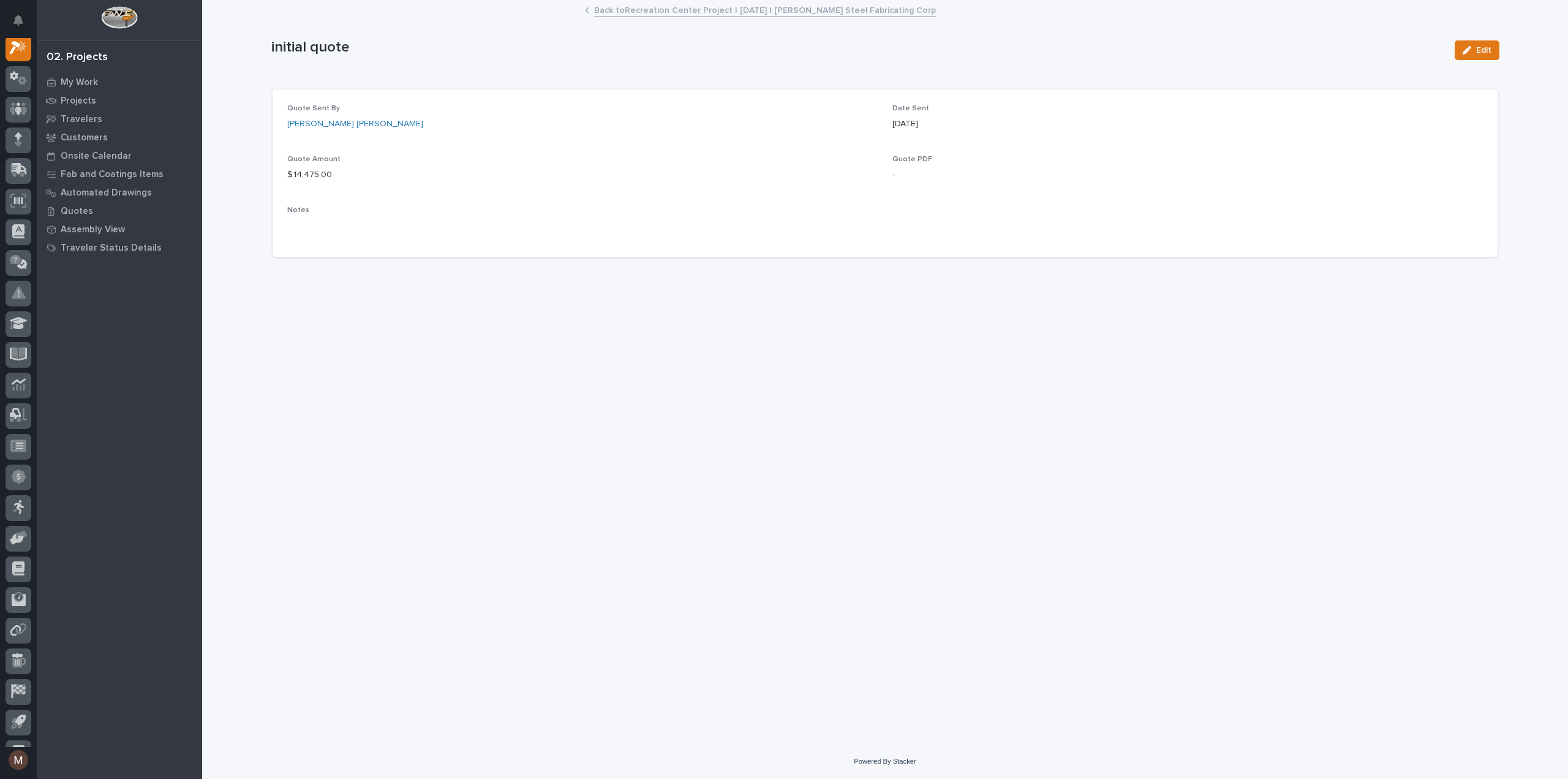
scroll to position [31, 0]
drag, startPoint x: 946, startPoint y: 120, endPoint x: 890, endPoint y: 123, distance: 56.1
click at [890, 123] on div "Quote Sent By [PERSON_NAME] [PERSON_NAME] Date Sent [DATE] Quote Amount $ 14,47…" at bounding box center [885, 173] width 1196 height 138
copy p "[DATE]"
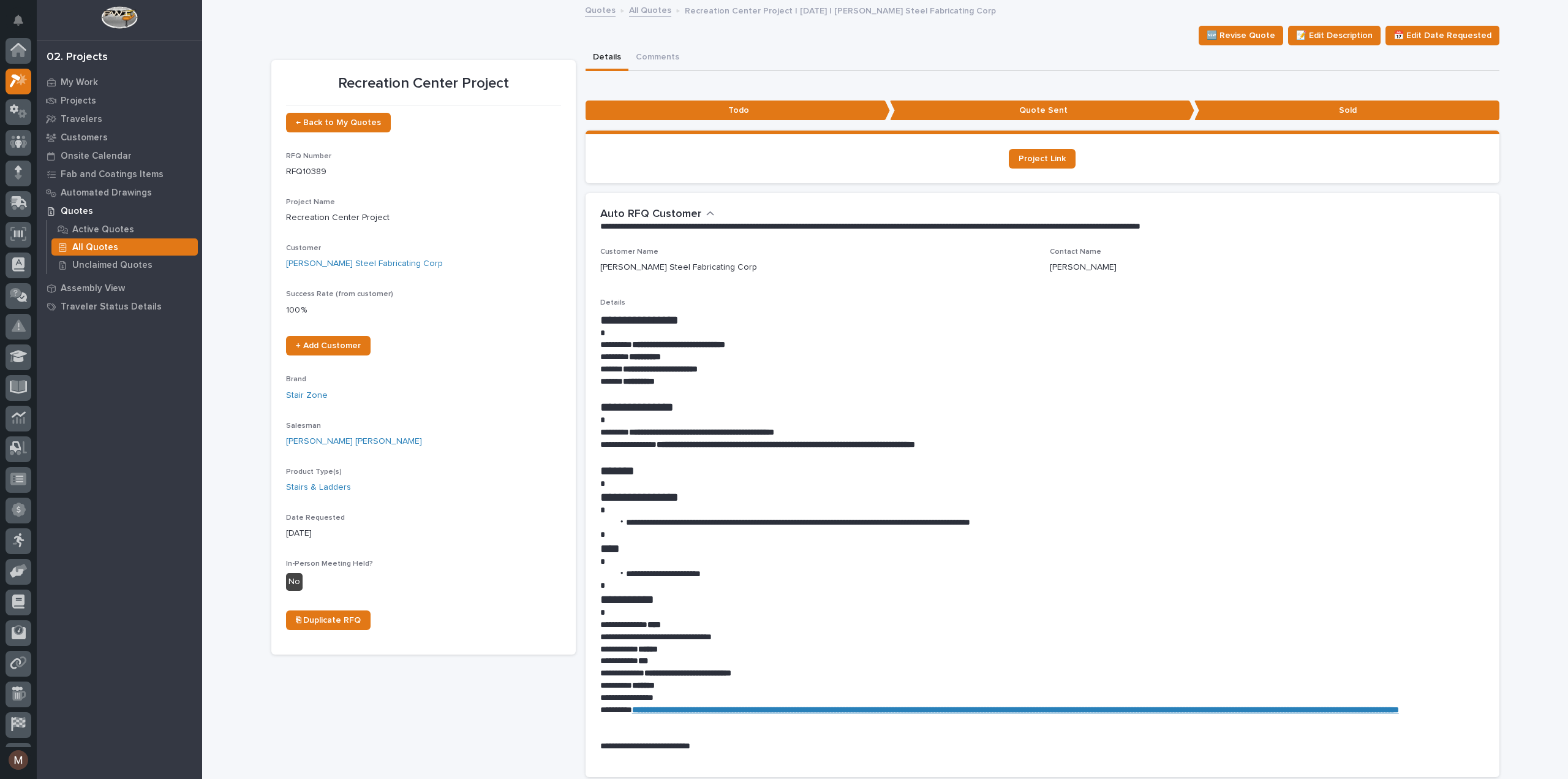
scroll to position [33, 0]
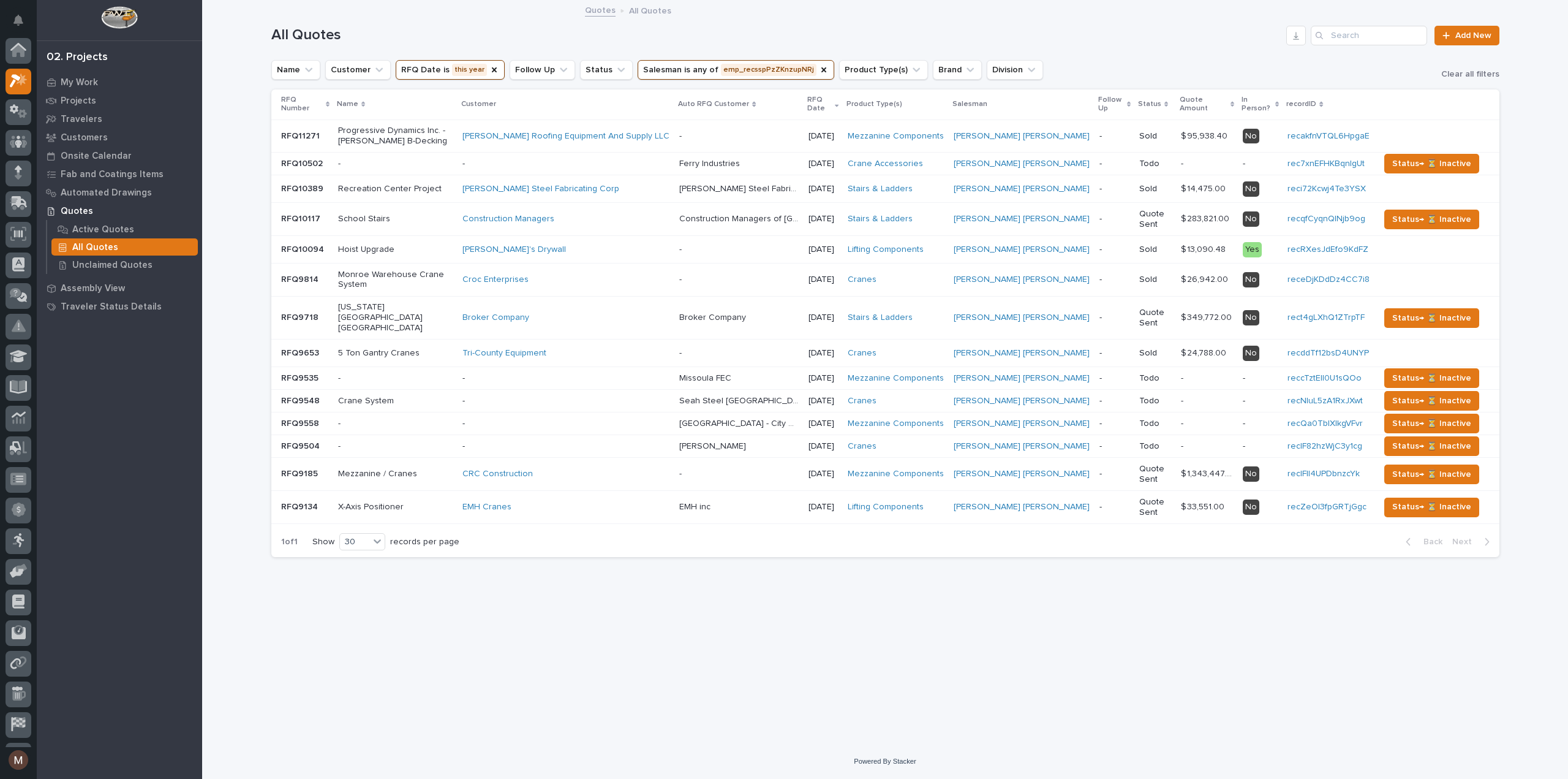
scroll to position [33, 0]
click at [795, 138] on p at bounding box center [739, 136] width 119 height 11
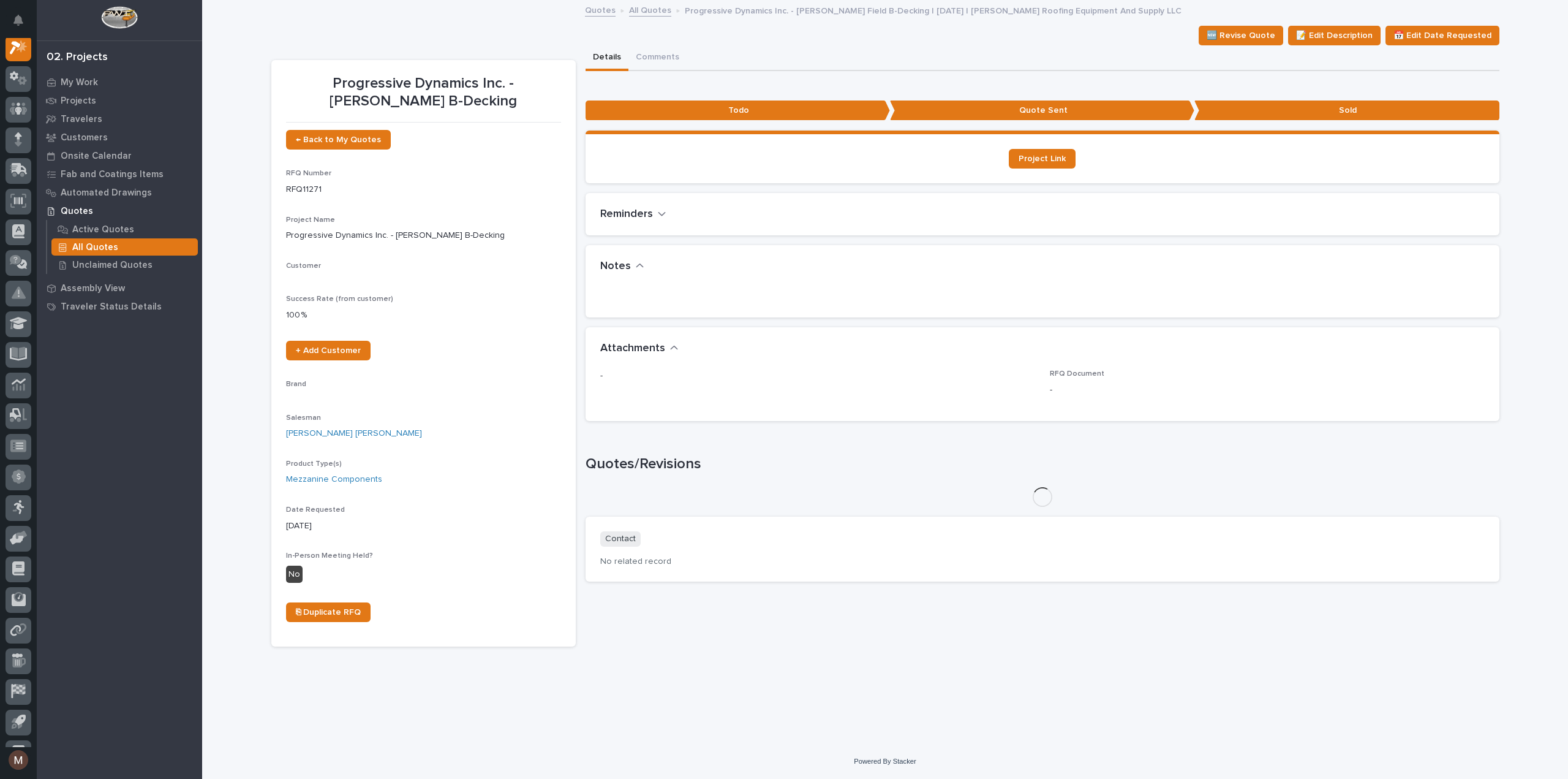
scroll to position [31, 0]
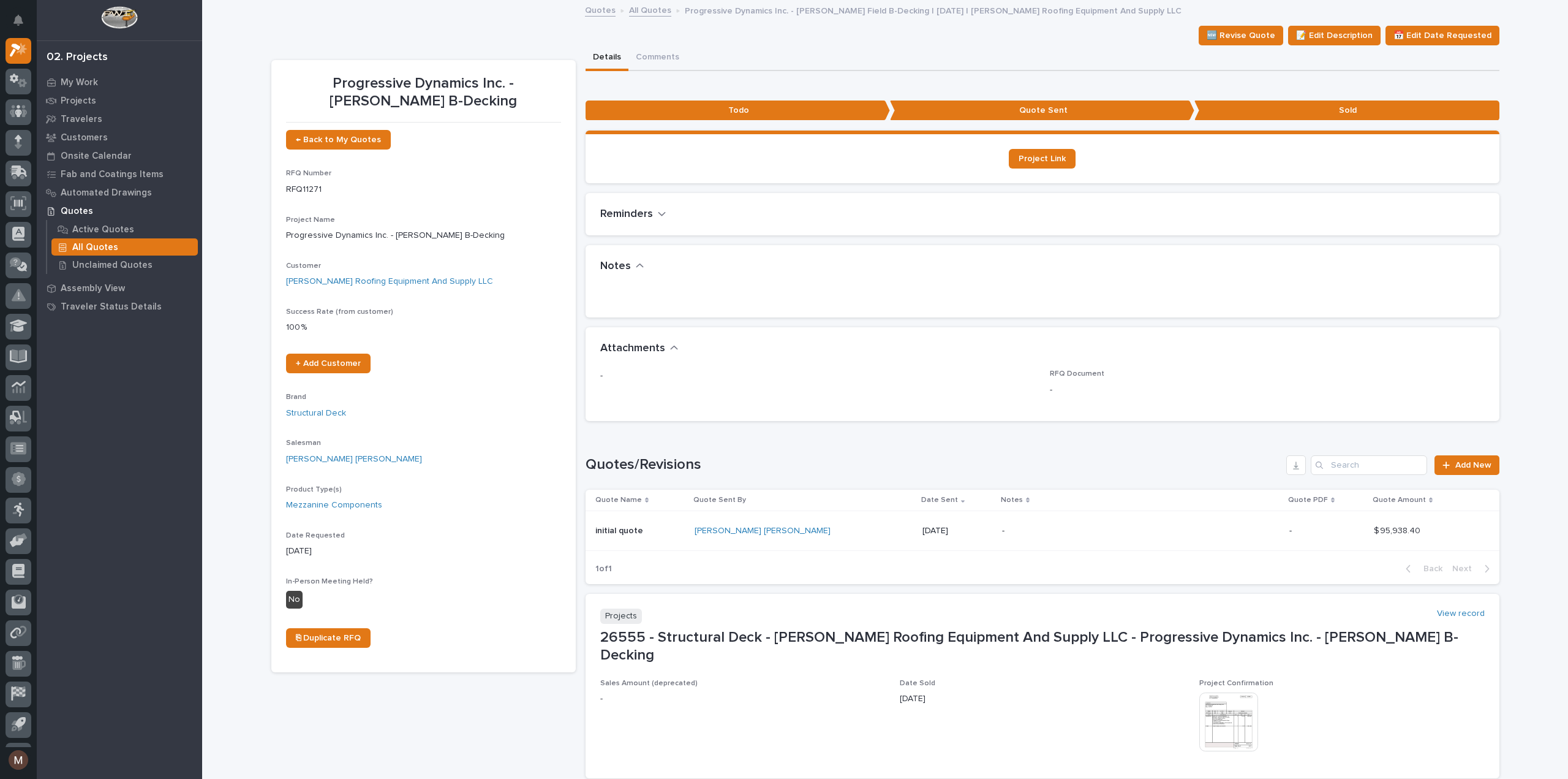
click at [923, 531] on p "[DATE]" at bounding box center [957, 531] width 70 height 11
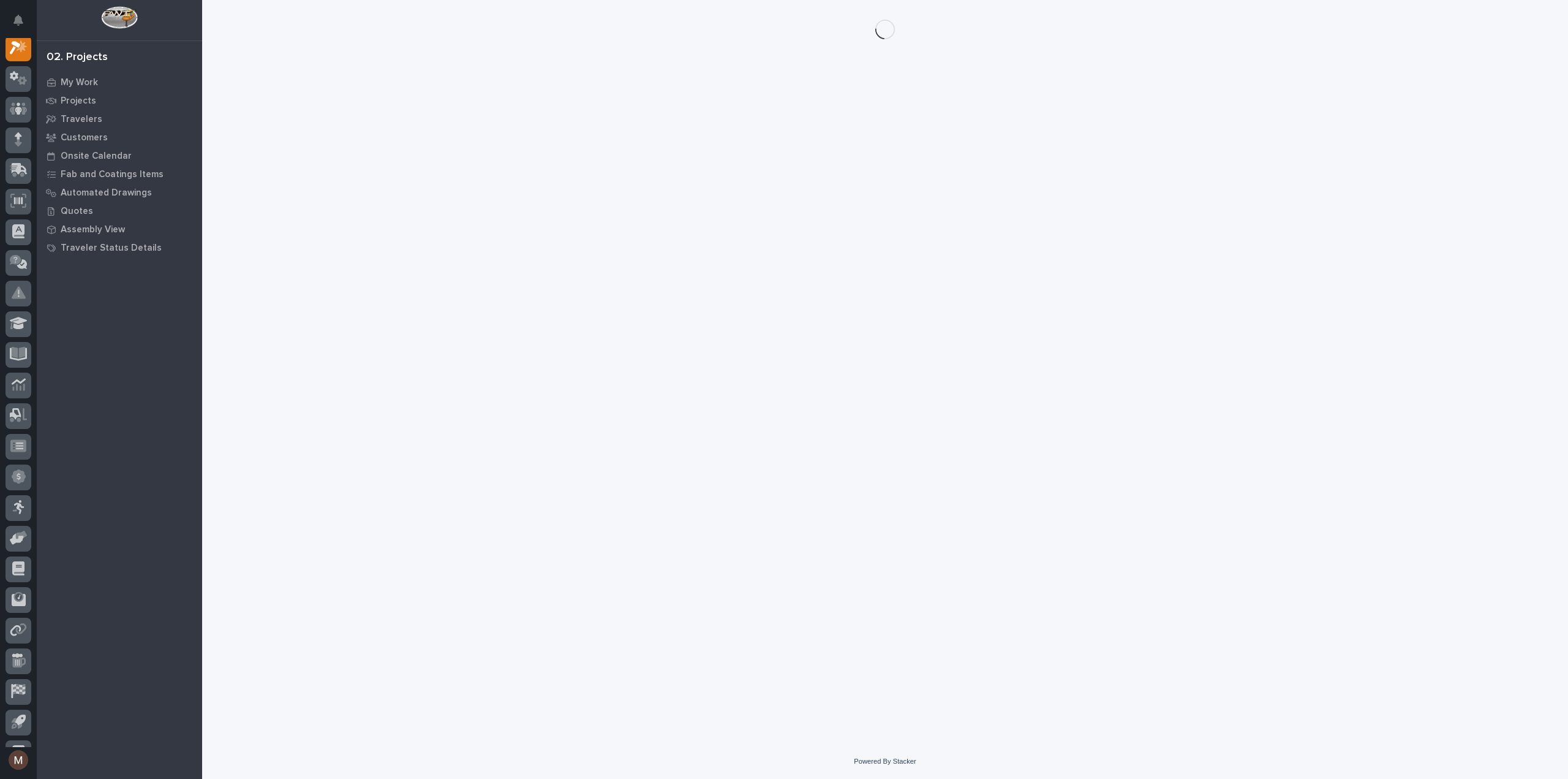
scroll to position [31, 0]
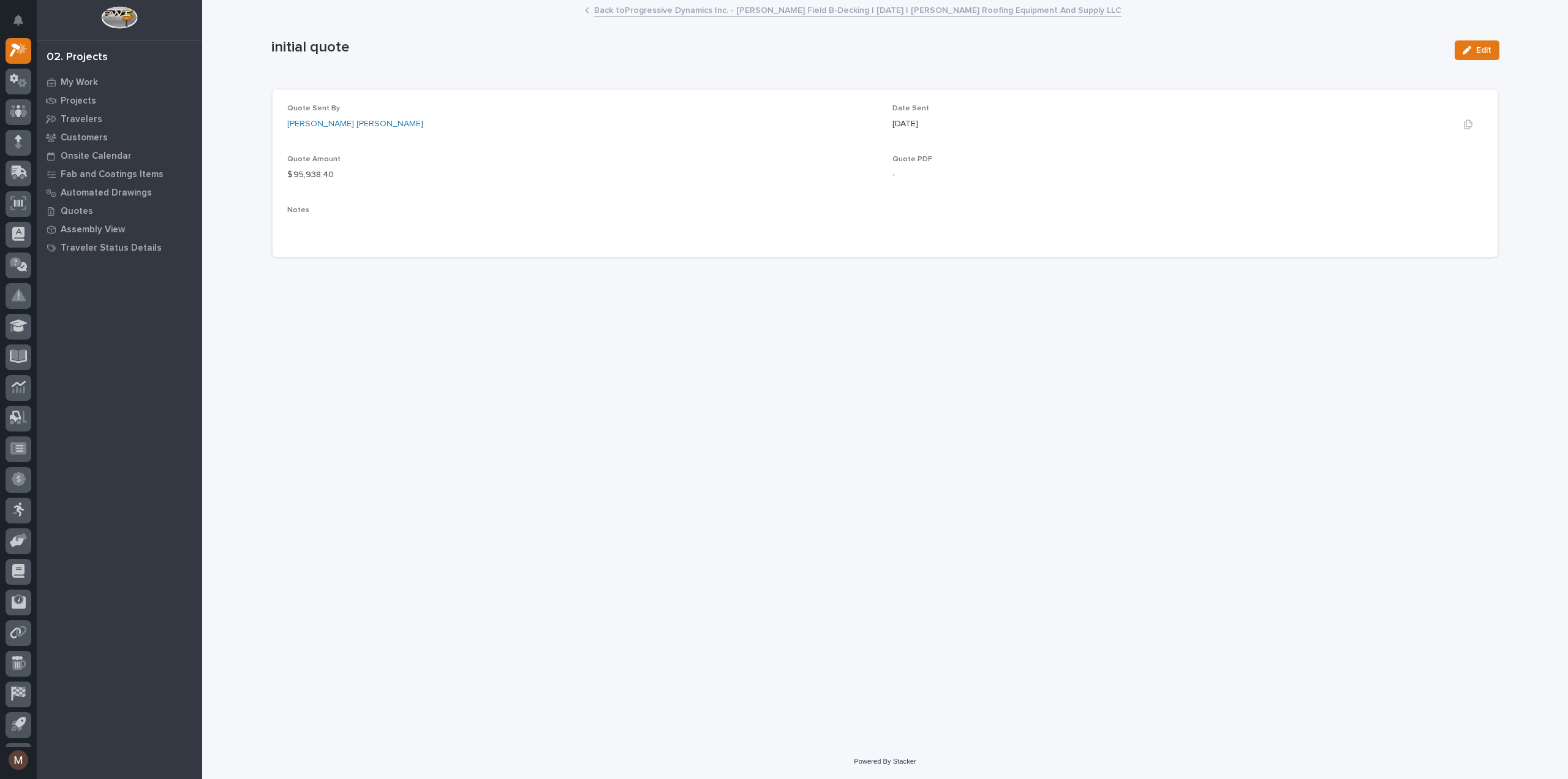
drag, startPoint x: 943, startPoint y: 124, endPoint x: 894, endPoint y: 127, distance: 49.1
click at [894, 127] on div "[DATE]" at bounding box center [1187, 124] width 591 height 13
